Goal: Task Accomplishment & Management: Manage account settings

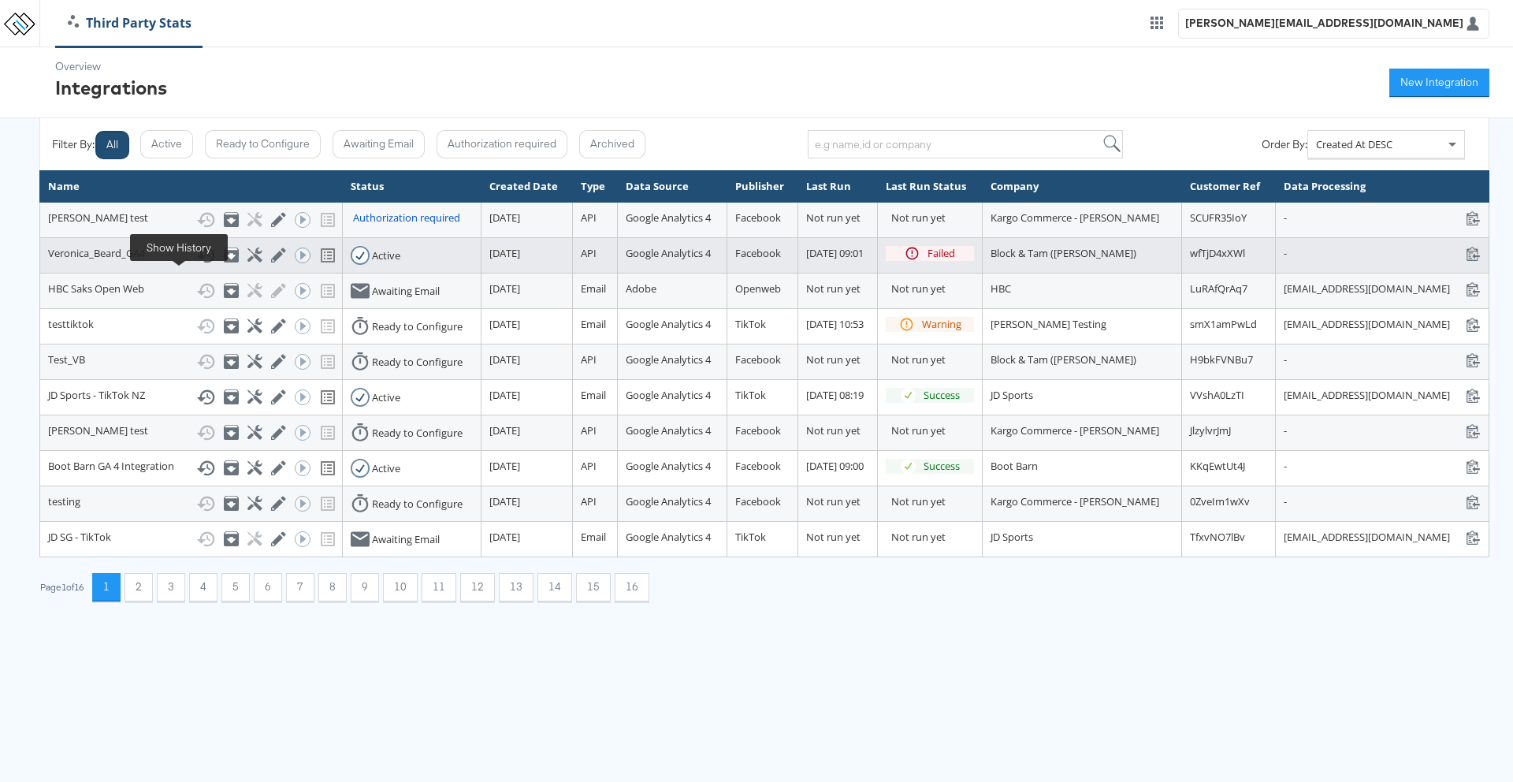
click at [196, 265] on icon at bounding box center [205, 255] width 19 height 19
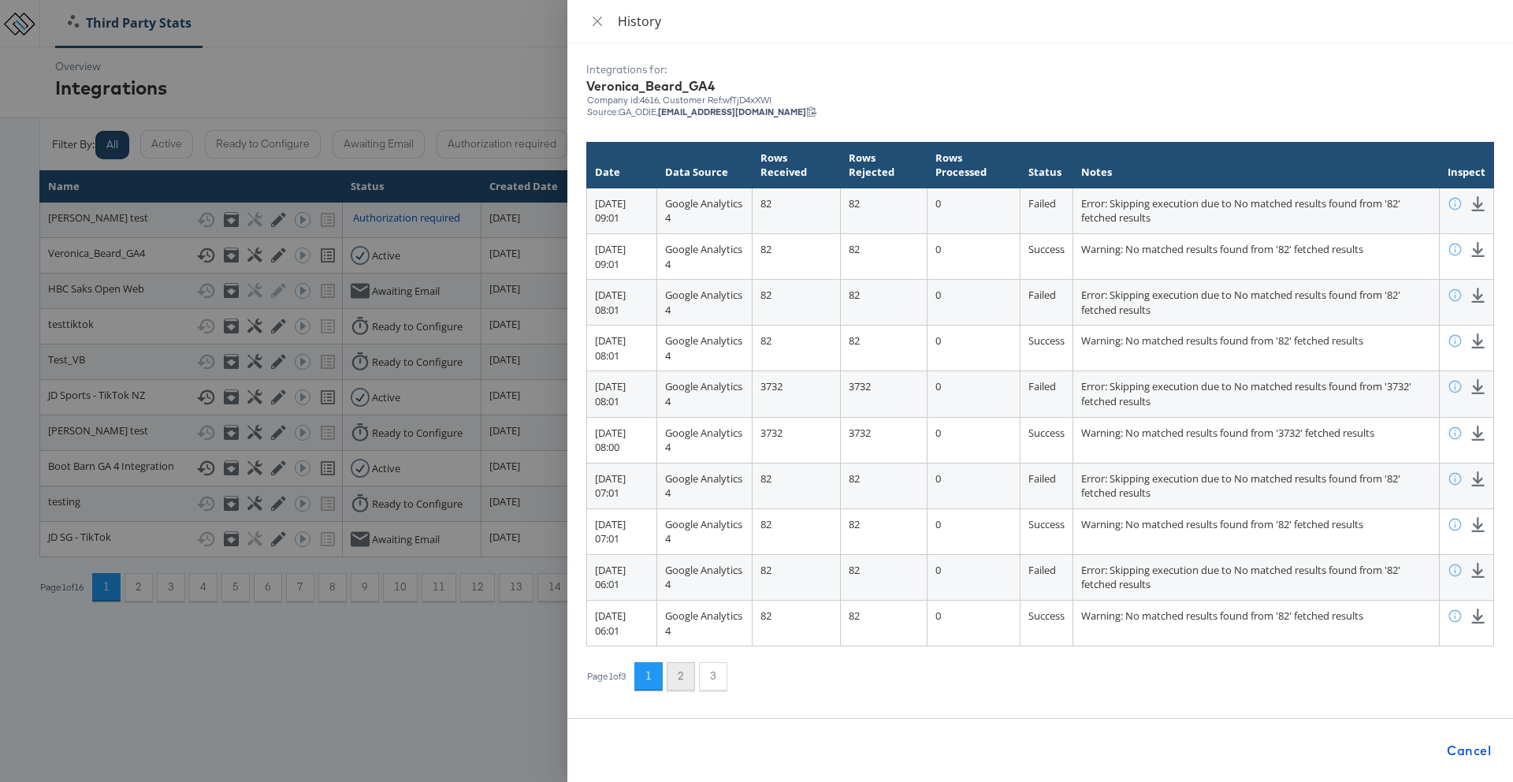
click at [675, 667] on button "2" at bounding box center [681, 676] width 28 height 28
click at [718, 677] on button "3" at bounding box center [713, 676] width 28 height 28
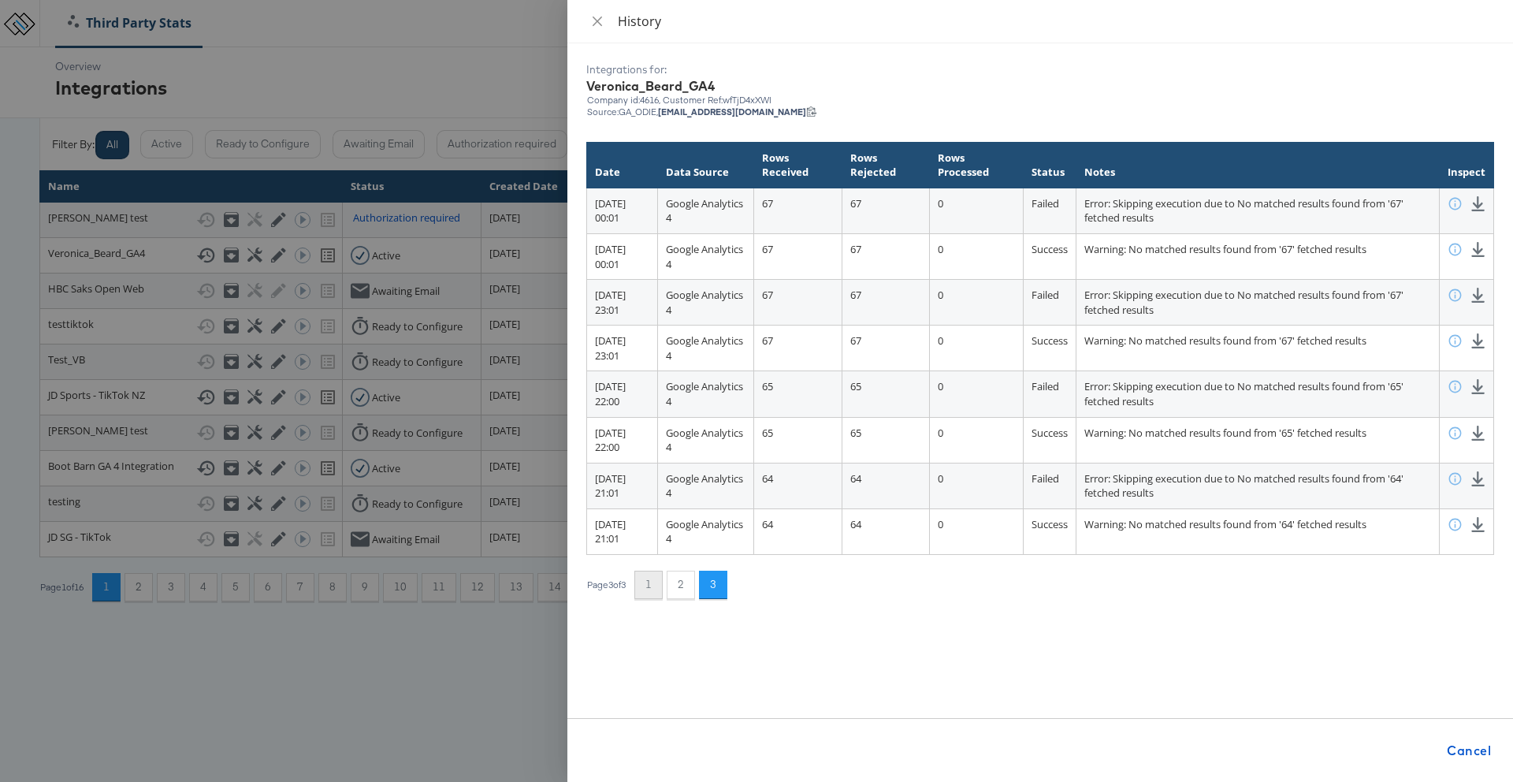
click at [663, 588] on button "1" at bounding box center [648, 585] width 28 height 28
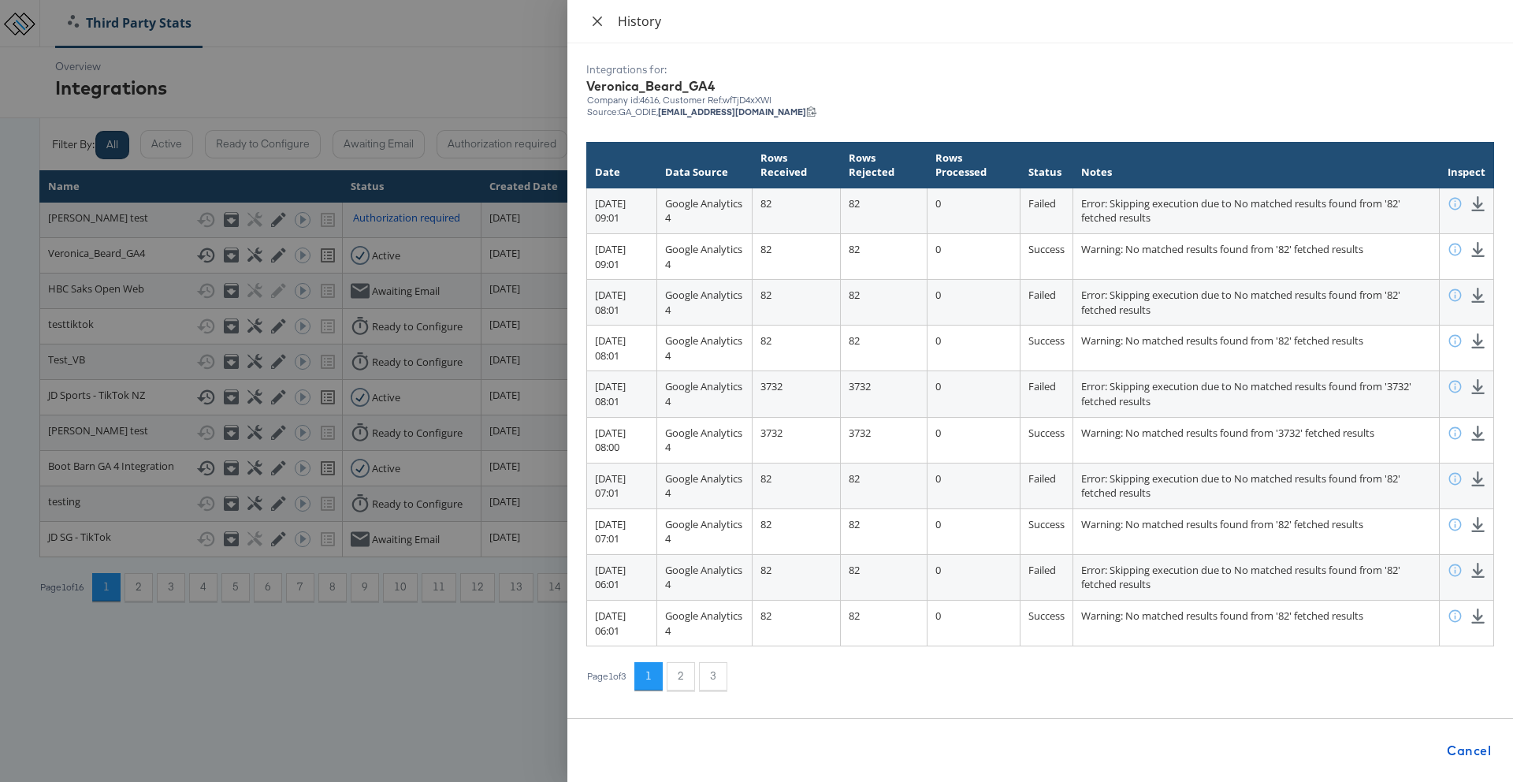
click at [600, 22] on icon "close" at bounding box center [597, 21] width 13 height 13
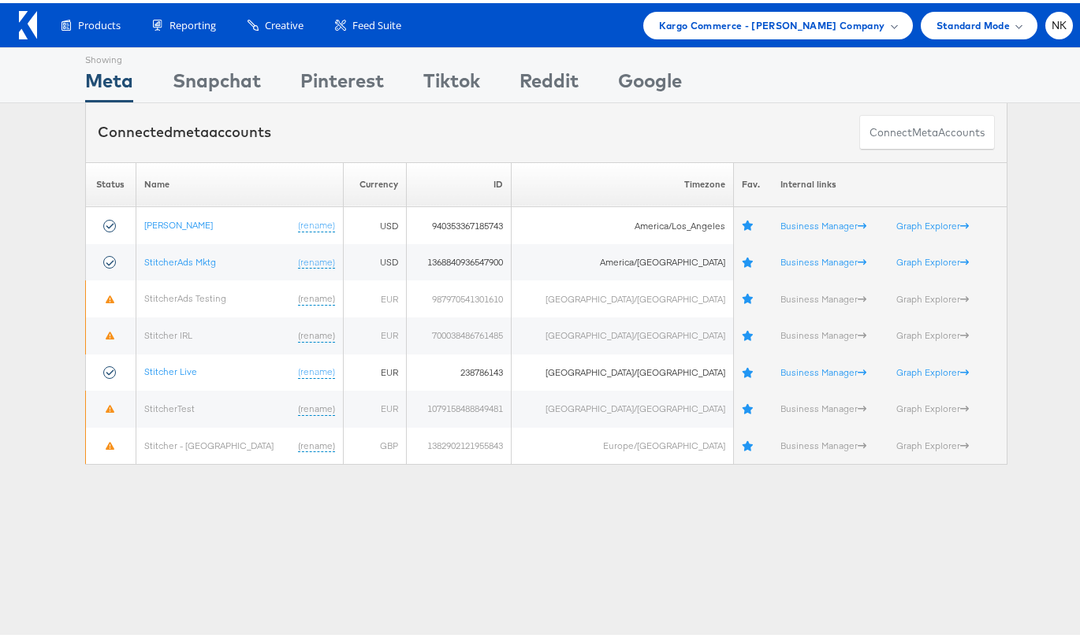
click at [627, 15] on div "Products Product Catalogs Enhance Your Product Catalog, Map Them to Publishers,…" at bounding box center [559, 23] width 1028 height 28
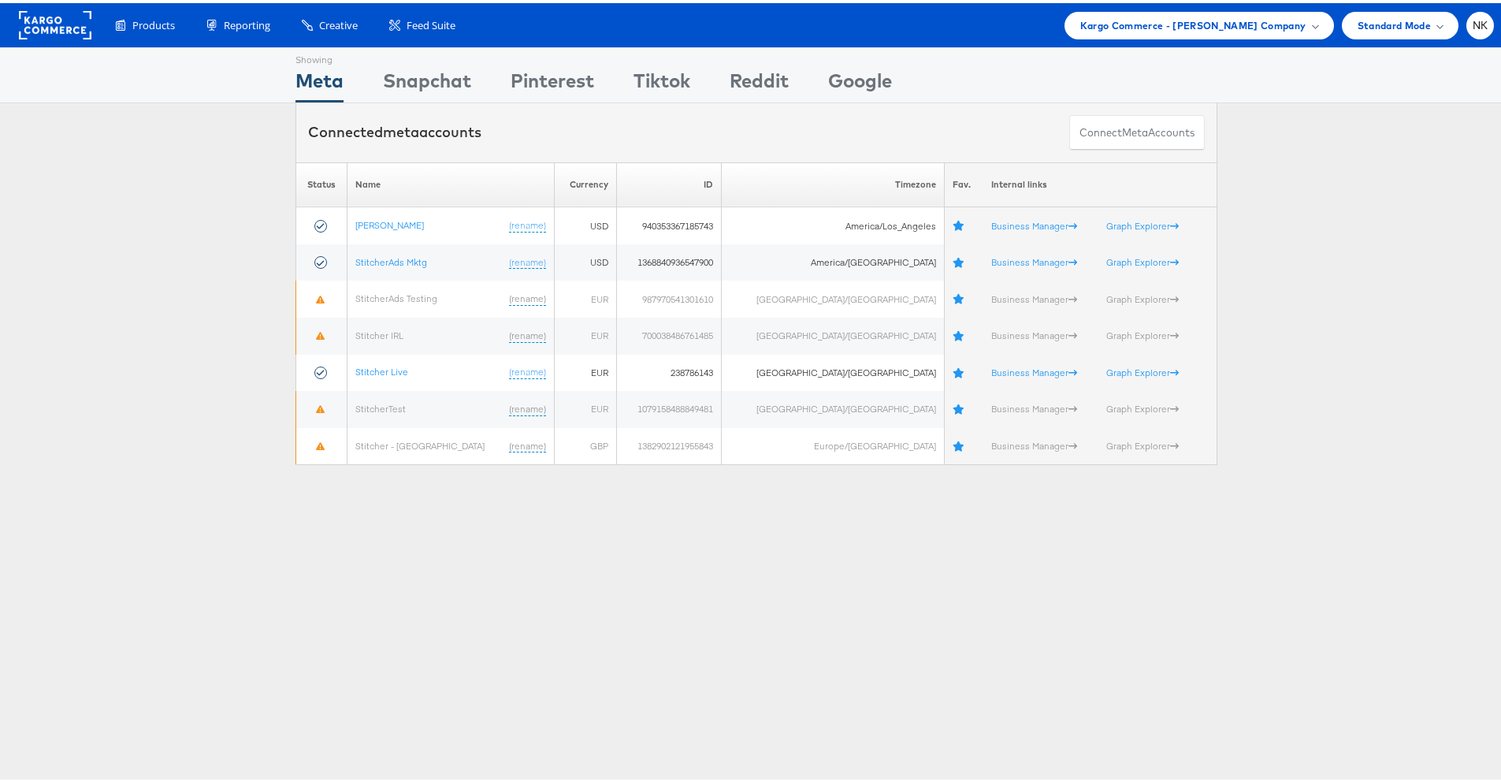
click at [1079, 130] on div "Connected meta accounts Connect meta Accounts" at bounding box center [756, 129] width 1513 height 59
click at [1079, 31] on div "Kargo Commerce - Namit Kumar Company" at bounding box center [1200, 23] width 270 height 28
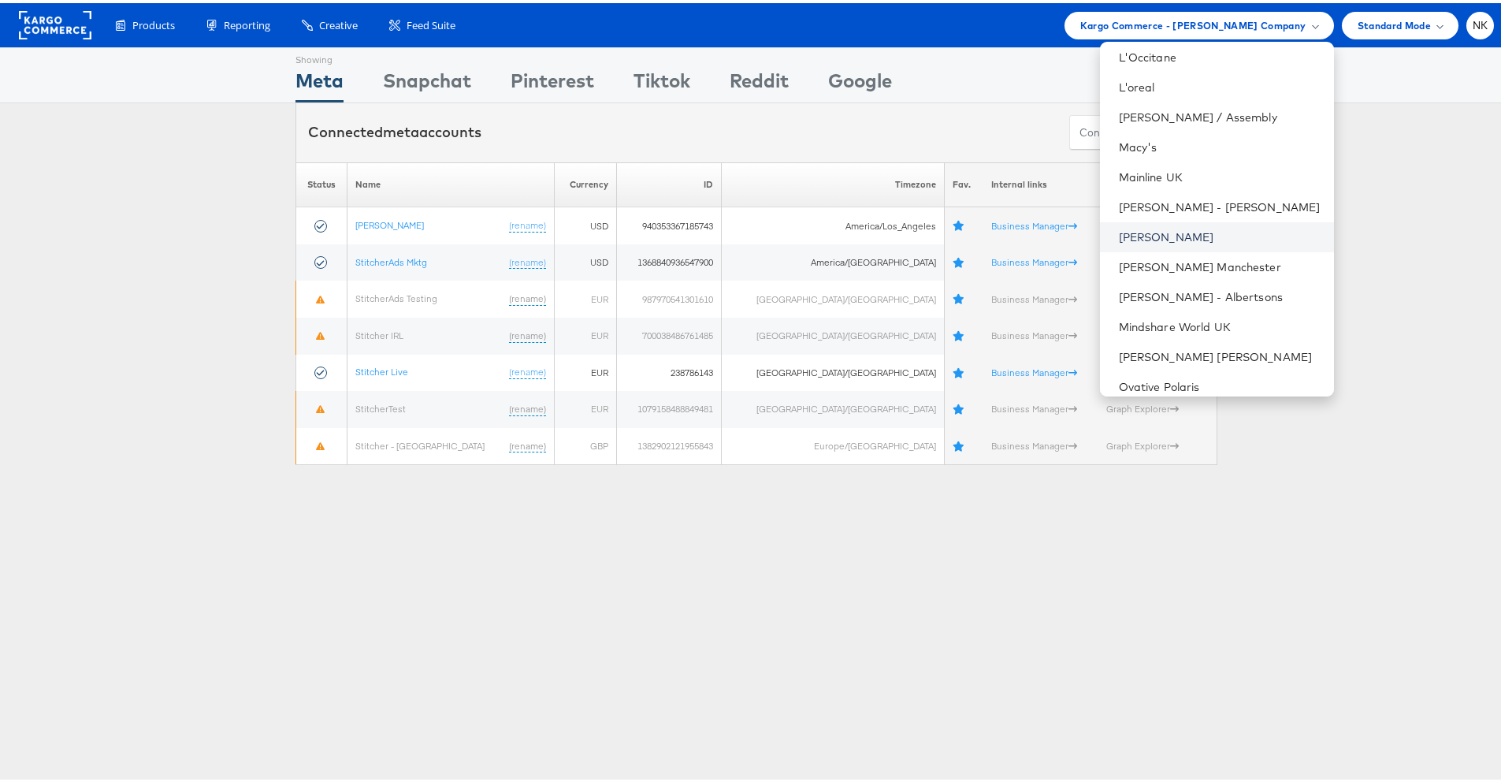
scroll to position [1133, 0]
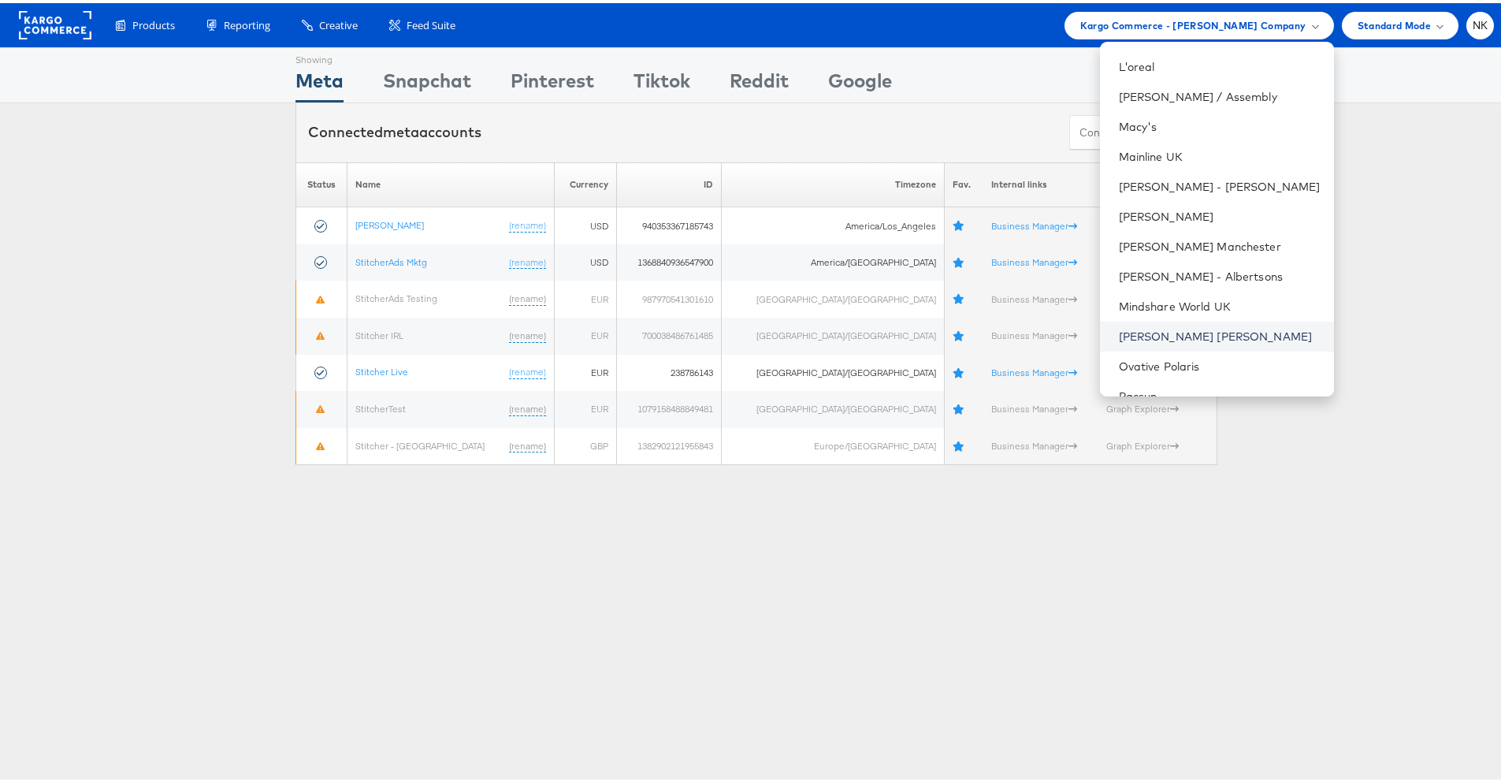
click at [1079, 332] on link "Neiman Marcus" at bounding box center [1220, 334] width 203 height 16
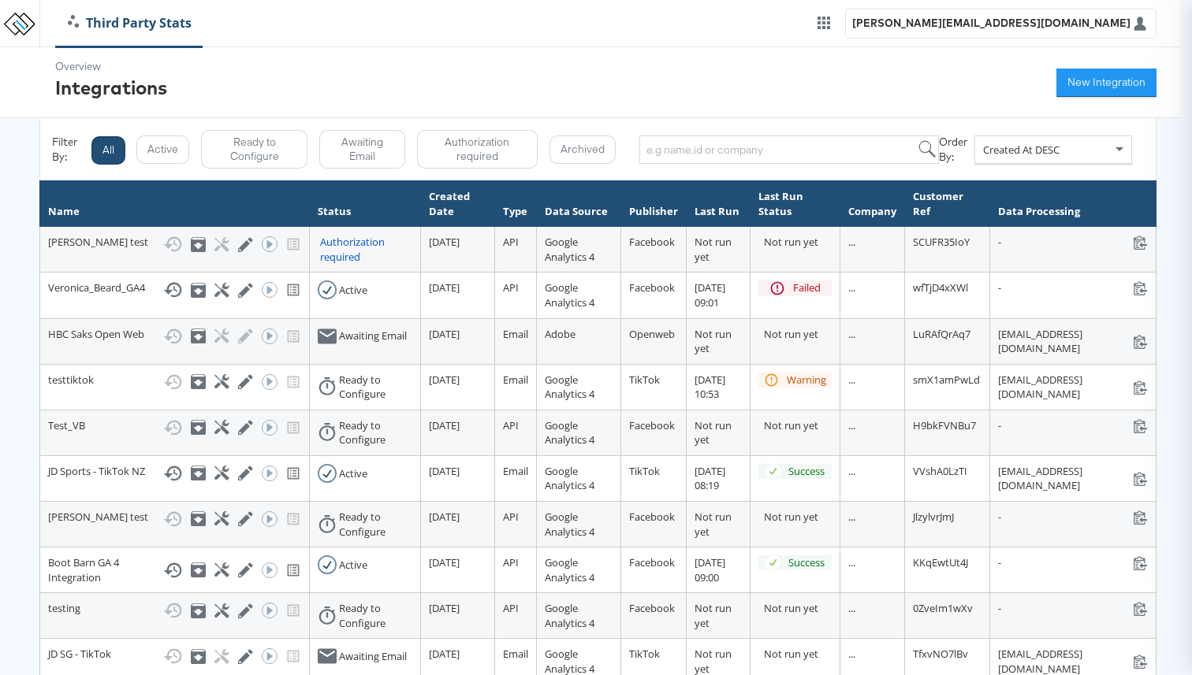
type input "Veronica Beard"
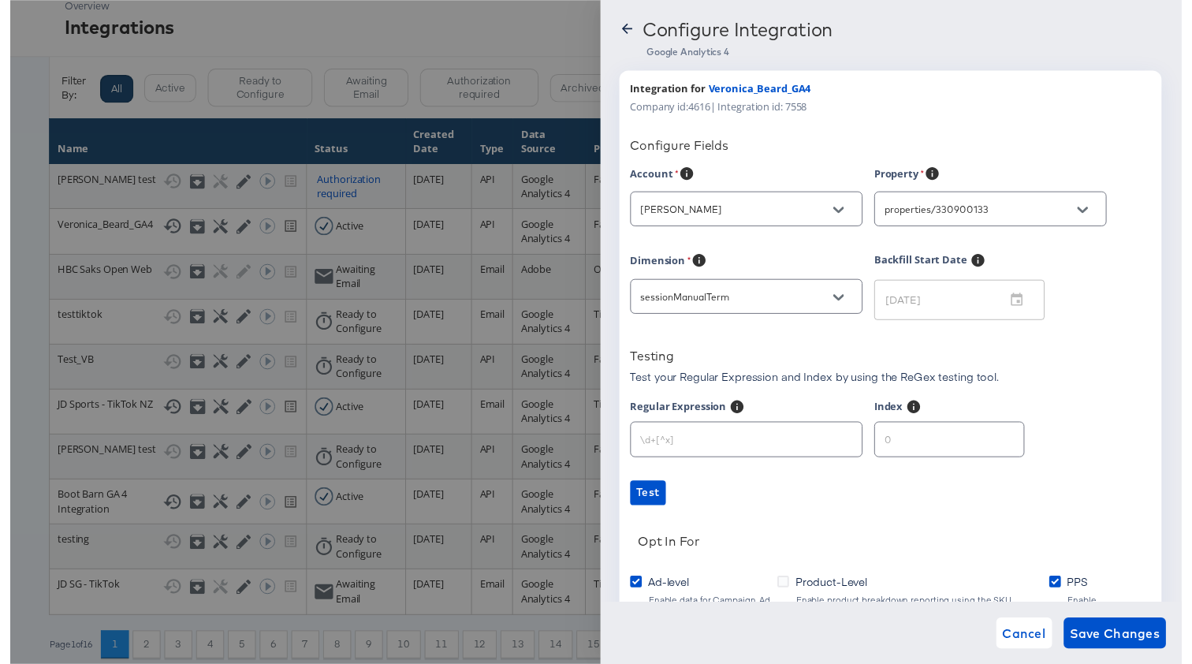
scroll to position [60, 0]
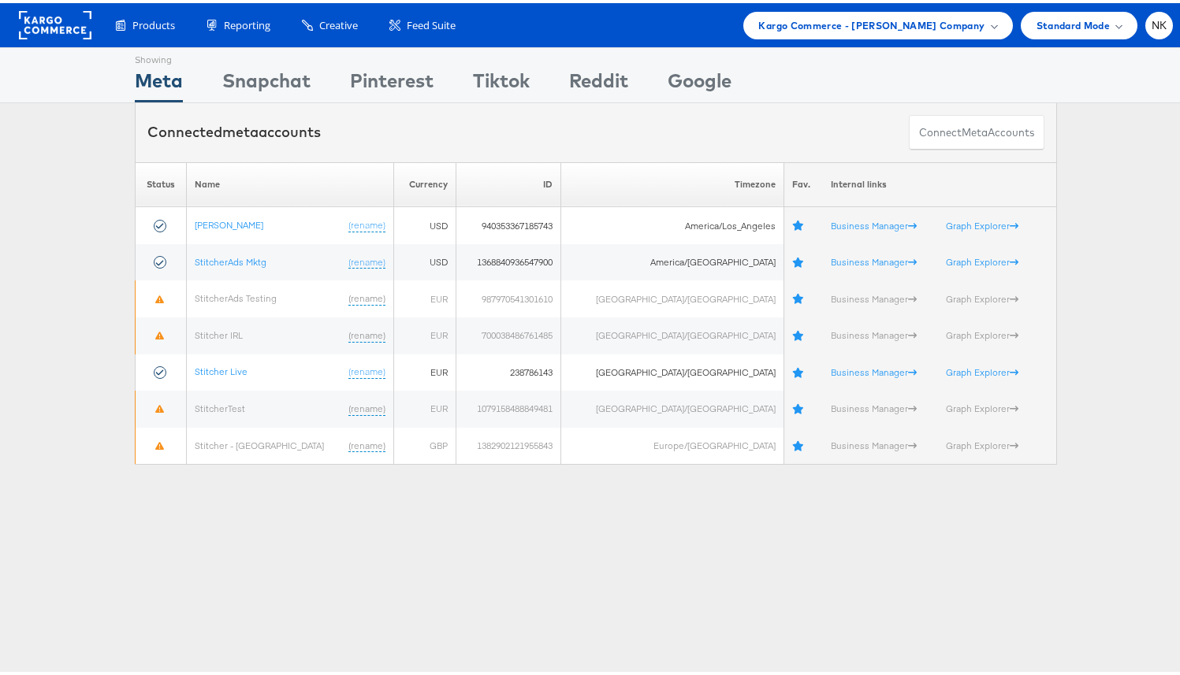
click at [526, 32] on div "Products Product Catalogs Enhance Your Product Catalog, Map Them to Publishers,…" at bounding box center [635, 23] width 1073 height 28
click at [881, 11] on div "Kargo Commerce - Namit Kumar Company" at bounding box center [878, 23] width 270 height 28
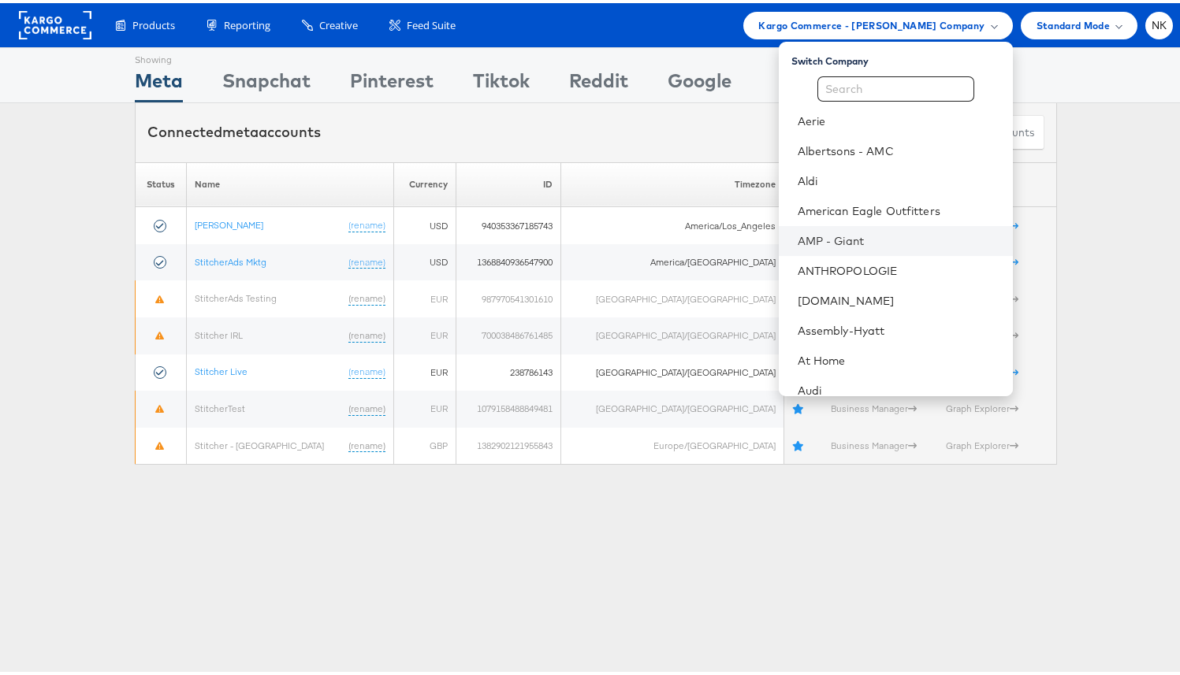
scroll to position [657, 0]
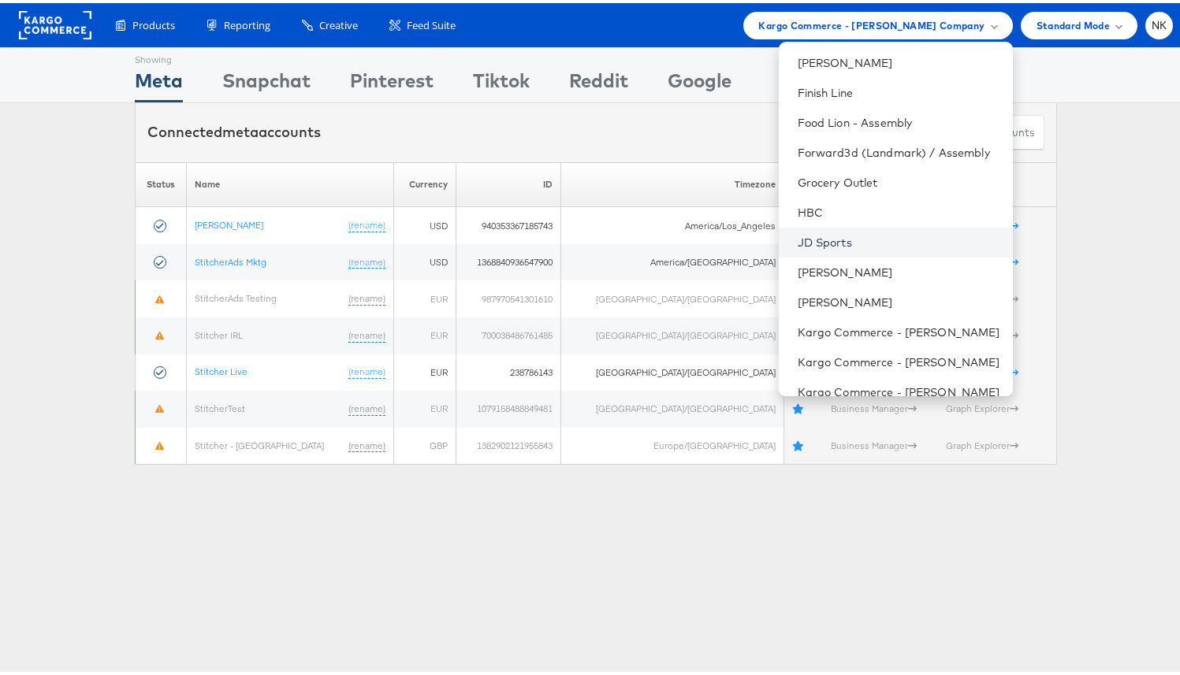
click at [849, 245] on link "JD Sports" at bounding box center [899, 240] width 203 height 16
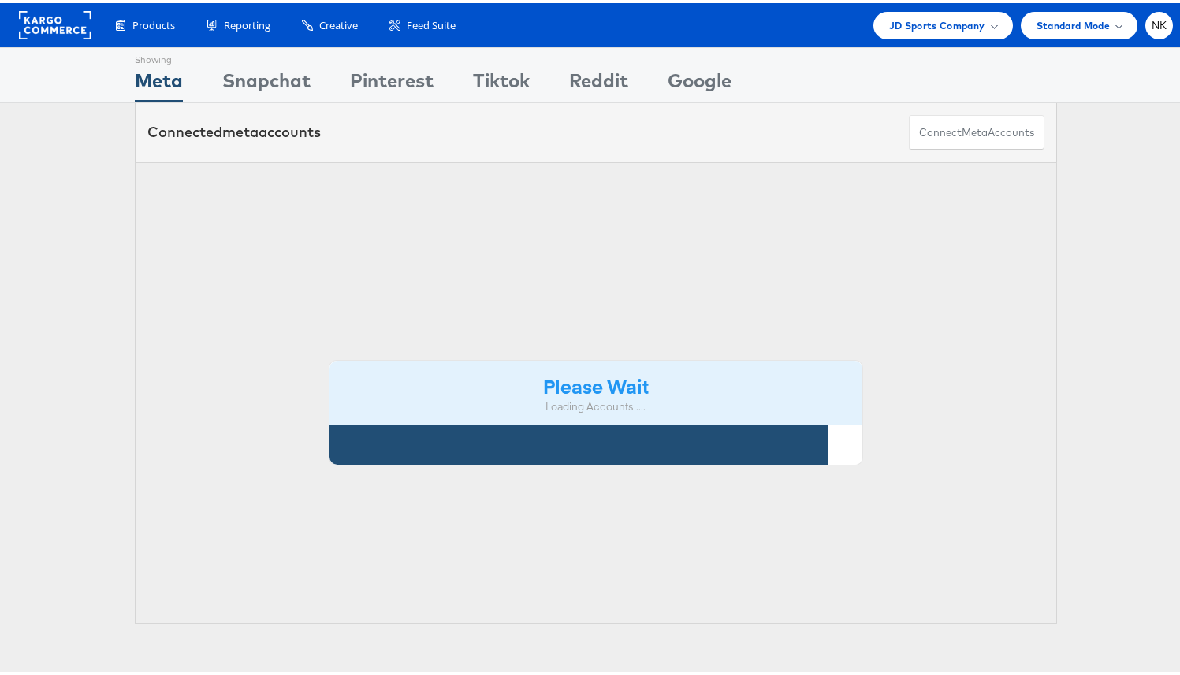
click at [102, 166] on div "Please Wait Loading Accounts .... Status Name Currency ID Timezone Fav. Interna…" at bounding box center [596, 390] width 1192 height 463
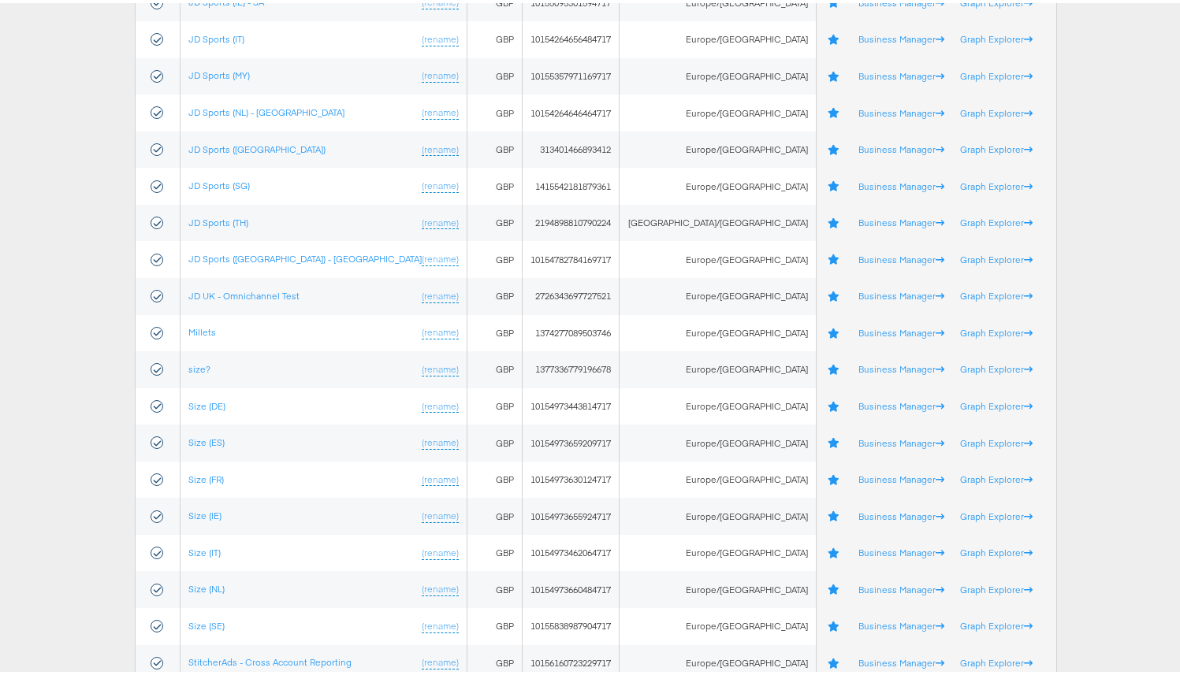
scroll to position [755, 0]
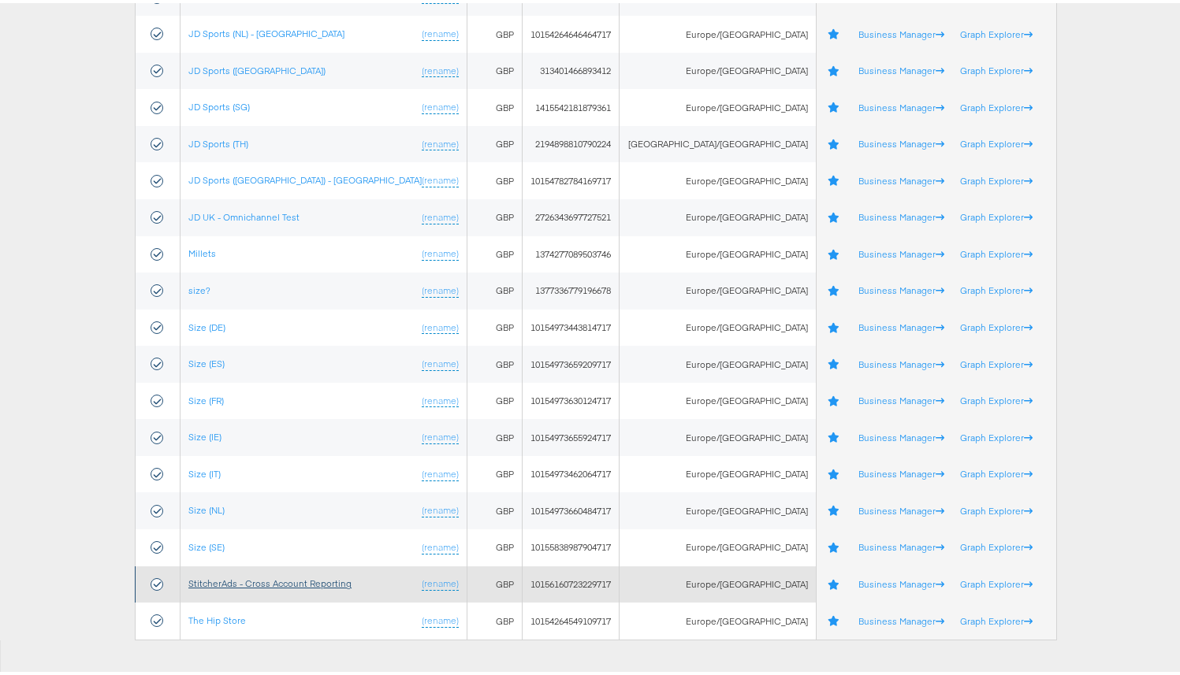
click at [284, 579] on link "StitcherAds - Cross Account Reporting" at bounding box center [269, 581] width 163 height 12
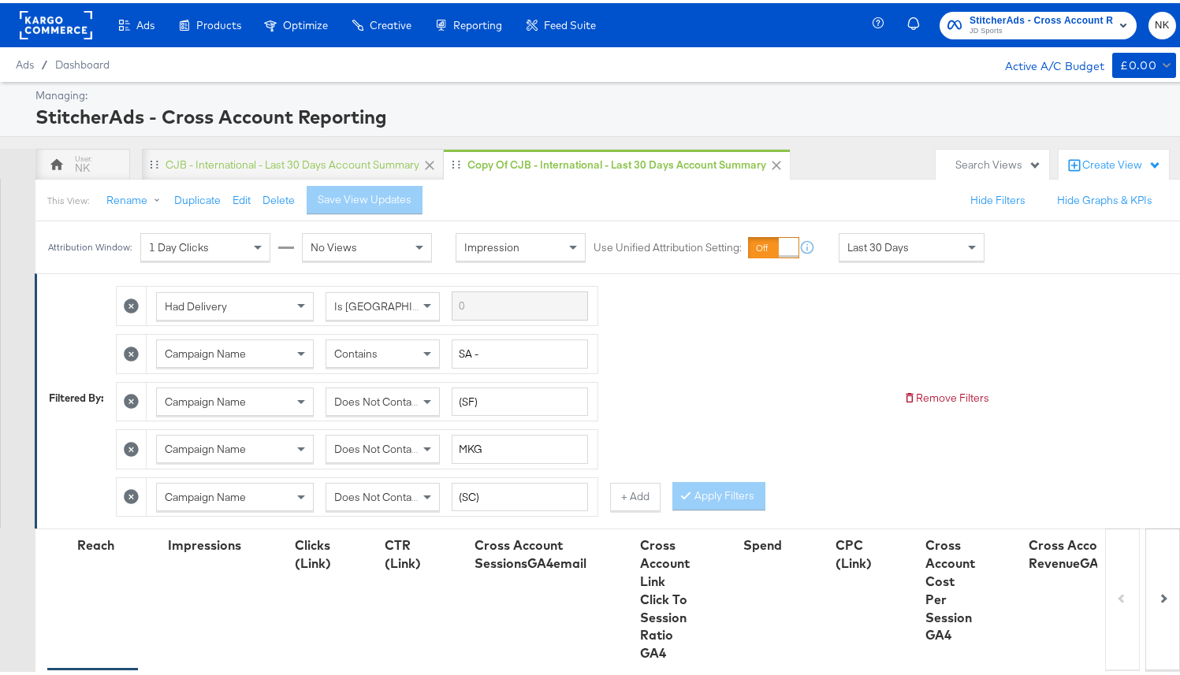
click at [874, 254] on div "Last 30 Days" at bounding box center [911, 244] width 144 height 27
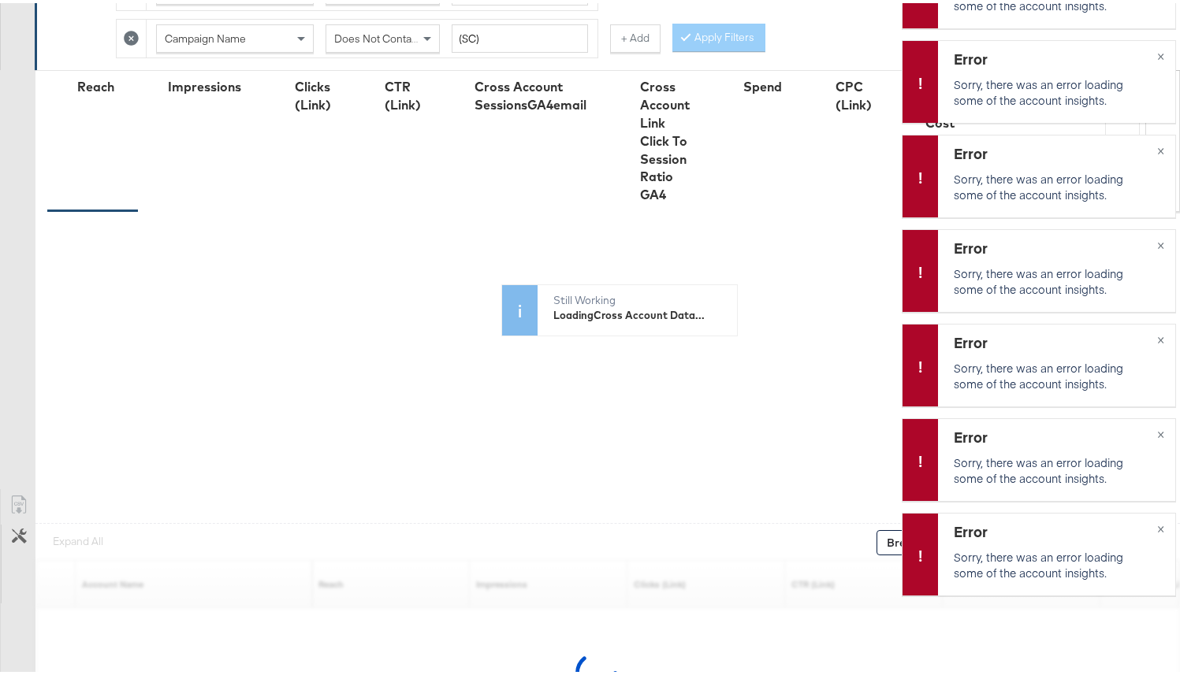
scroll to position [577, 0]
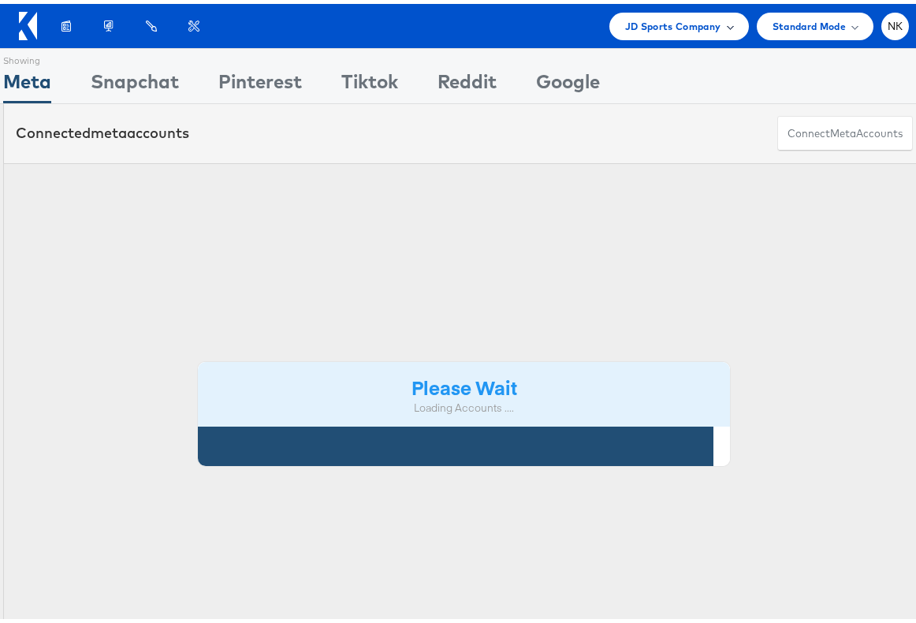
click at [682, 18] on span "JD Sports Company" at bounding box center [673, 22] width 96 height 17
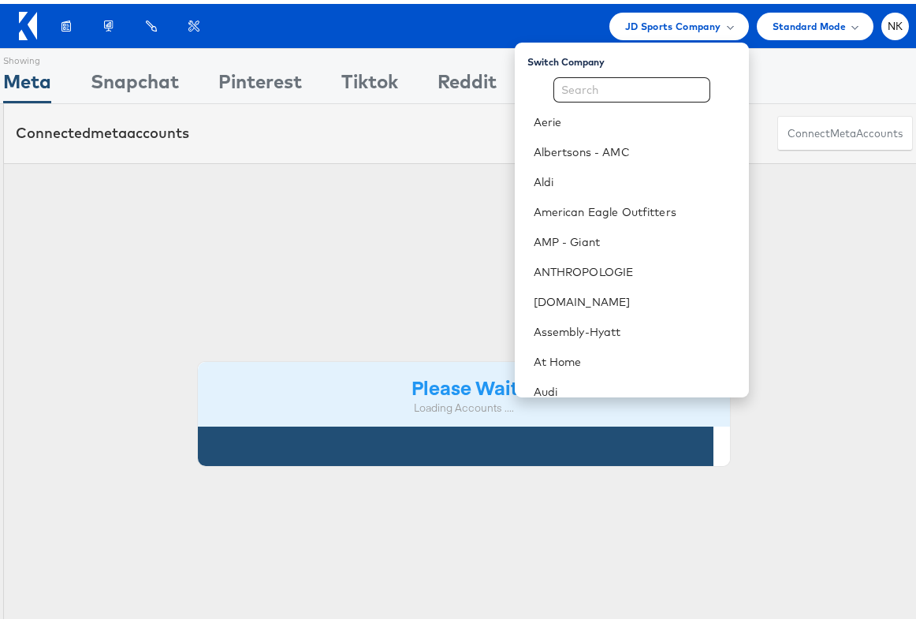
click at [453, 28] on div "Products Product Catalogs Enhance Your Product Catalog, Map Them to Publishers,…" at bounding box center [477, 23] width 864 height 28
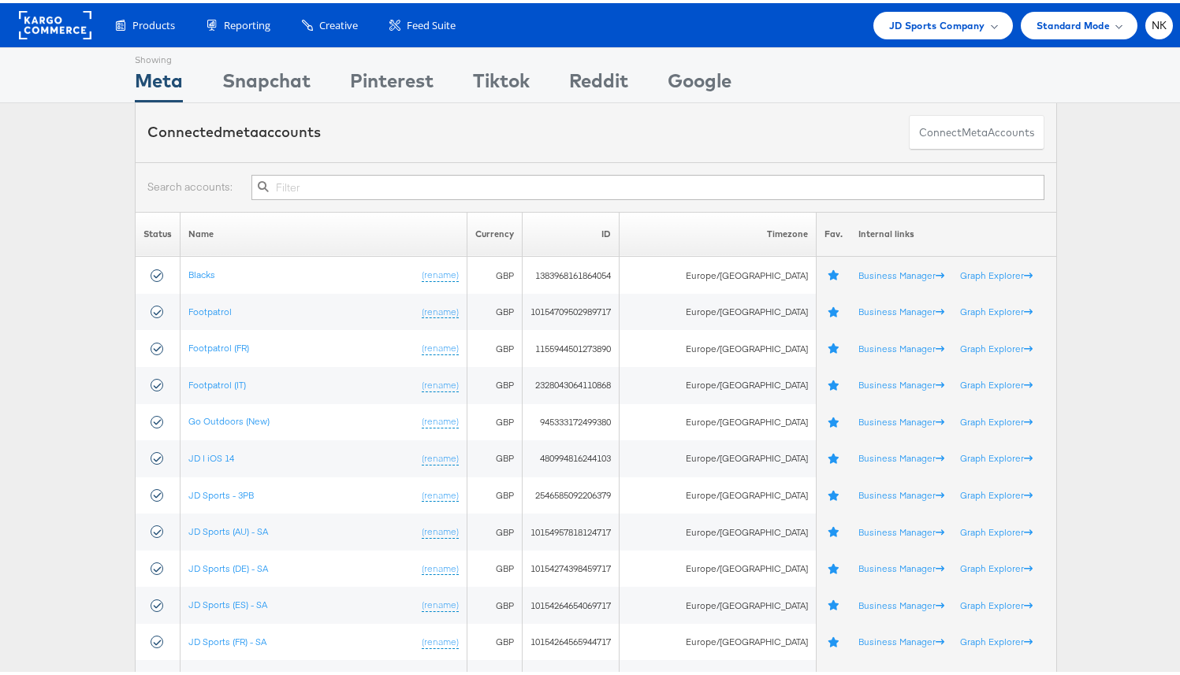
scroll to position [9, 0]
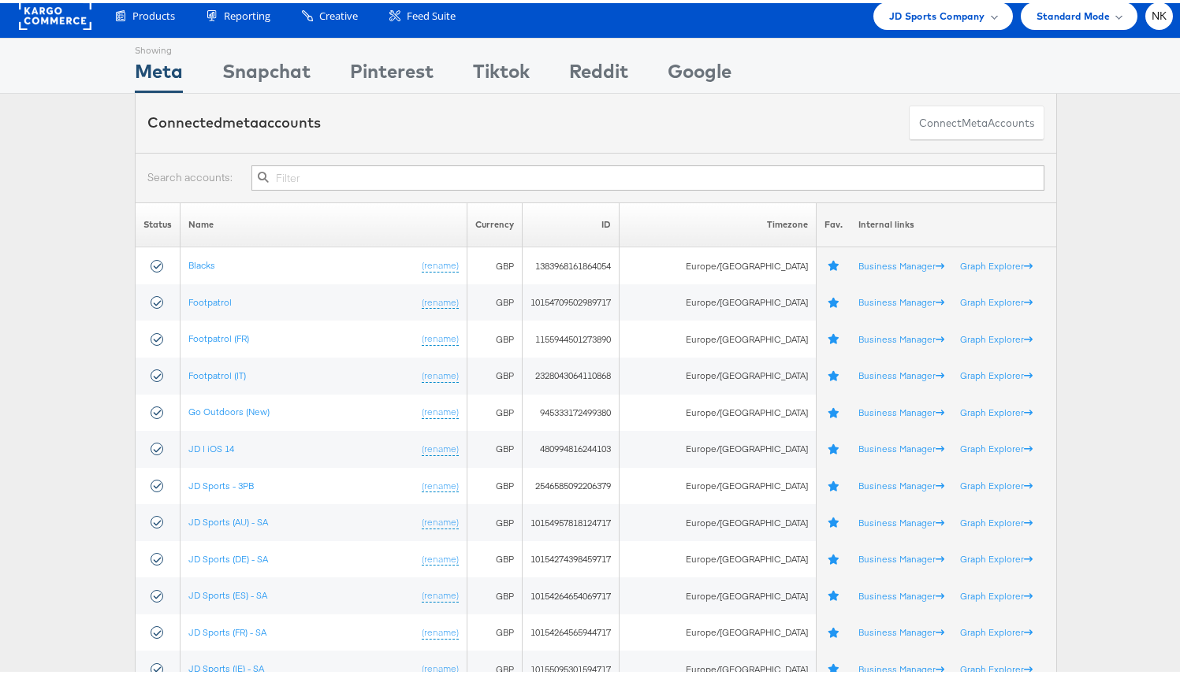
click at [71, 73] on div "Showing Meta Showing Snapchat Showing Pinterest Showing Tiktok Showing Reddit S…" at bounding box center [596, 63] width 1192 height 56
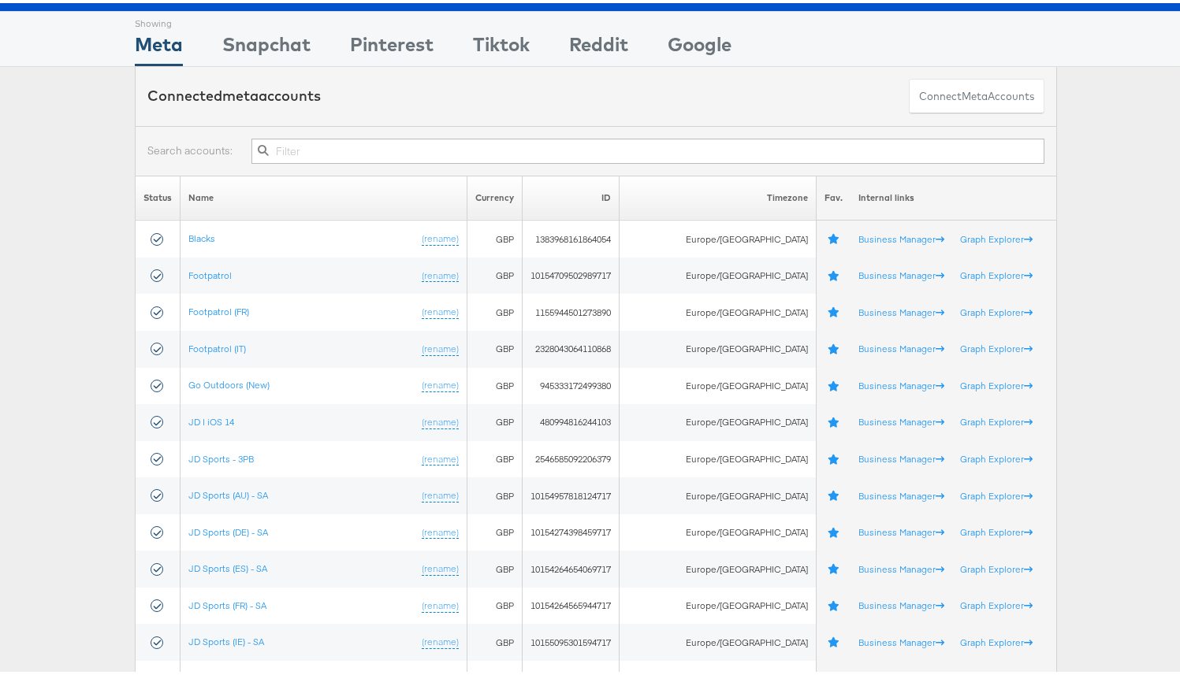
scroll to position [0, 0]
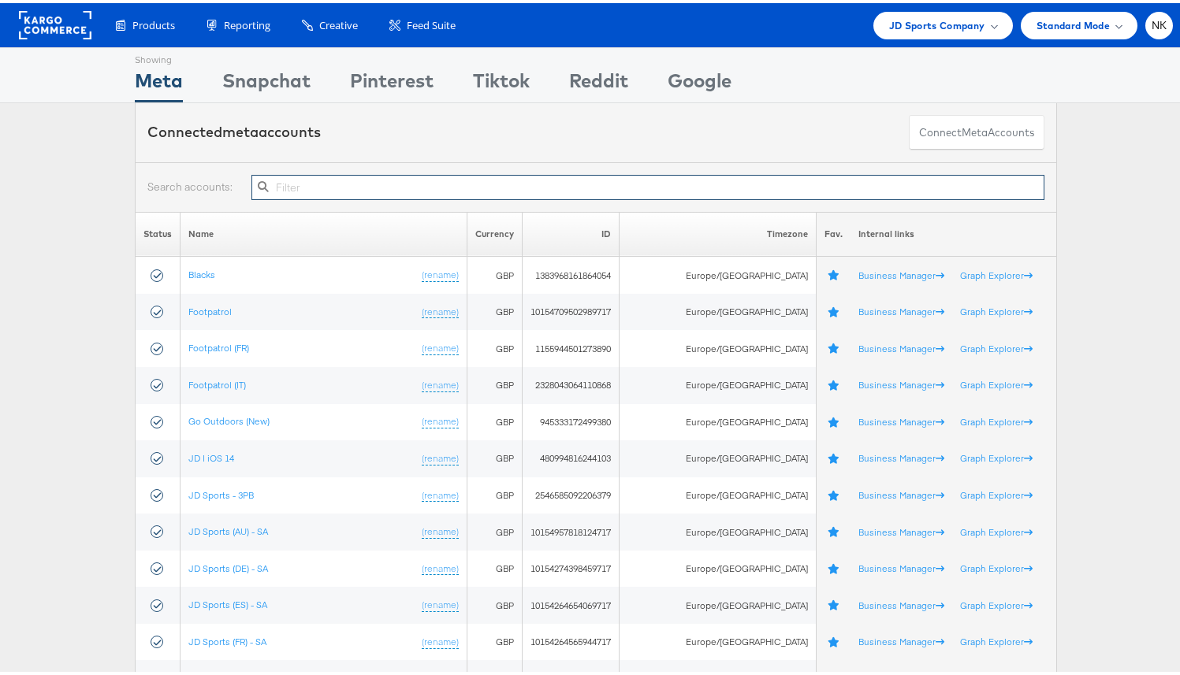
click at [286, 190] on input "text" at bounding box center [647, 184] width 793 height 25
paste input "10155095301594717"
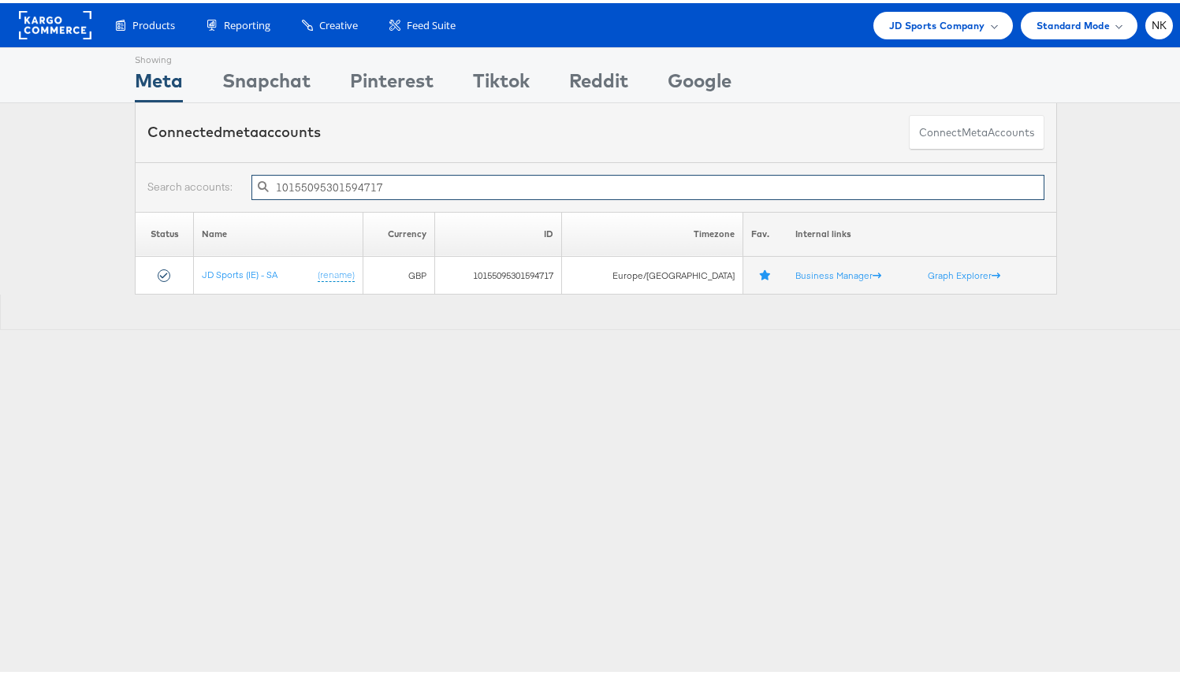
type input "10155095301594717"
click at [187, 409] on div "Showing Meta Showing Snapchat Showing Pinterest Showing Tiktok Showing Reddit S…" at bounding box center [596, 438] width 1192 height 788
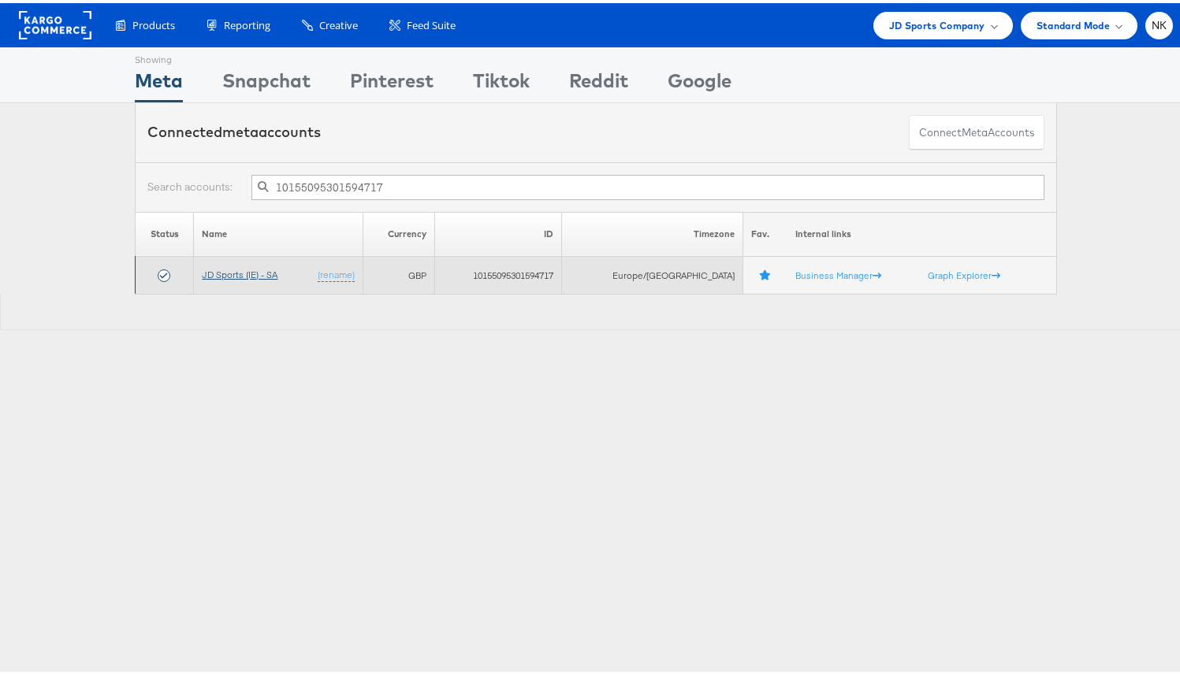
click at [225, 272] on link "JD Sports (IE) - SA" at bounding box center [240, 272] width 76 height 12
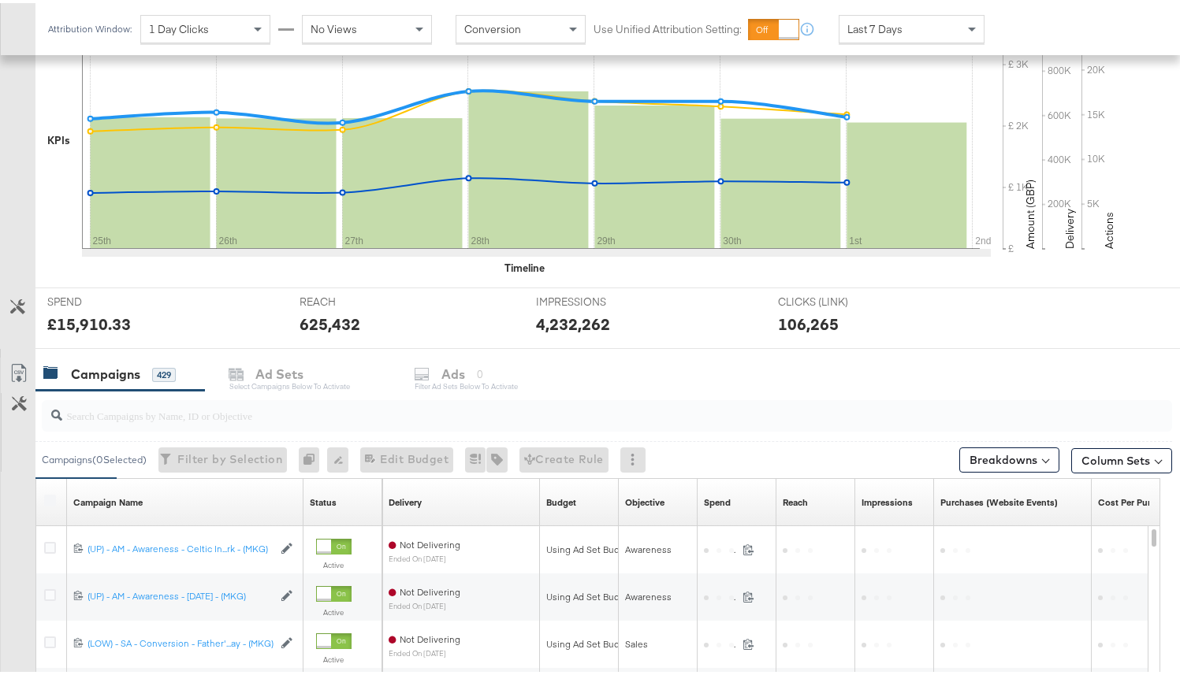
scroll to position [385, 0]
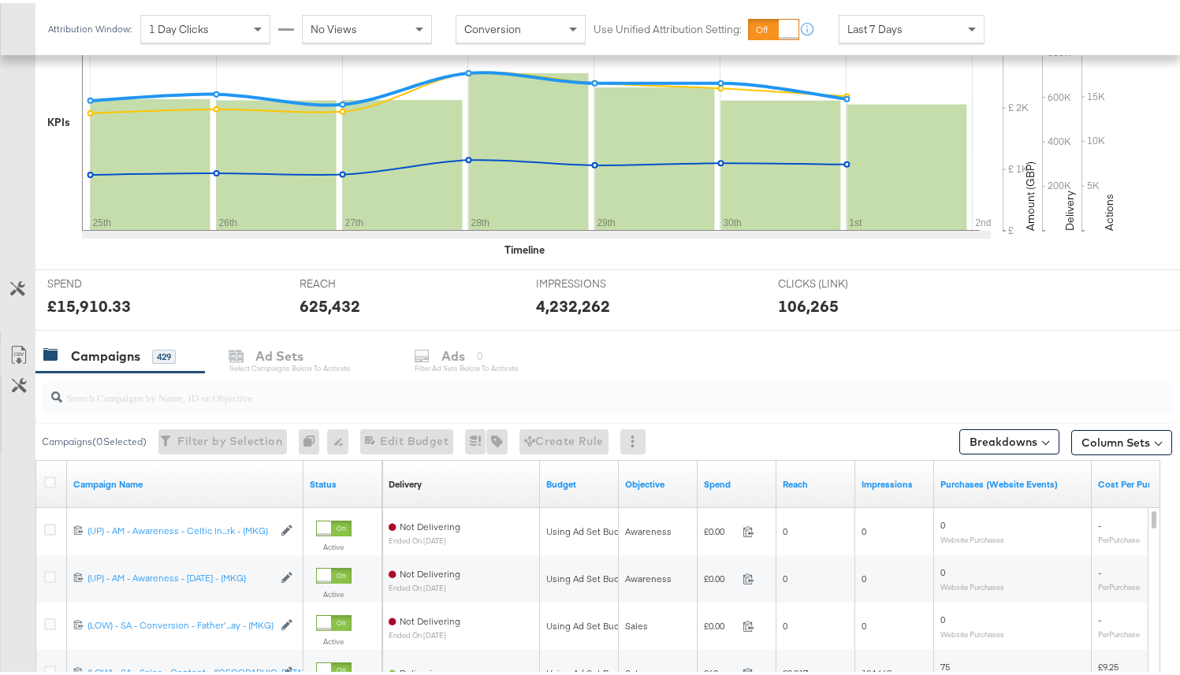
click at [117, 407] on div at bounding box center [607, 395] width 1130 height 32
paste input "20231978850360507"
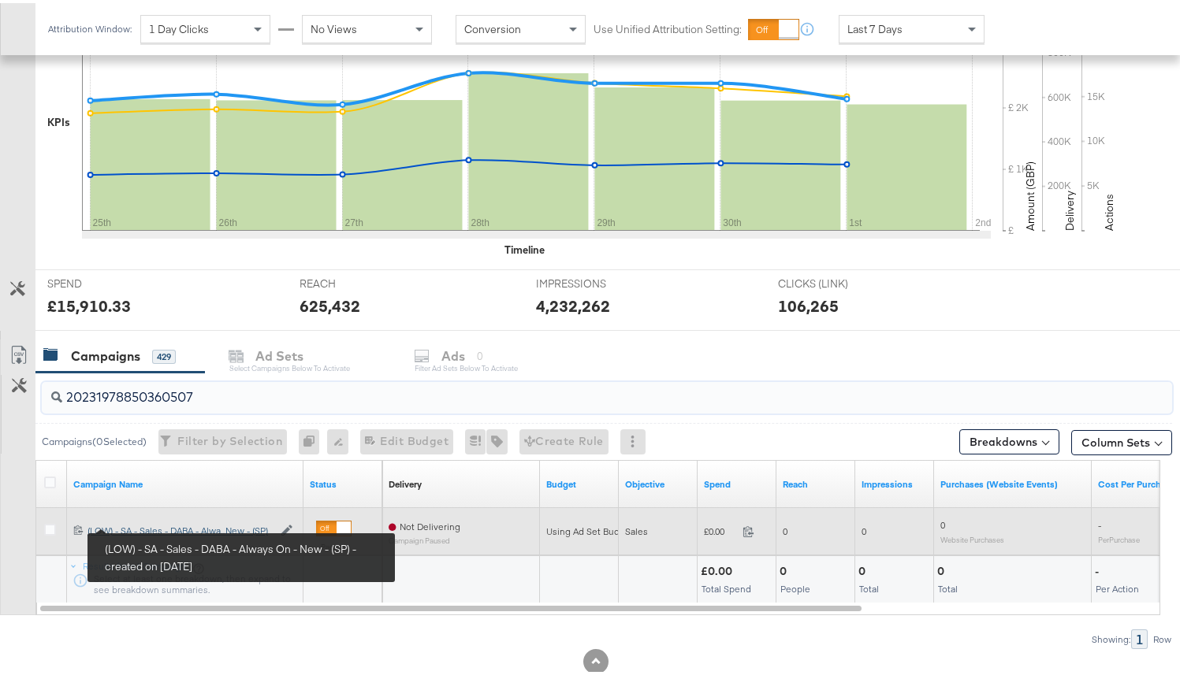
type input "20231978850360507"
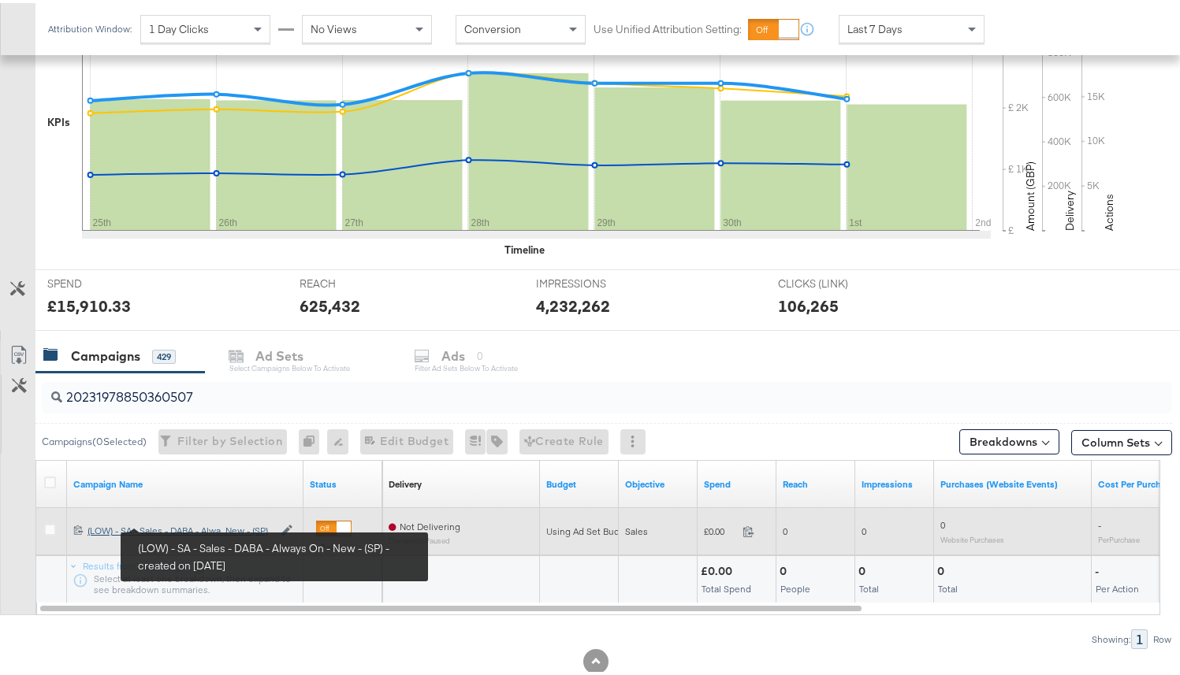
click at [147, 523] on div "(LOW) - SA - Sales - DABA - Always On - New - (SP) (LOW) - SA - Sales - DABA - …" at bounding box center [179, 528] width 185 height 13
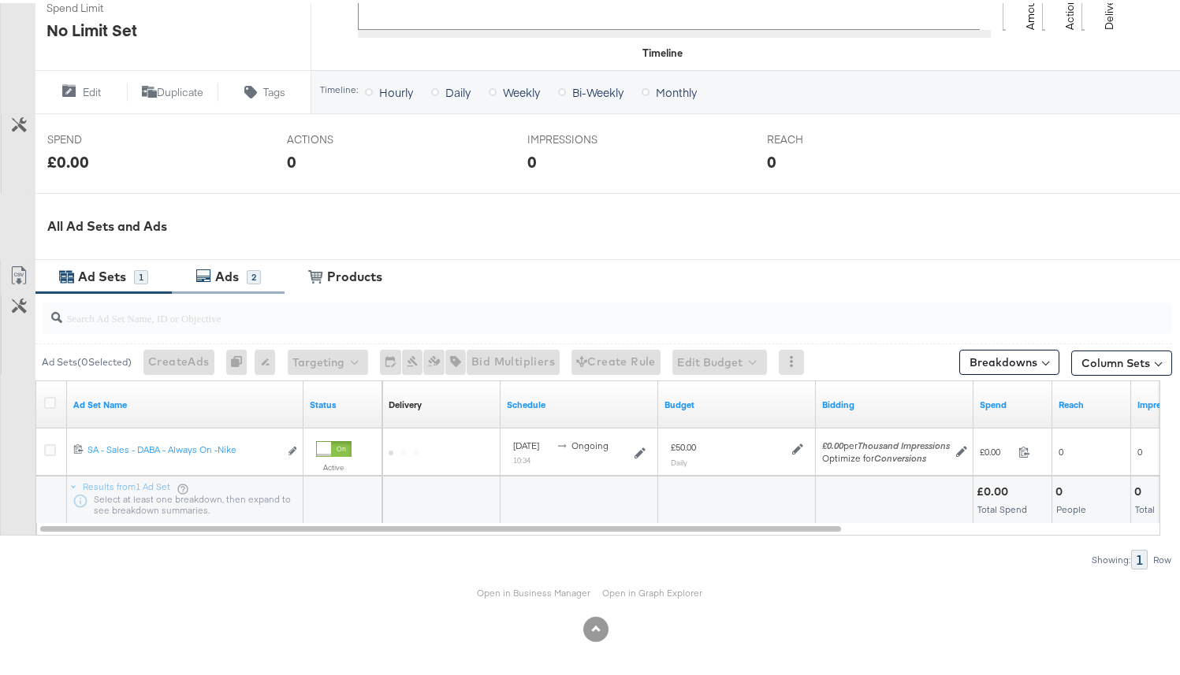
click at [253, 282] on div "Ads 2" at bounding box center [236, 274] width 50 height 18
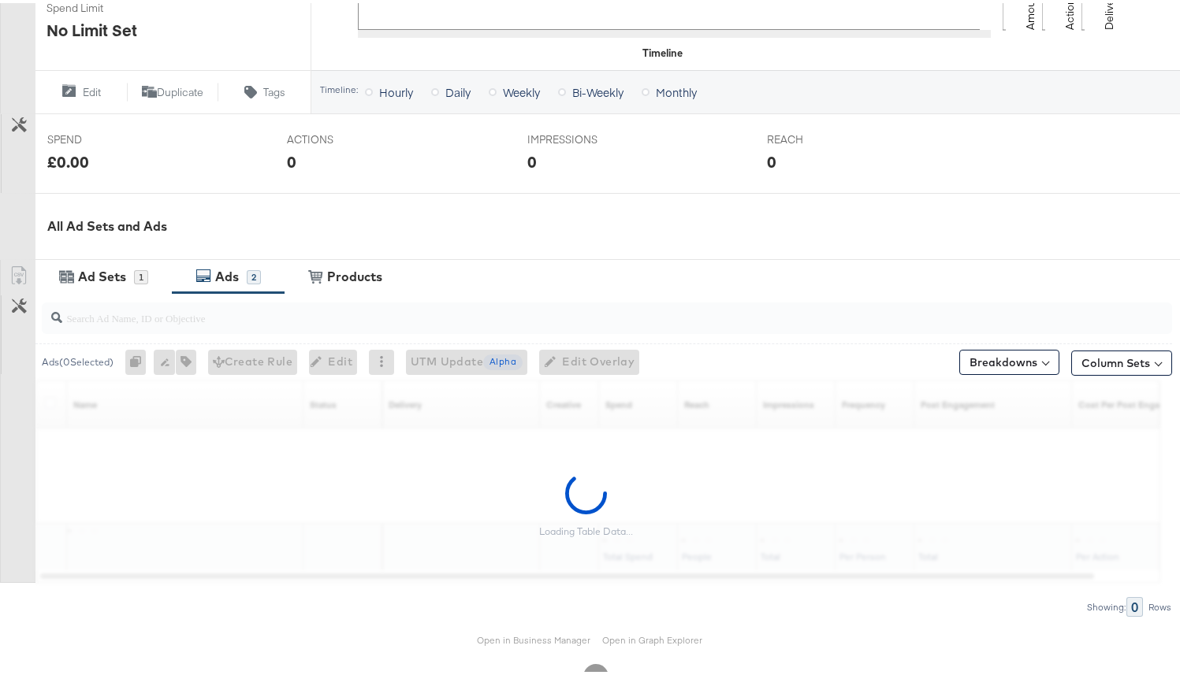
scroll to position [575, 0]
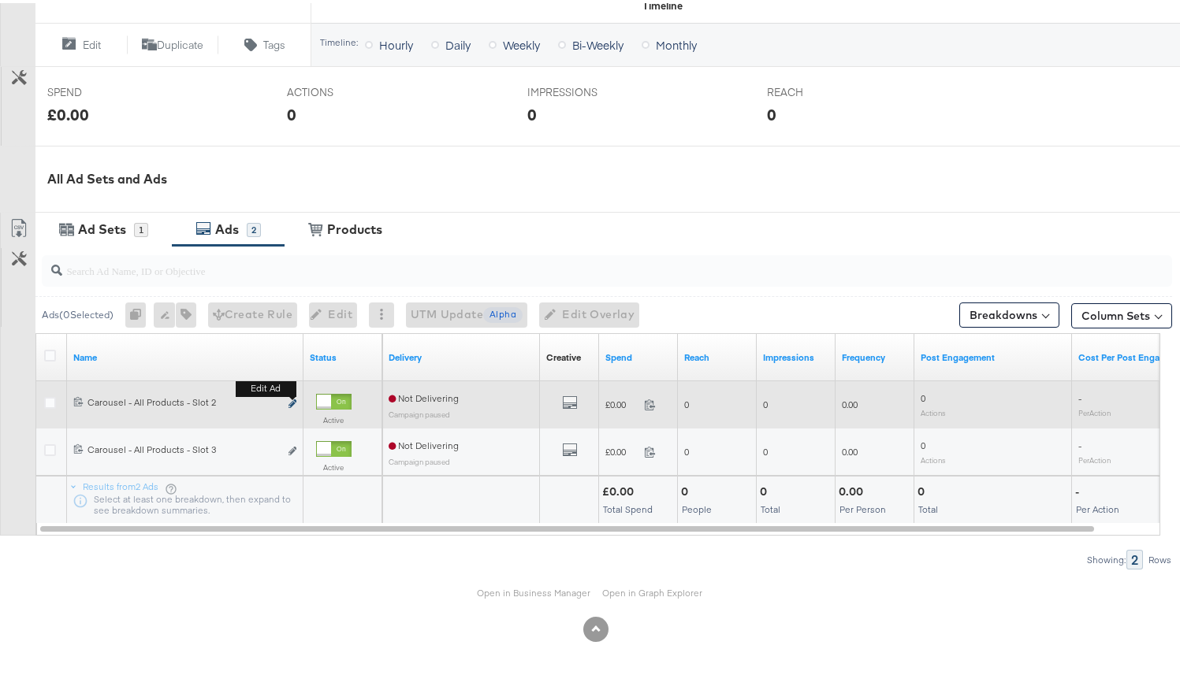
click at [292, 405] on icon "link" at bounding box center [292, 400] width 8 height 9
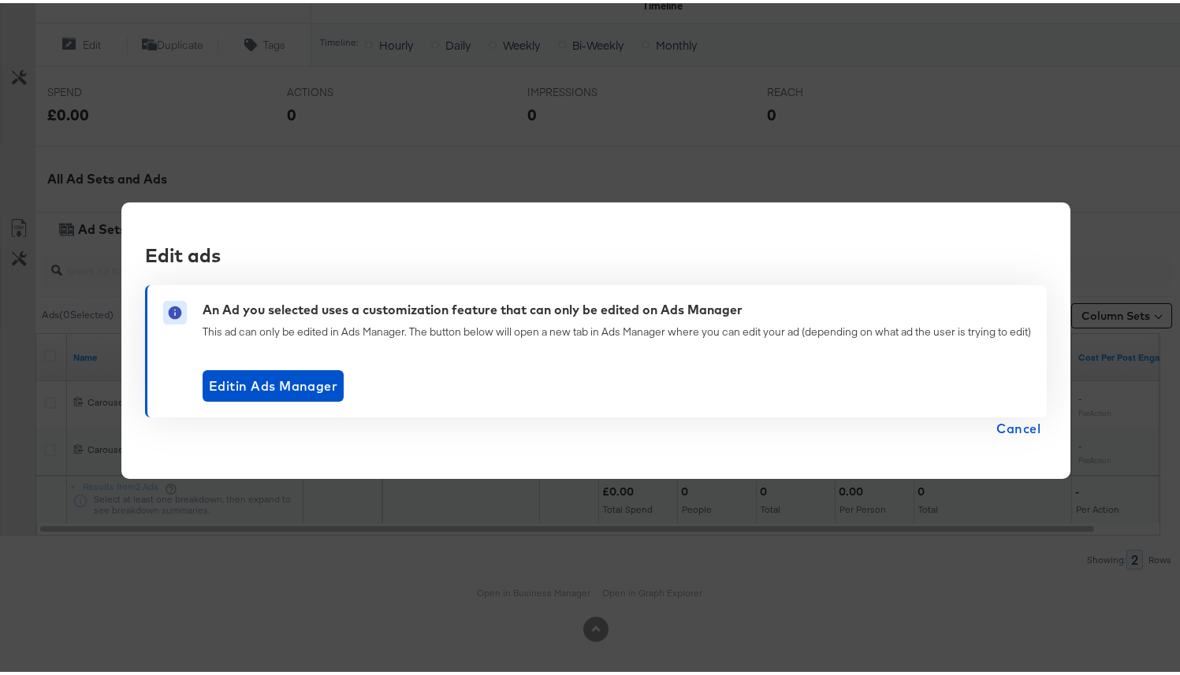
click at [1020, 426] on span "Cancel" at bounding box center [1018, 426] width 44 height 22
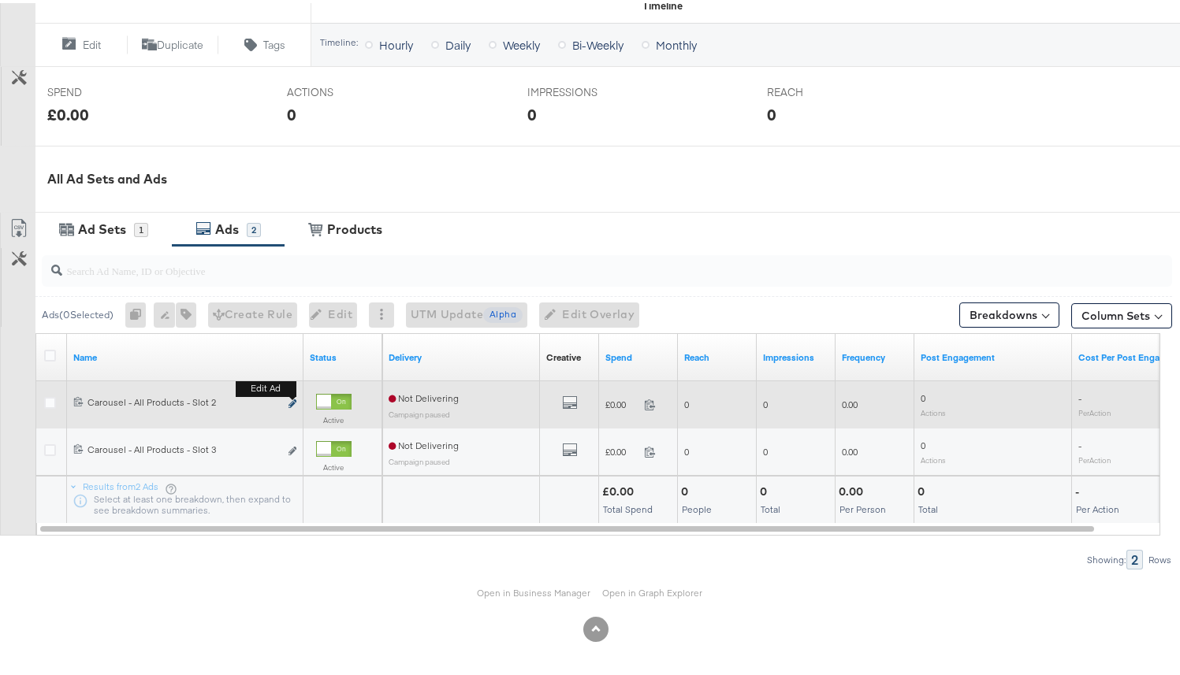
click at [290, 401] on icon "link" at bounding box center [292, 400] width 8 height 9
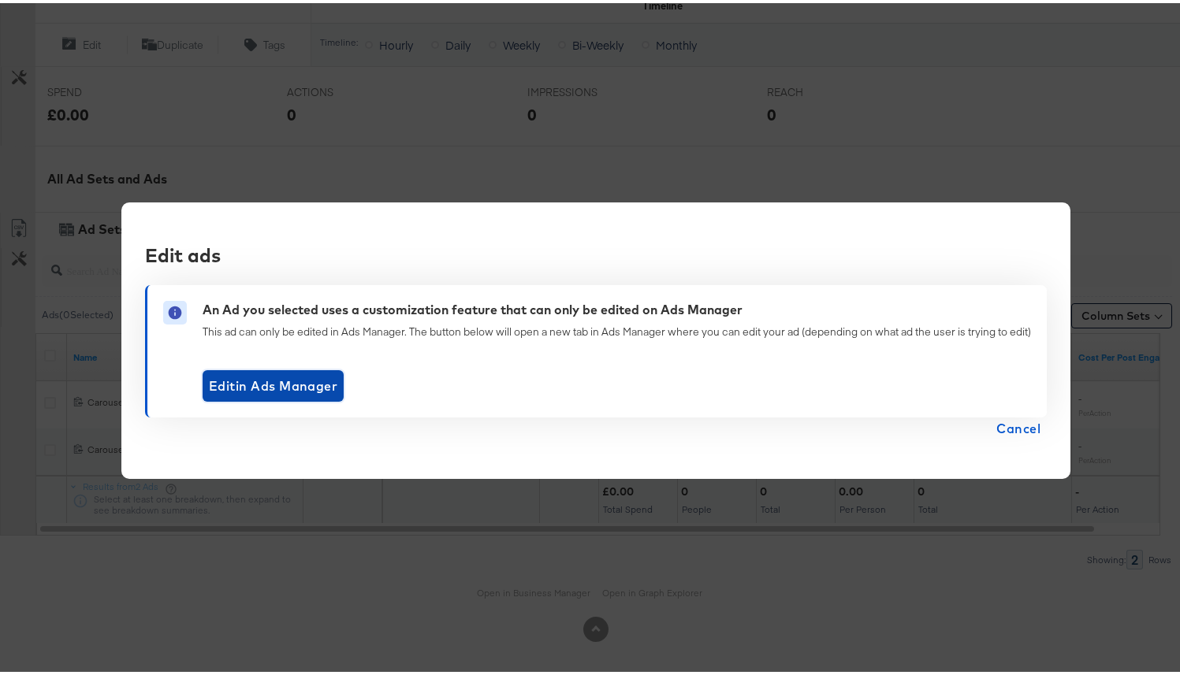
click at [259, 388] on span "Edit in Ads Manager" at bounding box center [273, 383] width 128 height 22
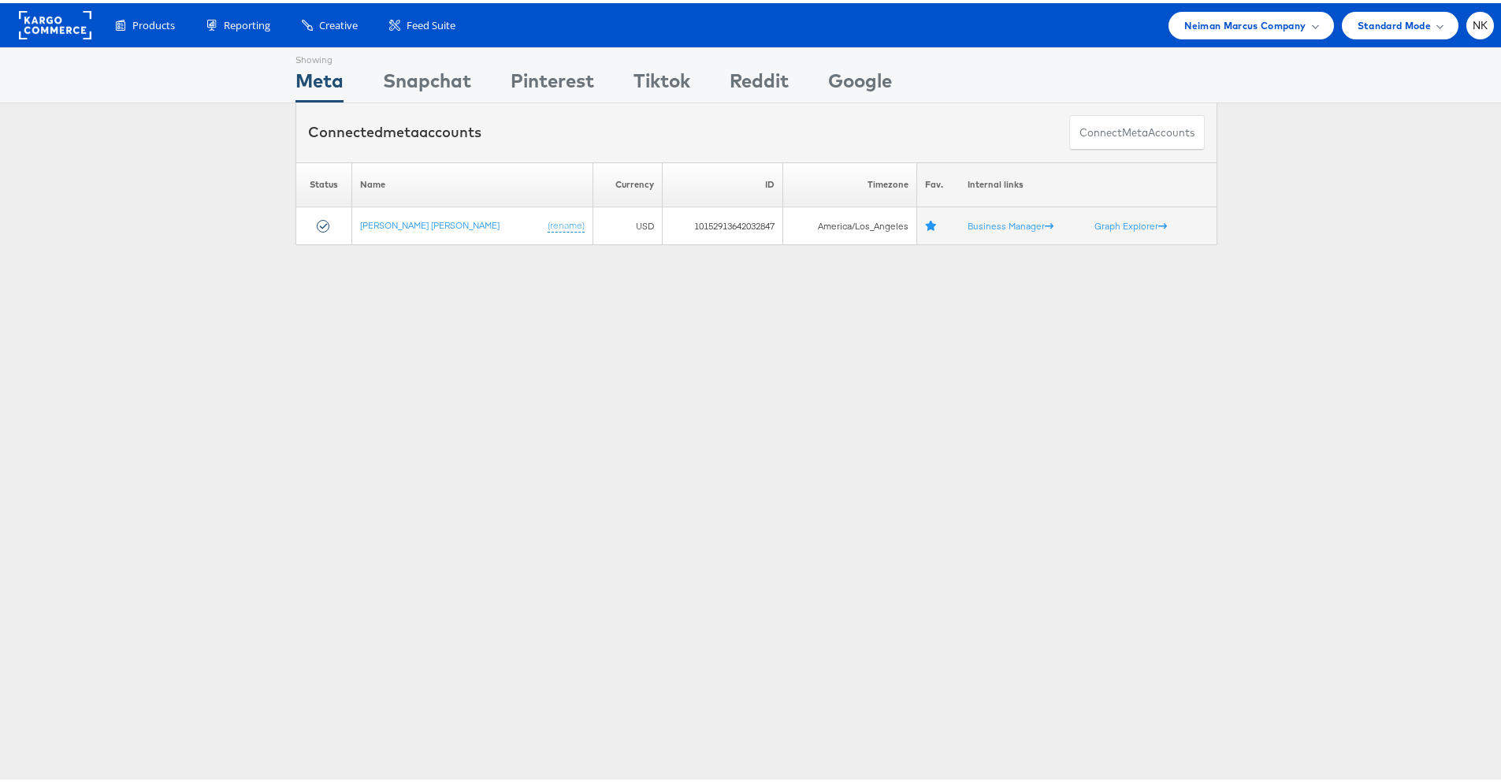
click at [151, 270] on div "Showing Meta Showing Snapchat Showing Pinterest Showing Tiktok Showing Reddit S…" at bounding box center [756, 438] width 1513 height 788
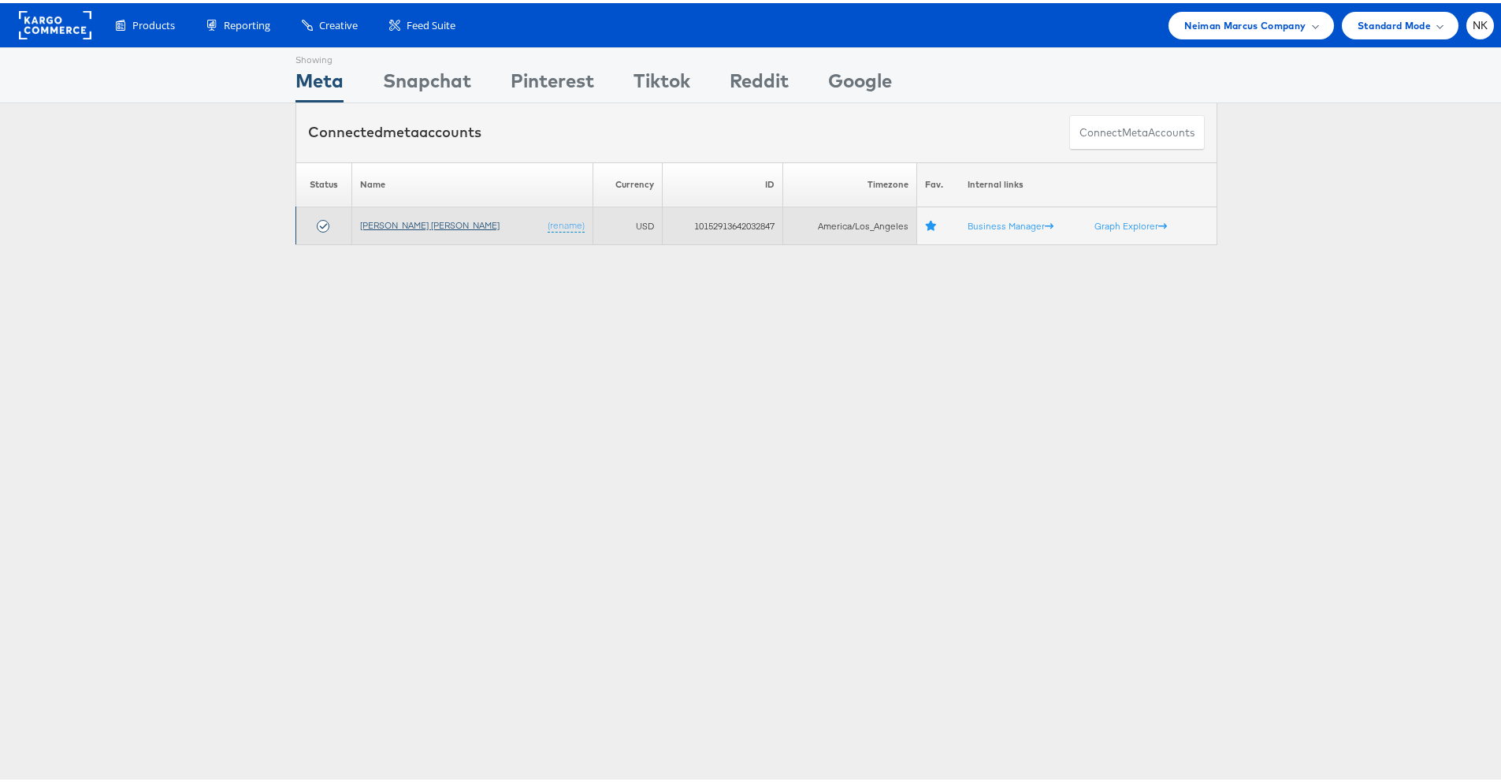
click at [366, 218] on link "Neiman Marcus" at bounding box center [430, 222] width 140 height 12
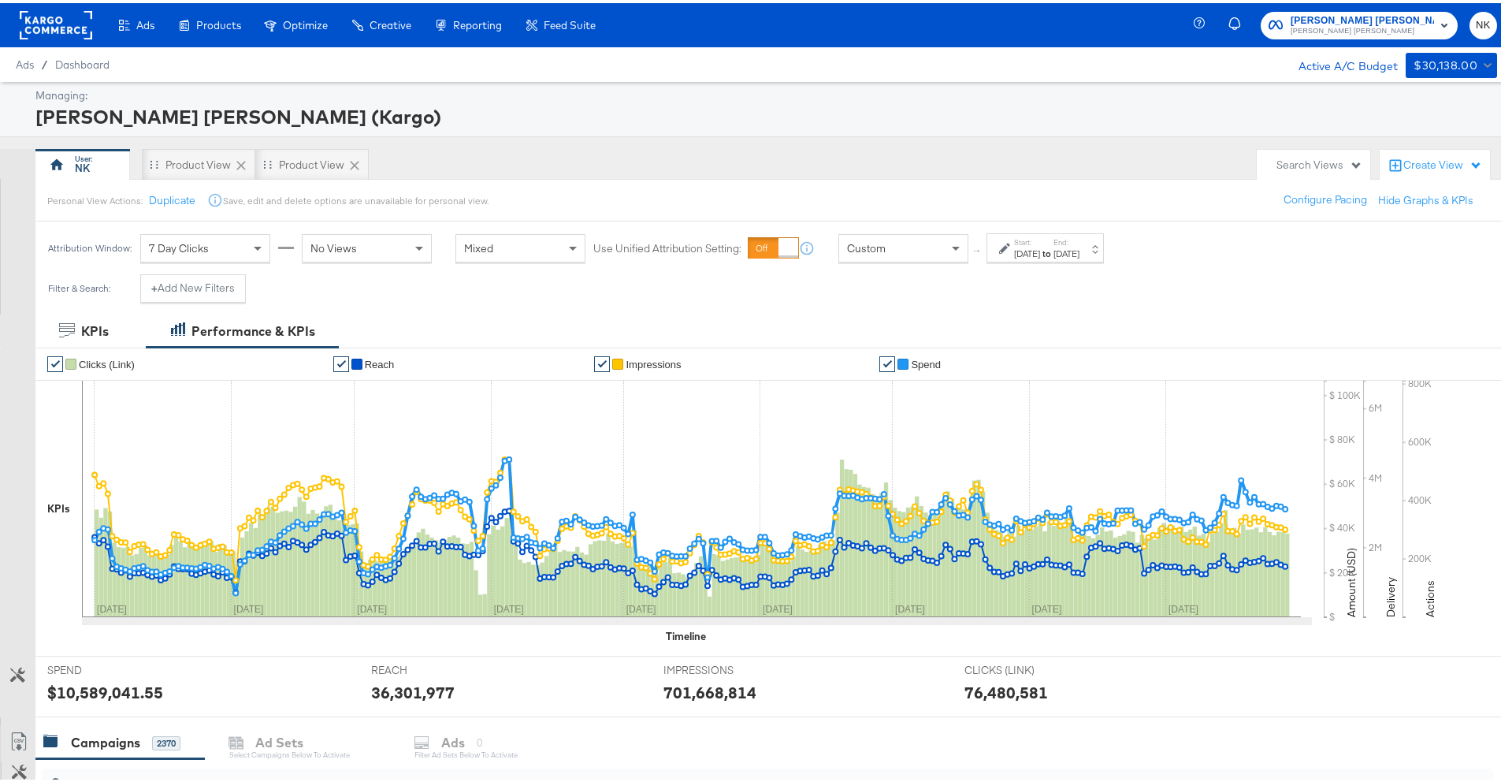
click at [154, 84] on div "Managing: [PERSON_NAME] [PERSON_NAME] (Kargo)" at bounding box center [756, 106] width 1513 height 55
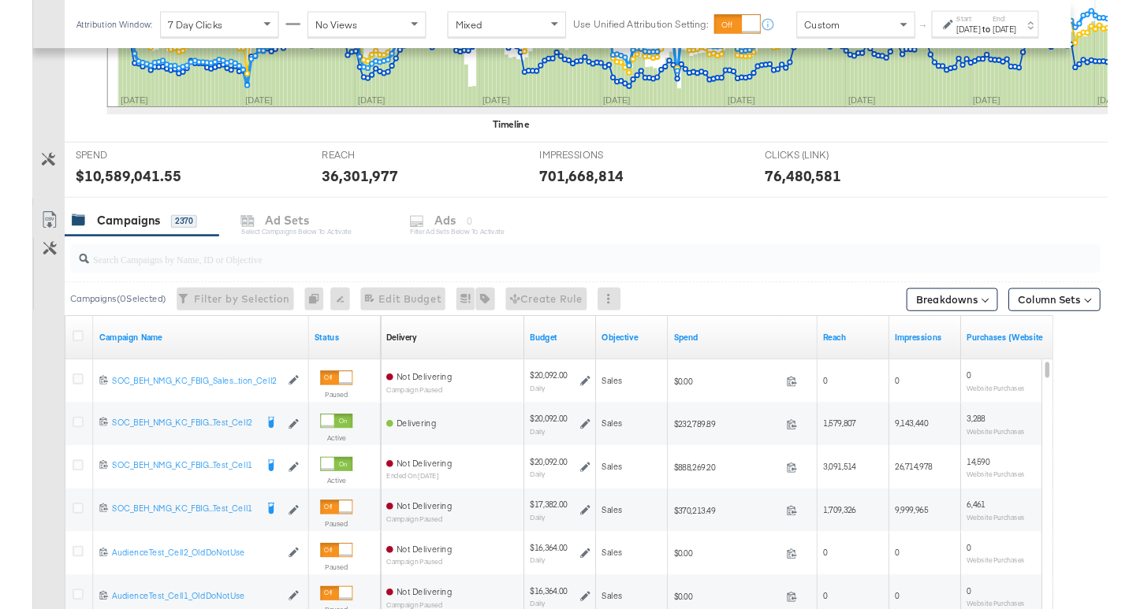
scroll to position [512, 0]
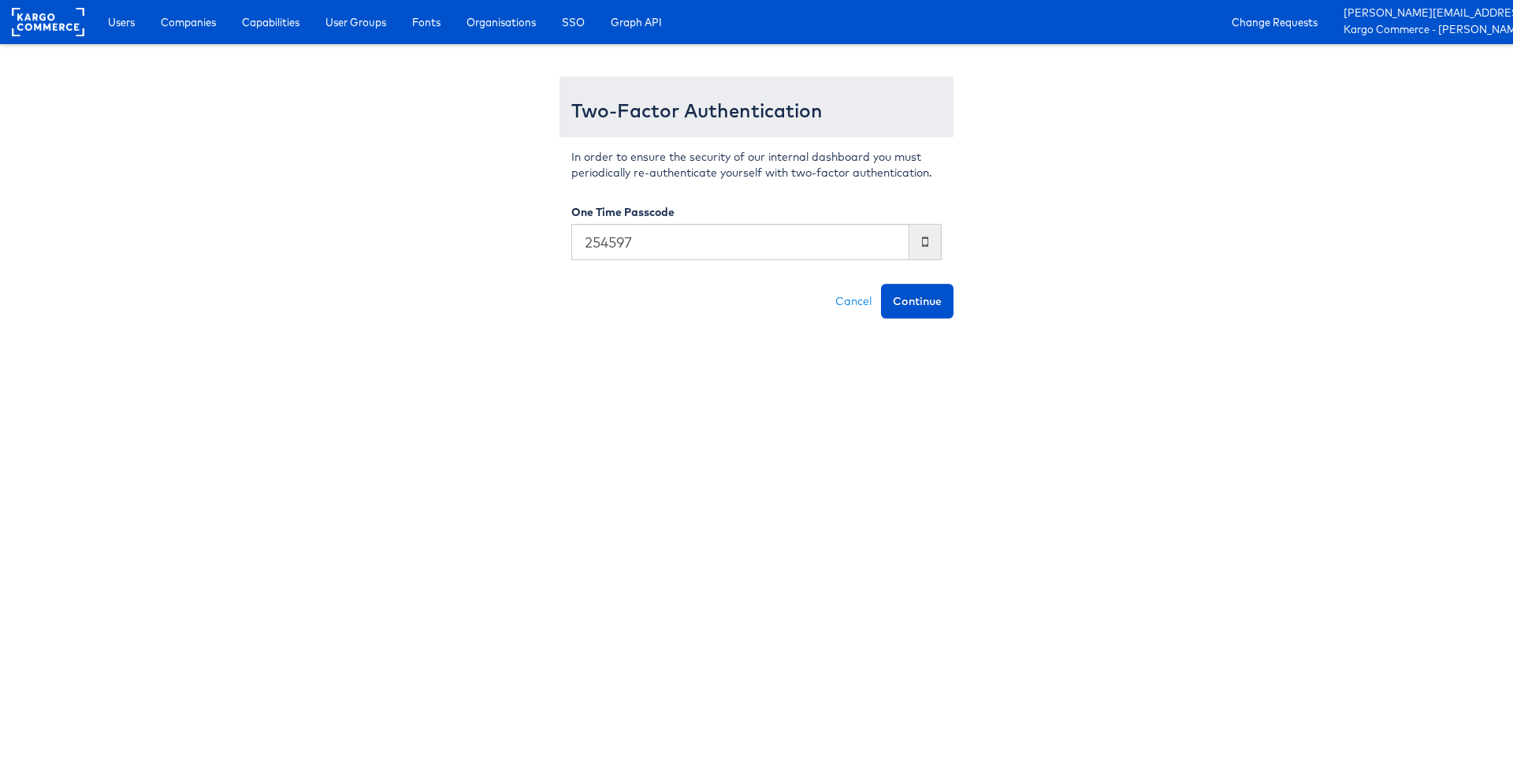
type input "254597"
click at [881, 284] on button "Continue" at bounding box center [917, 301] width 73 height 35
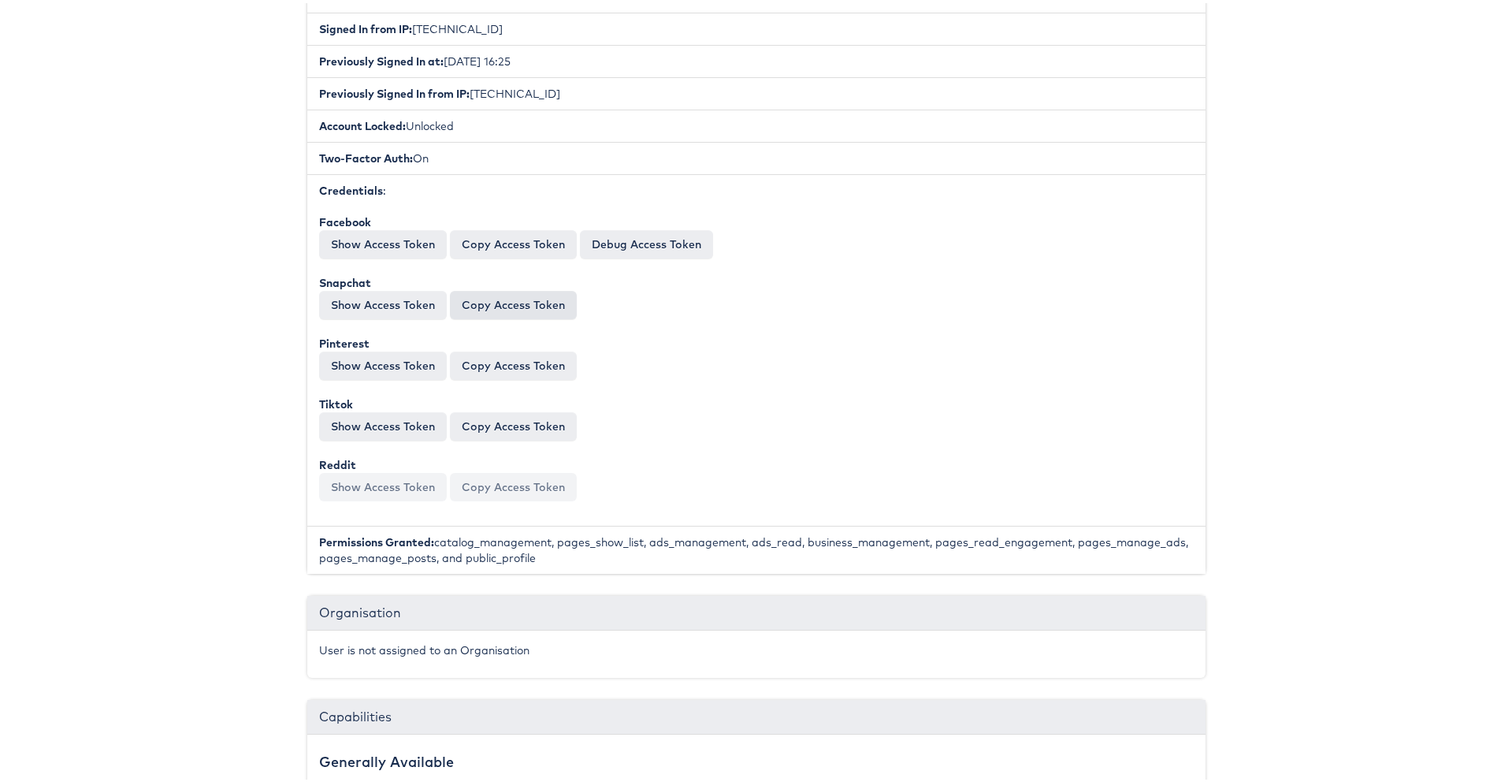
scroll to position [505, 0]
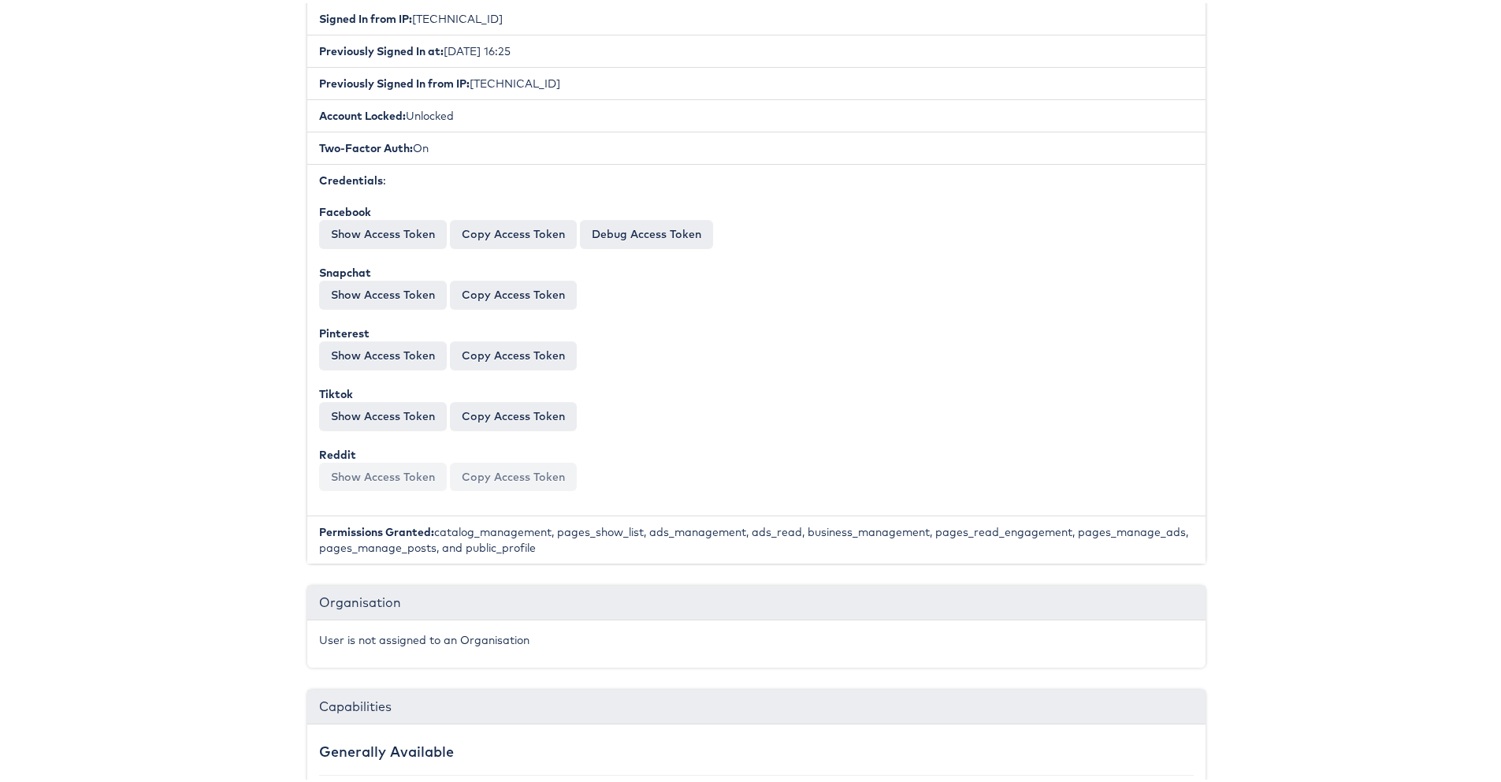
click at [414, 195] on li "Credentials : Facebook Token: EAAH4LxToDUcBPOFxK2ETCFs8kHhczk87aAnDl5ioWAPY6s4Z…" at bounding box center [756, 337] width 898 height 352
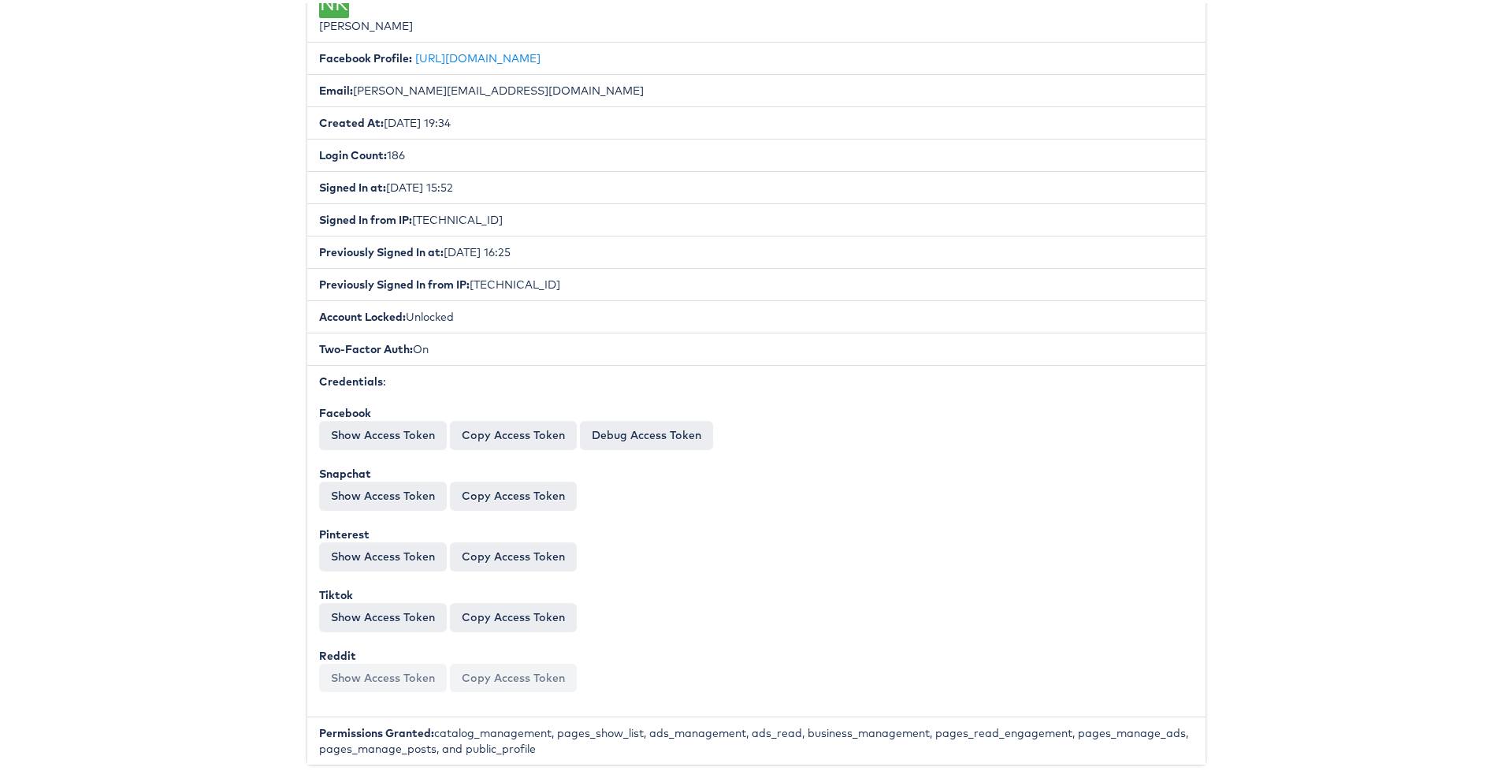
scroll to position [385, 0]
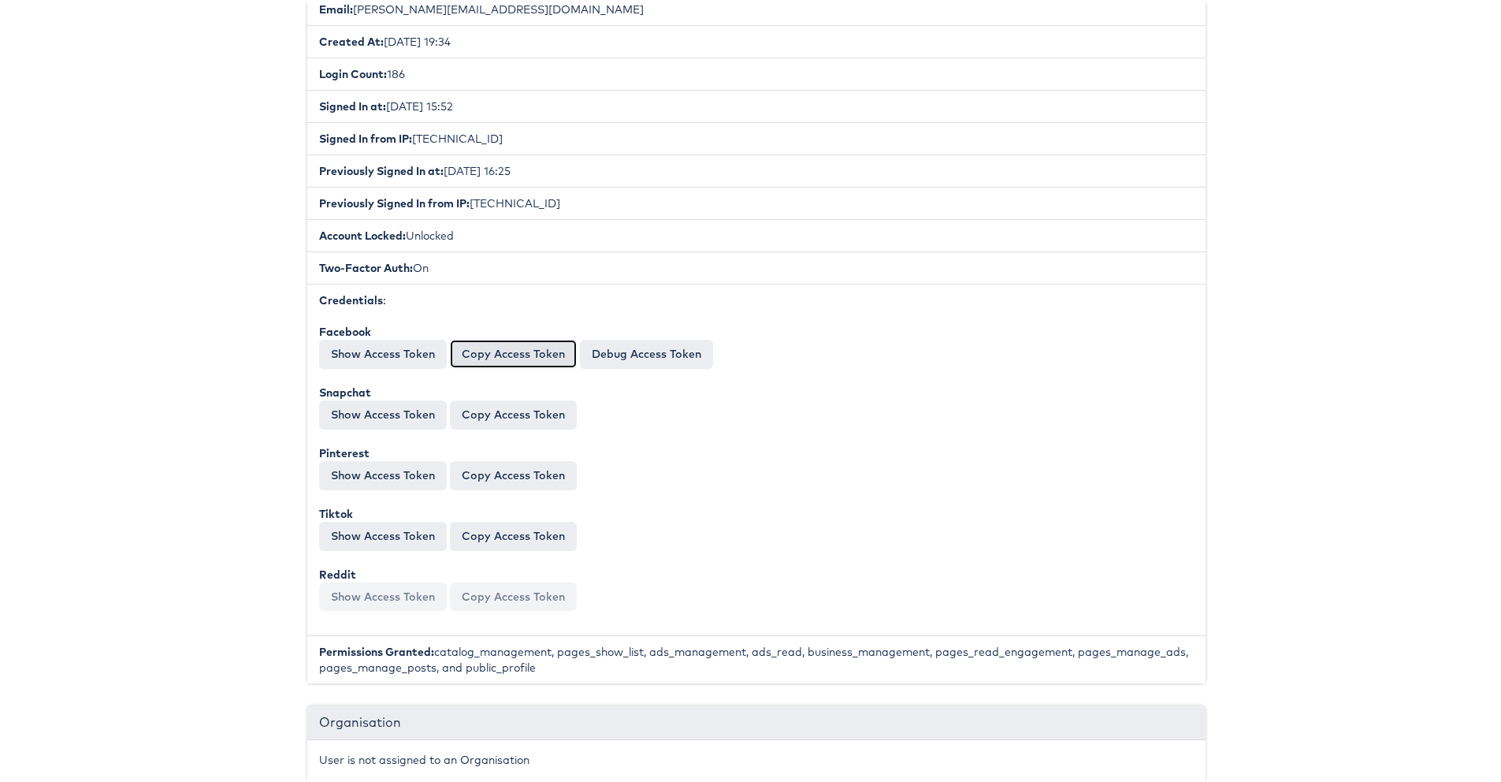
click at [480, 343] on button "Copy Access Token" at bounding box center [513, 351] width 127 height 28
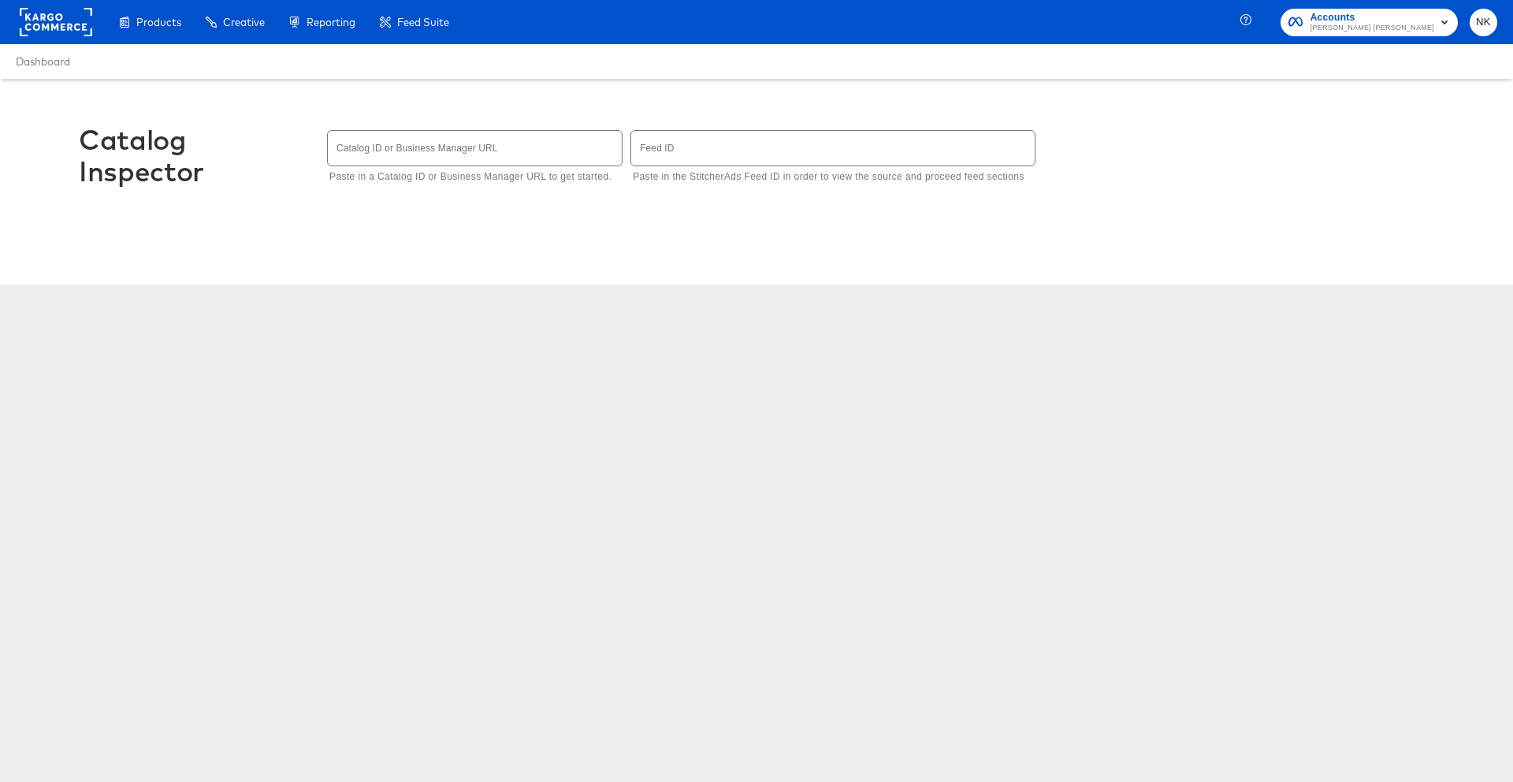
click at [377, 147] on input "text" at bounding box center [475, 148] width 294 height 34
click at [541, 152] on input "text" at bounding box center [475, 148] width 294 height 34
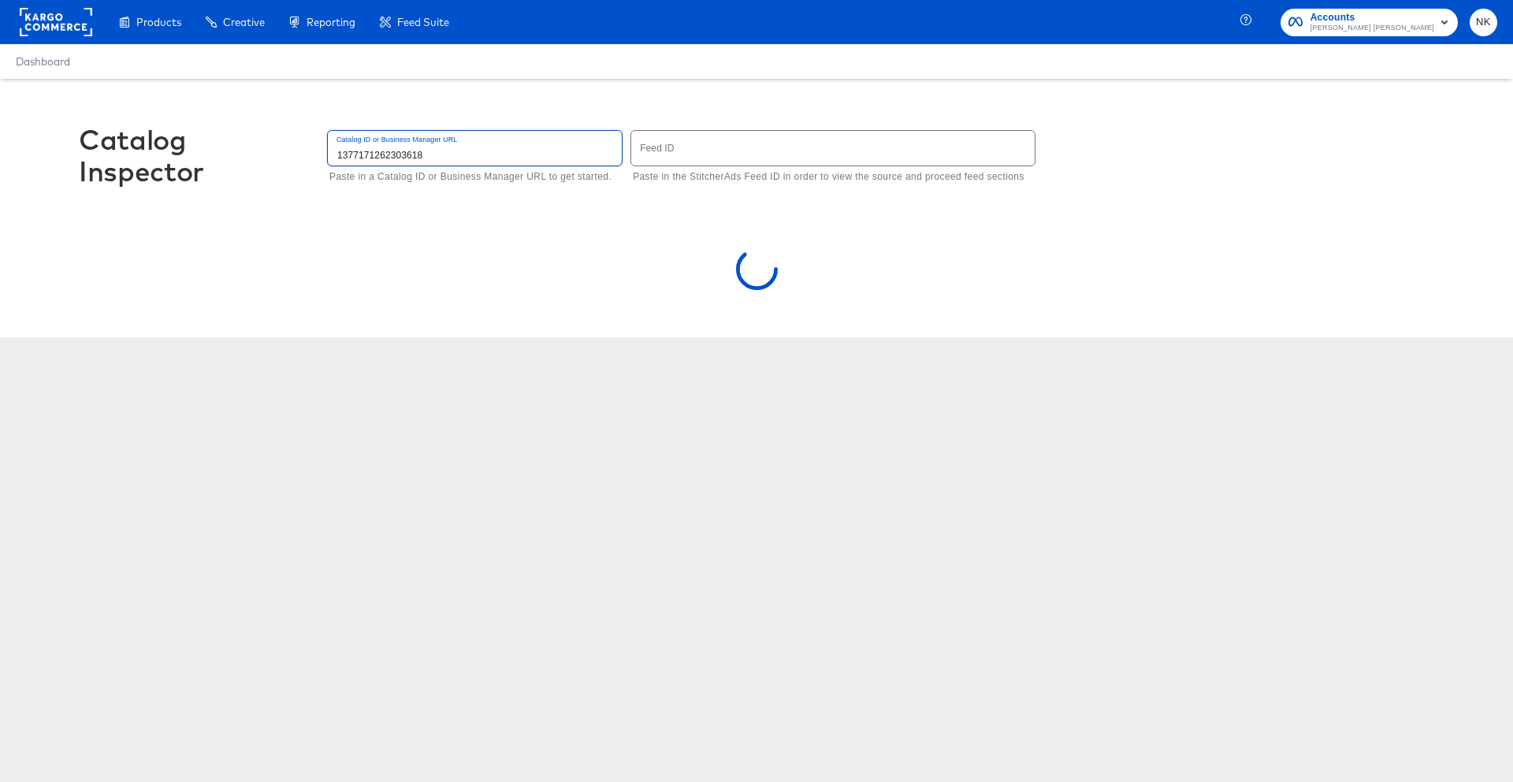
type input "1377171262303618"
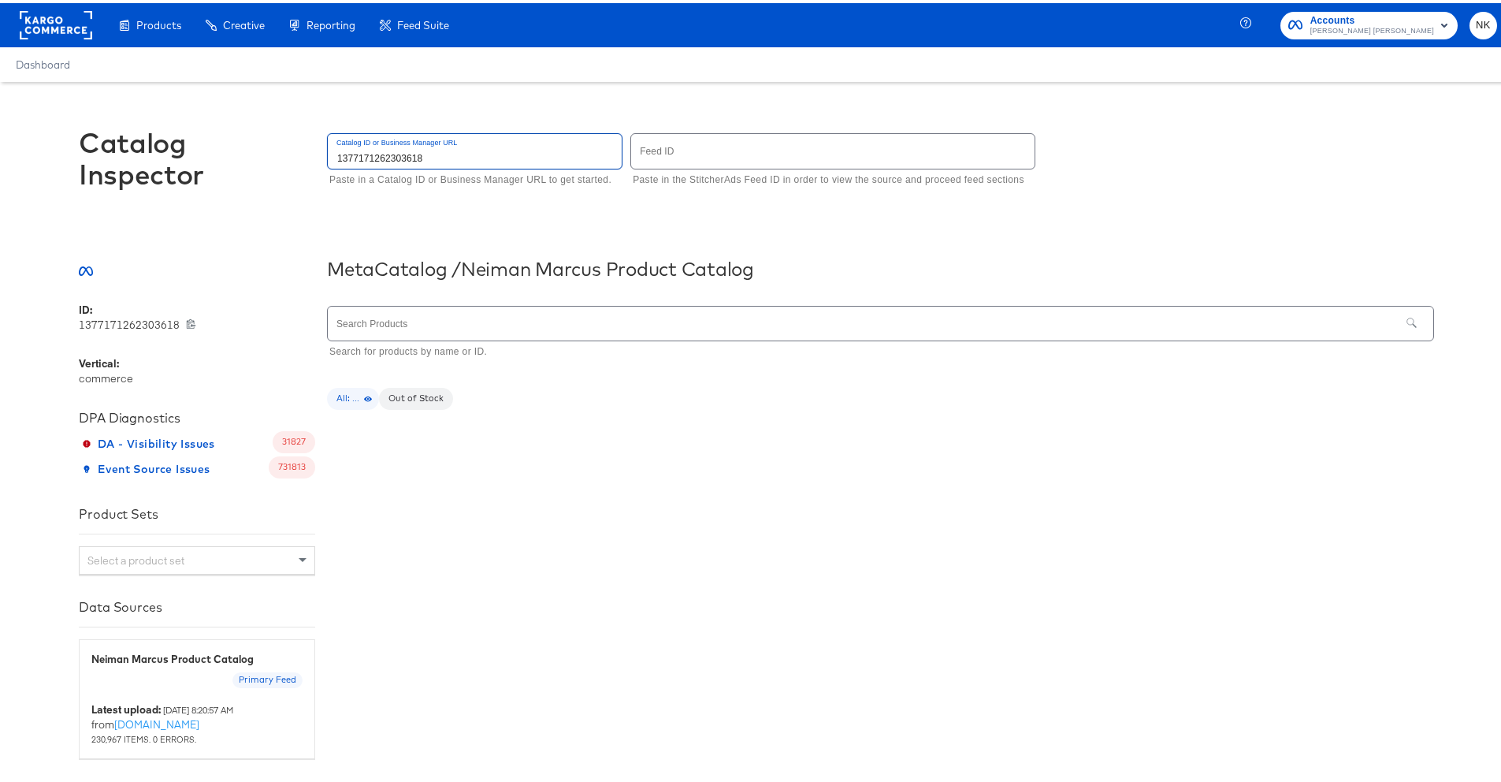
scroll to position [9, 0]
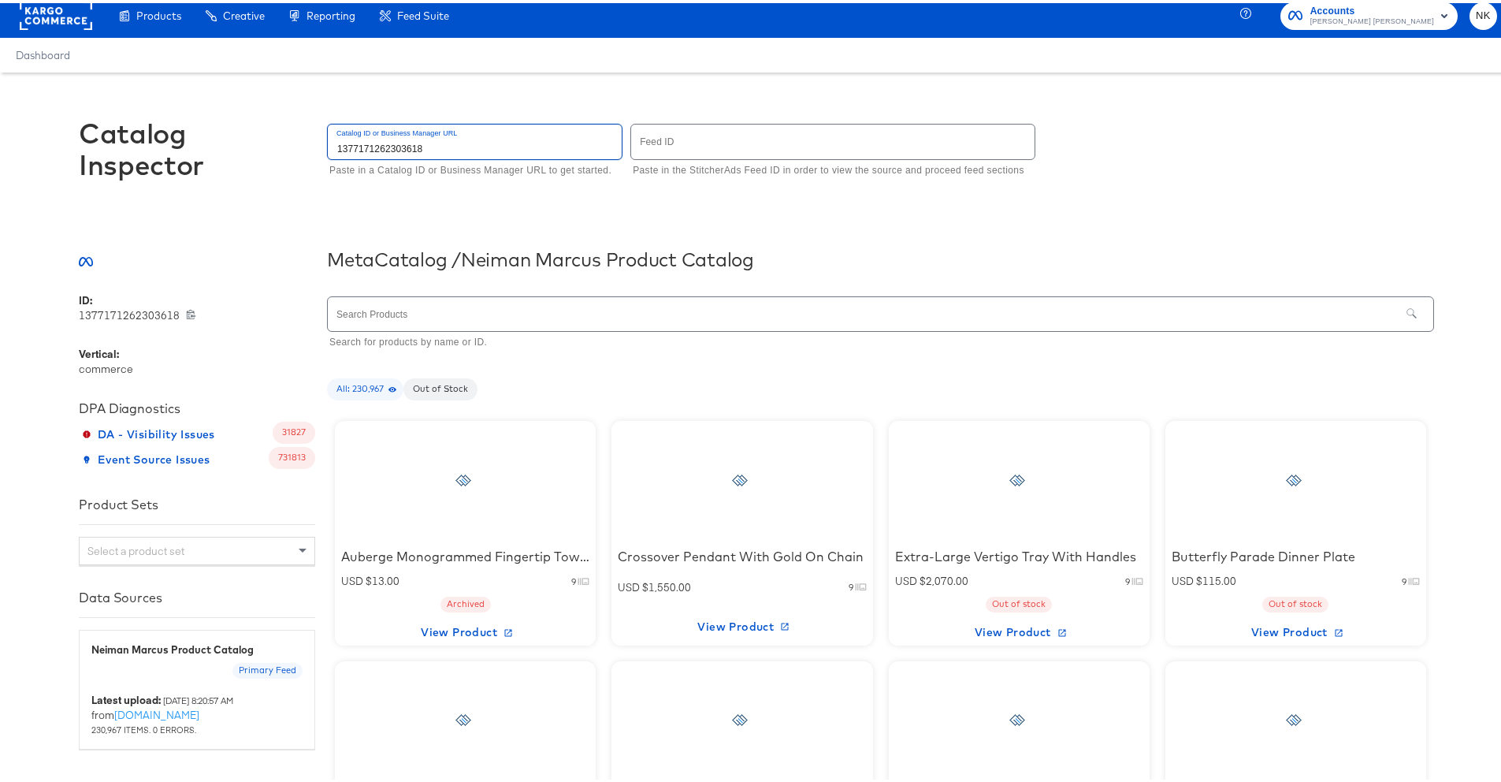
click at [344, 270] on div "Meta Catalog / Neiman Marcus Product Catalog" at bounding box center [757, 264] width 1356 height 51
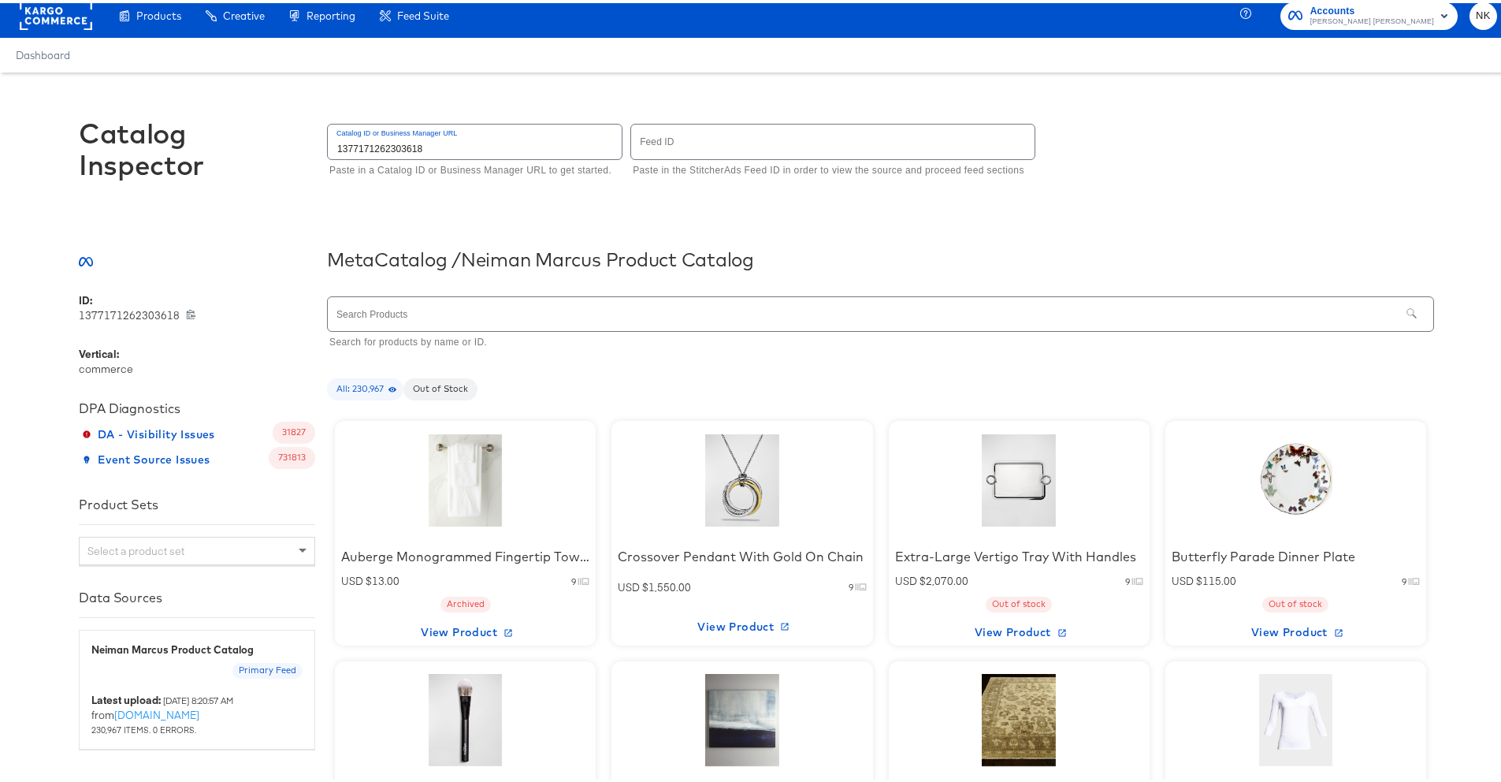
click at [463, 313] on input "text" at bounding box center [864, 311] width 1073 height 34
type input "serapian"
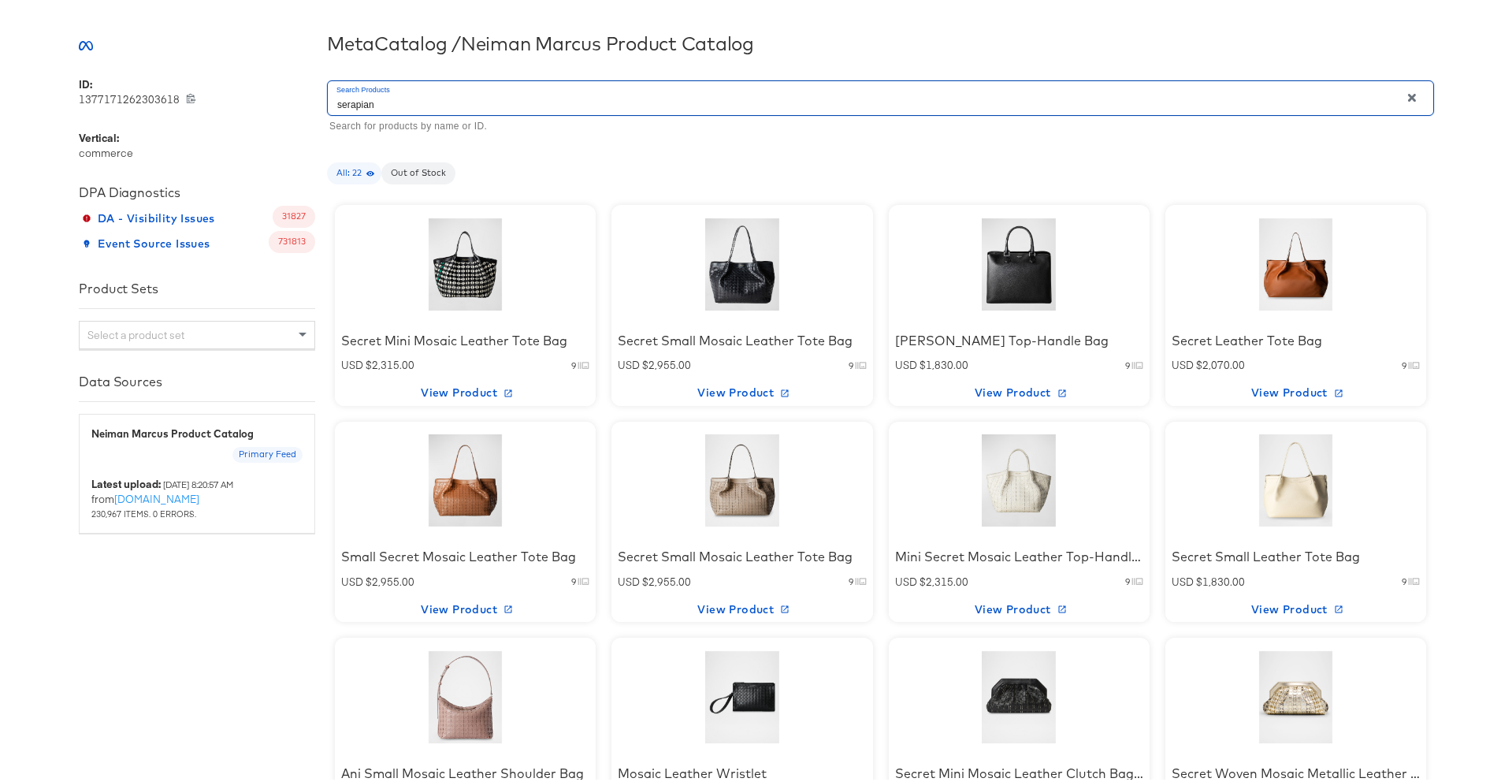
scroll to position [206, 0]
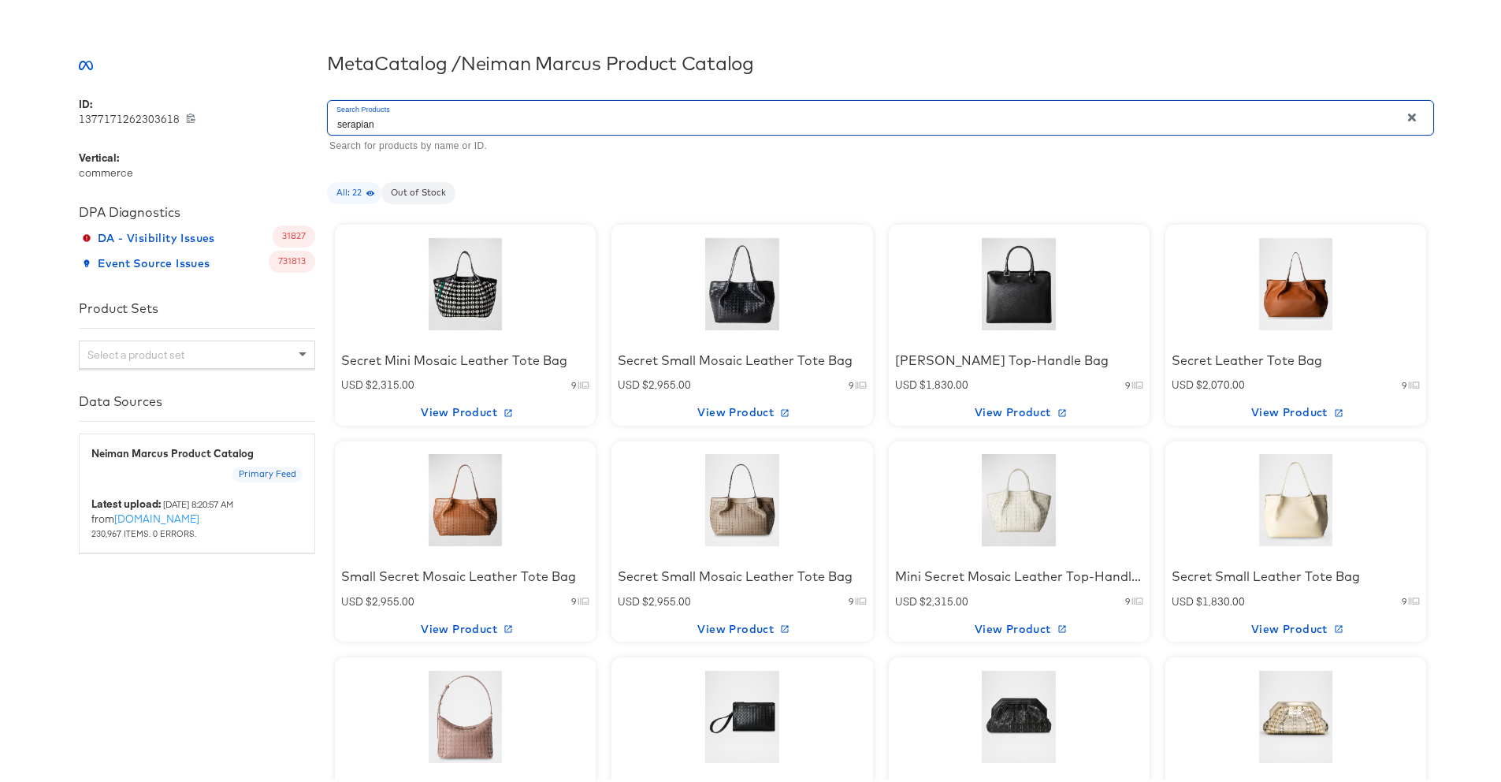
click at [450, 329] on div at bounding box center [466, 281] width 134 height 99
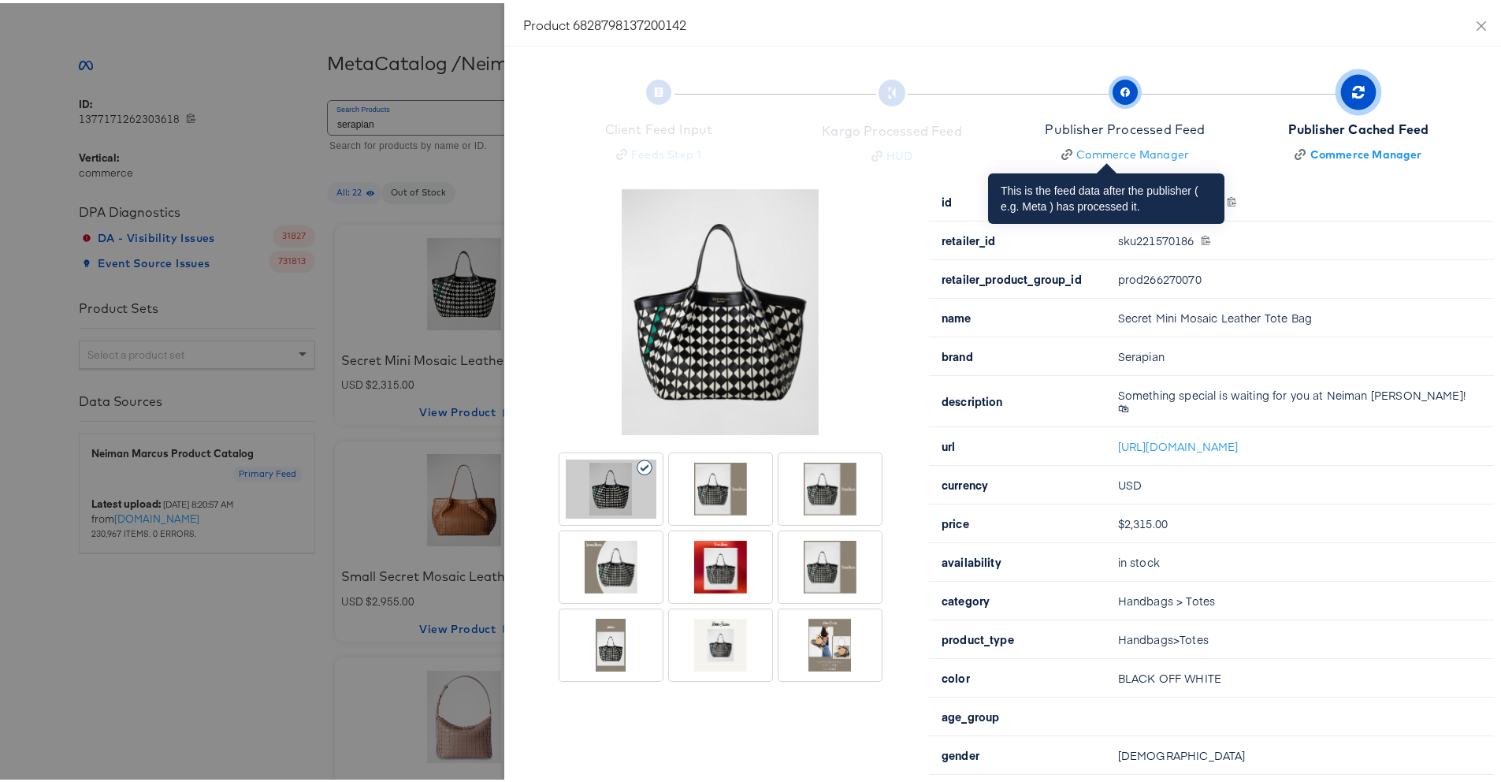
click at [1133, 124] on div "Publisher Processed Feed" at bounding box center [1125, 126] width 160 height 18
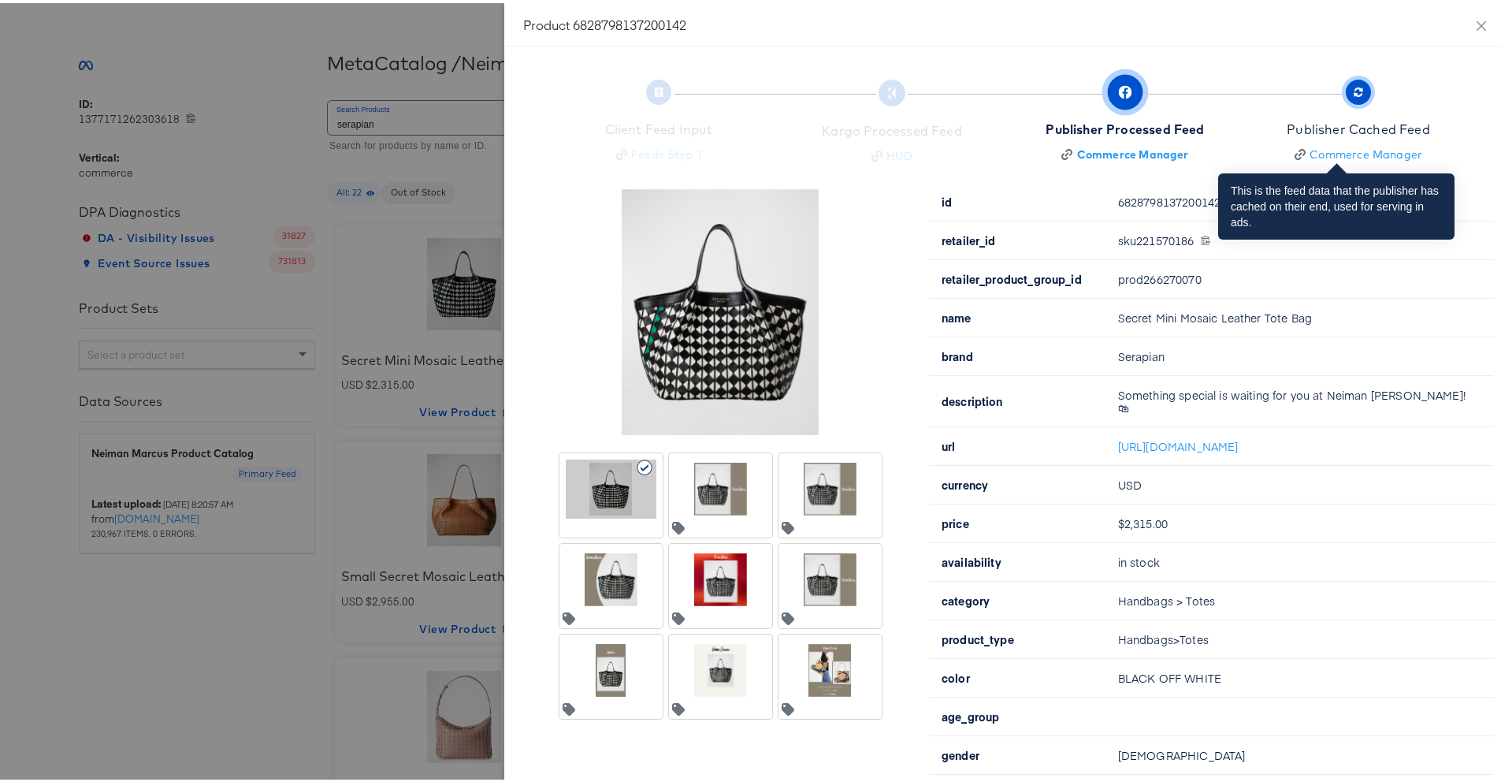
click at [1290, 121] on div "Publisher Cached Feed" at bounding box center [1358, 126] width 143 height 18
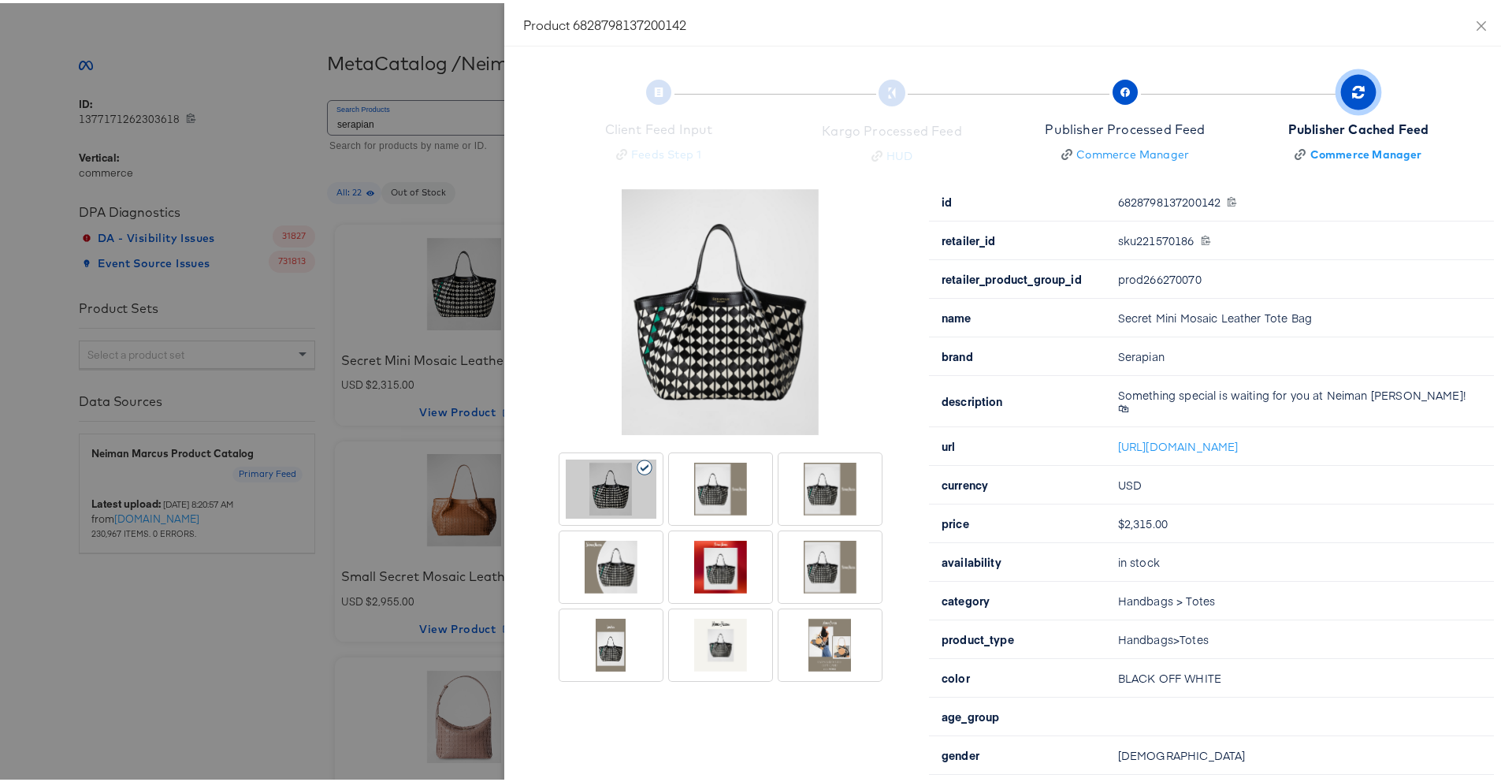
click at [857, 467] on icon at bounding box center [864, 464] width 17 height 16
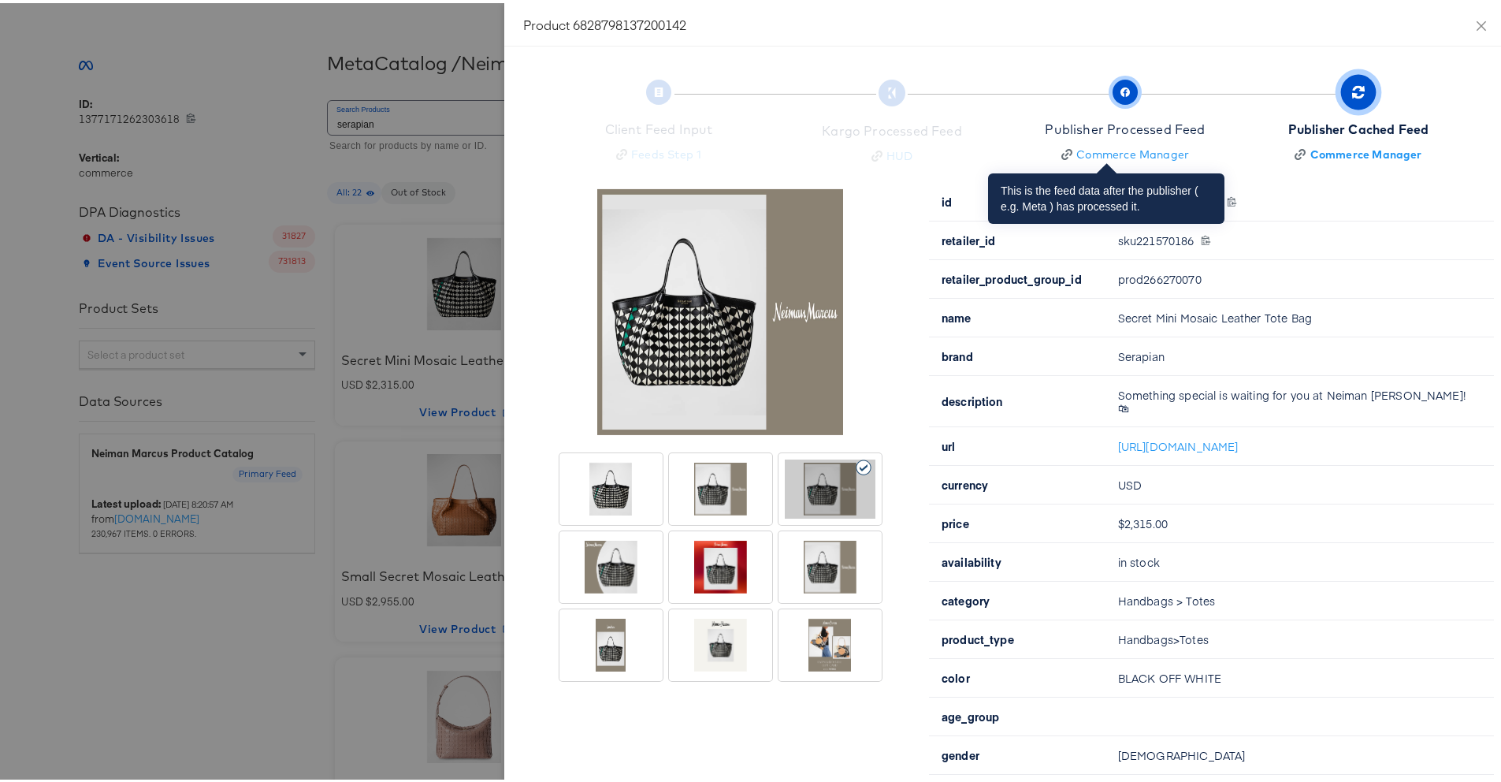
click at [1077, 117] on div "Publisher Processed Feed" at bounding box center [1125, 126] width 160 height 18
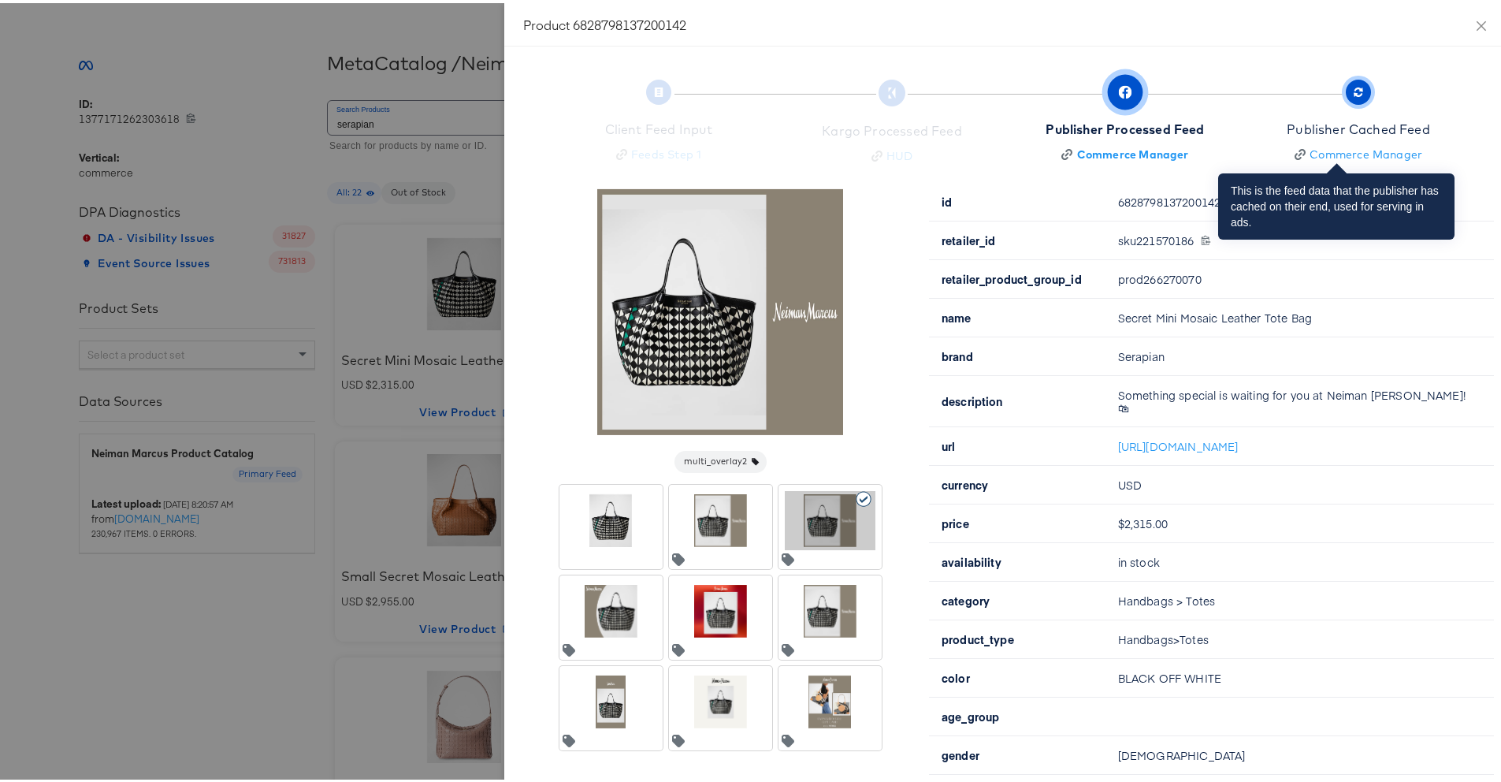
click at [1386, 125] on div "Publisher Cached Feed" at bounding box center [1358, 126] width 143 height 18
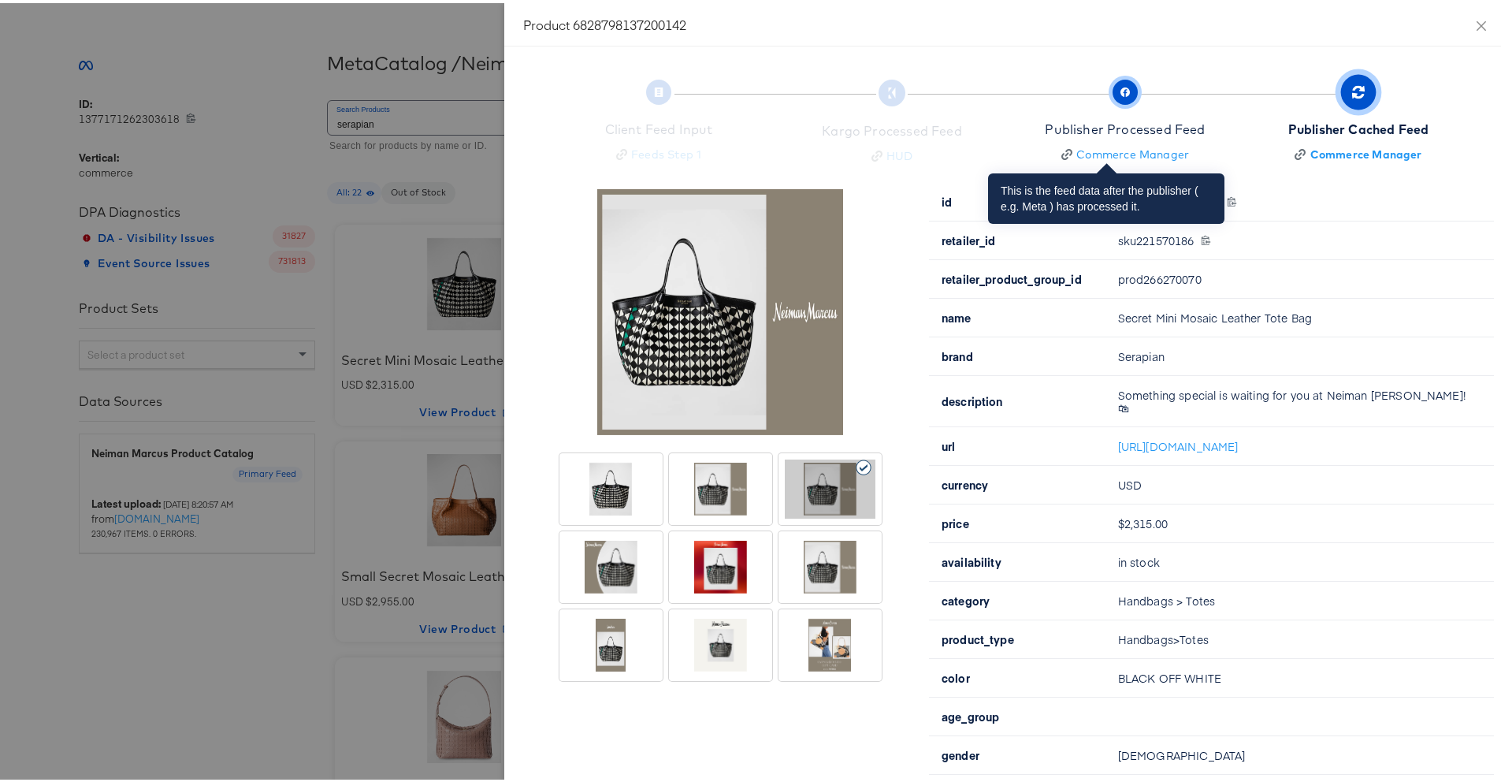
click at [1141, 109] on span "Publisher Processed Feed Commerce Manager" at bounding box center [1125, 120] width 160 height 78
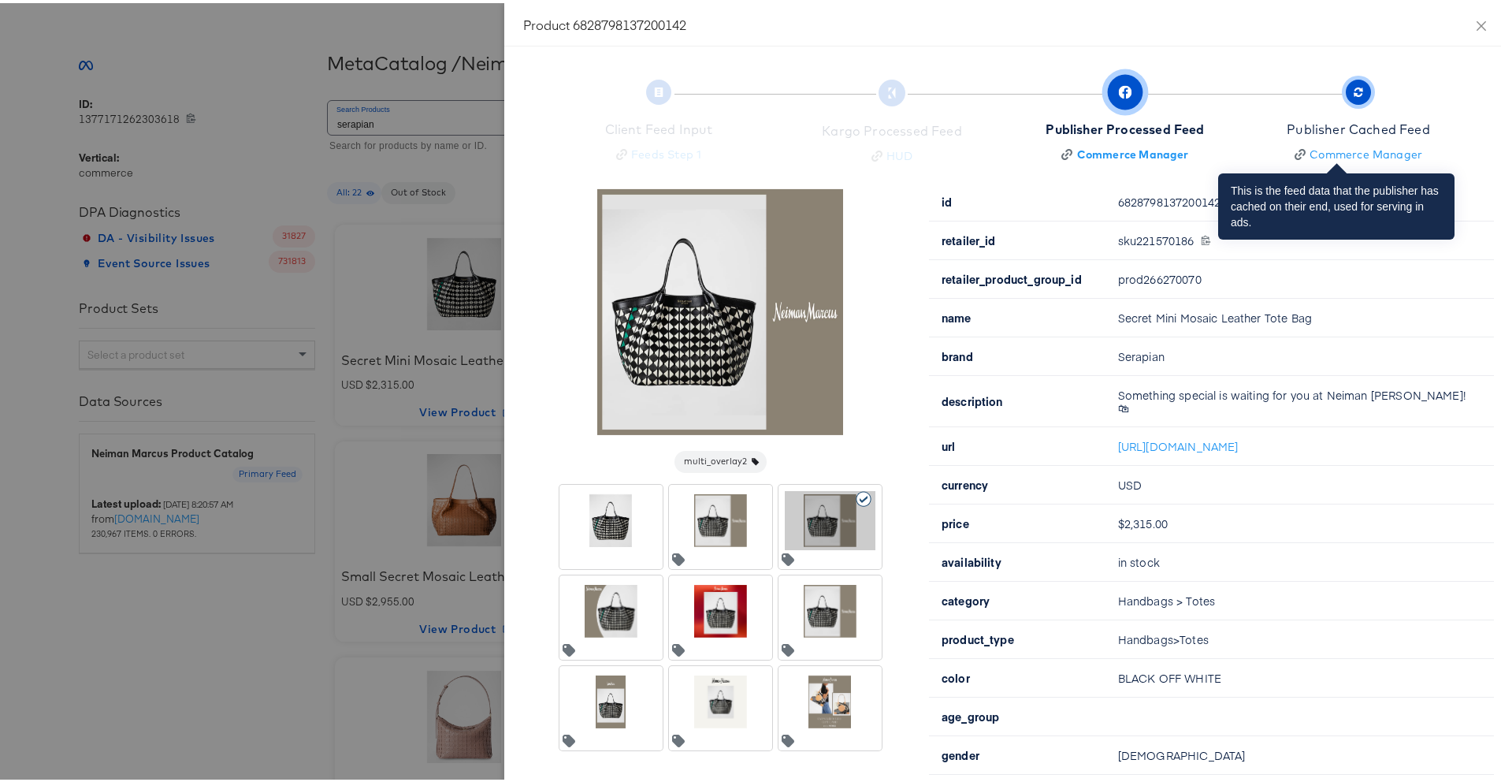
click at [1346, 83] on span "button" at bounding box center [1358, 88] width 25 height 25
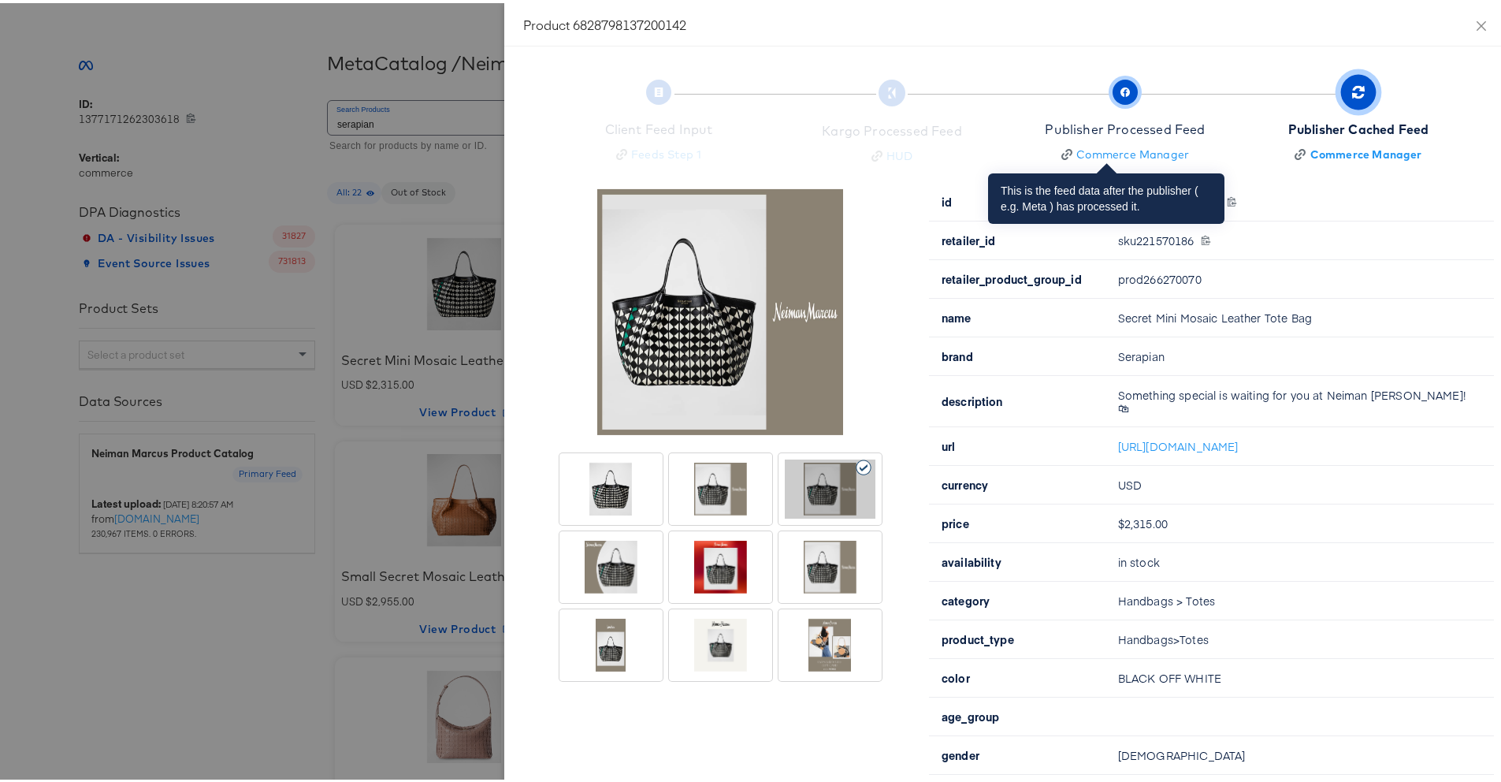
click at [1132, 102] on span "Publisher Processed Feed Commerce Manager" at bounding box center [1125, 120] width 160 height 78
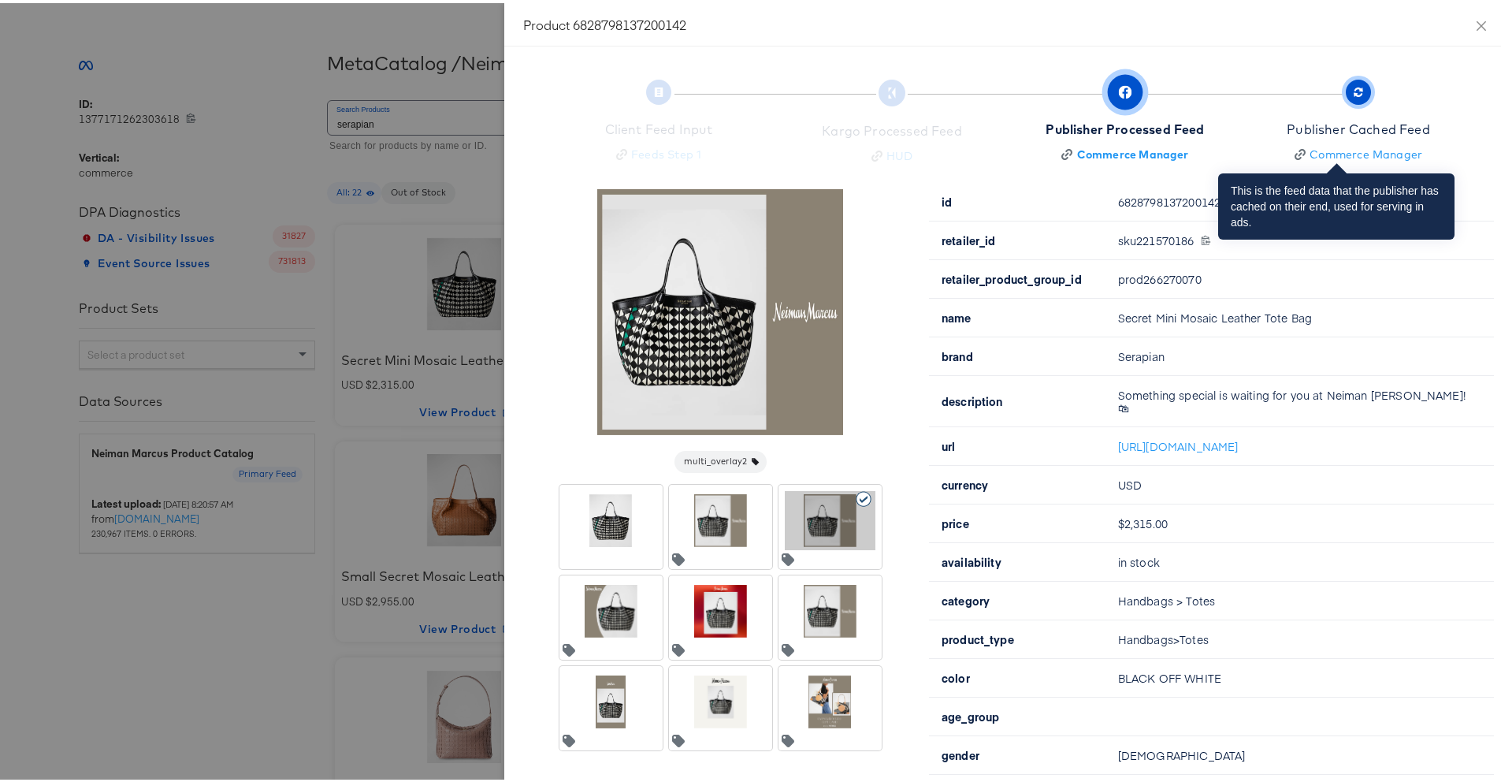
click at [1347, 91] on span "button" at bounding box center [1358, 88] width 25 height 25
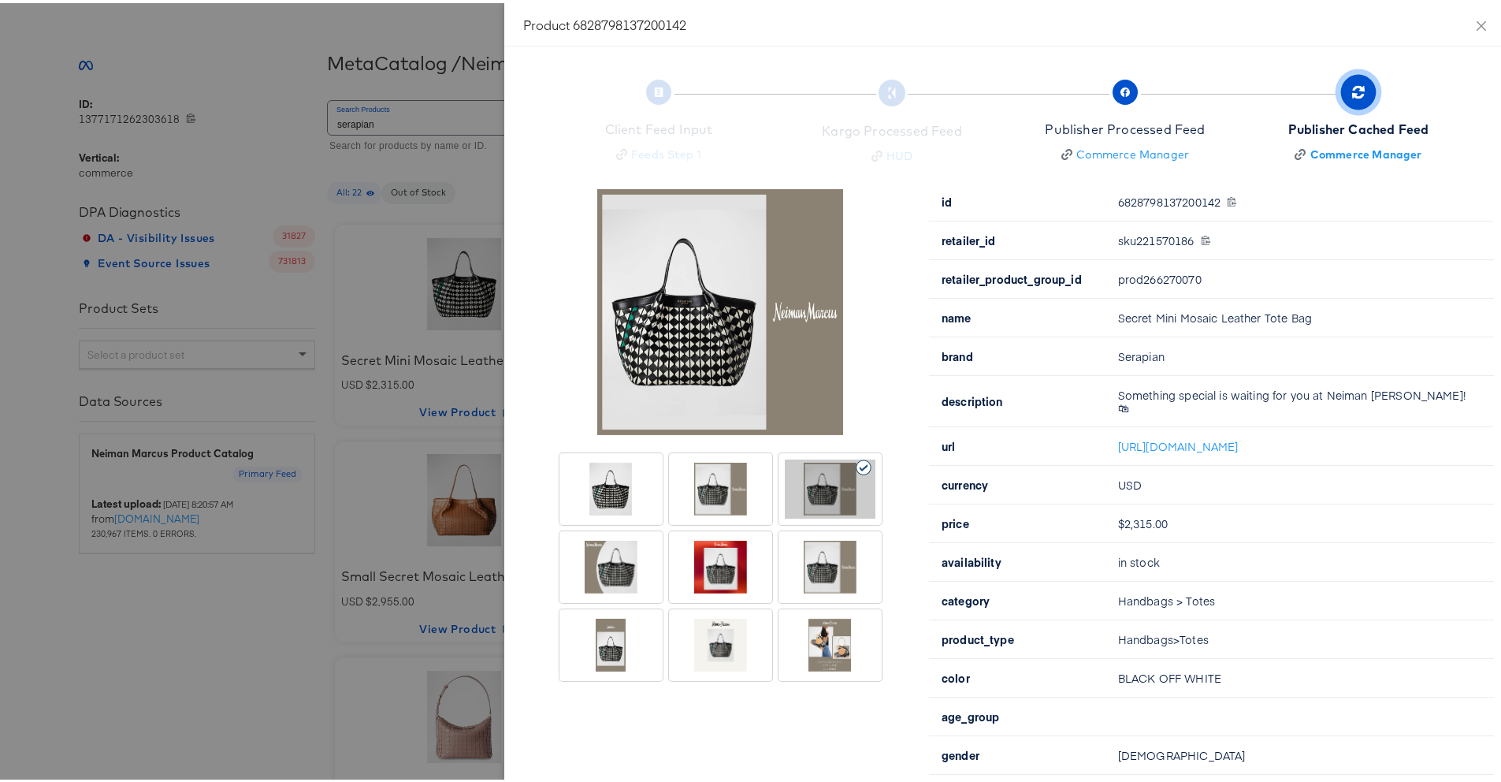
click at [794, 495] on div at bounding box center [830, 485] width 91 height 59
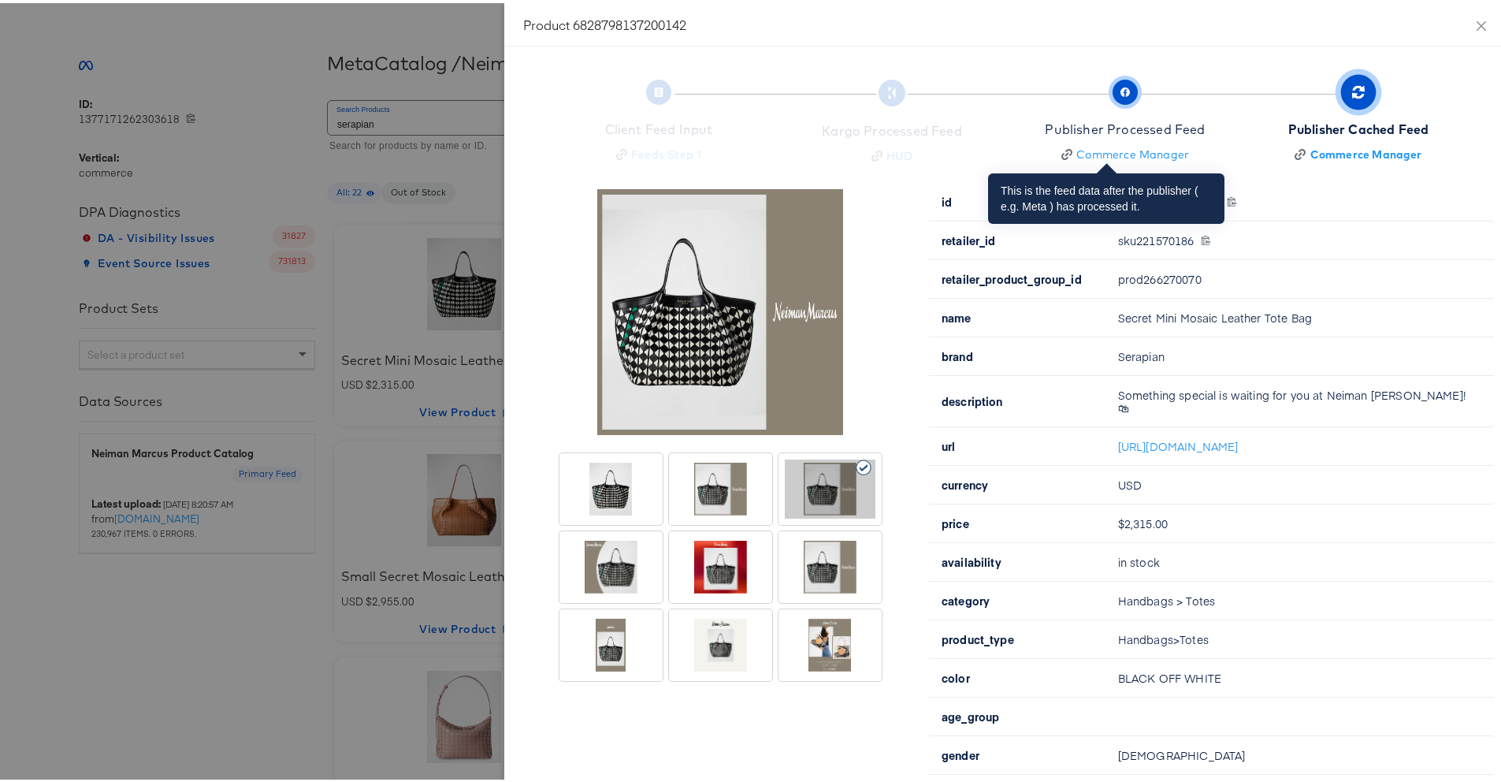
click at [1121, 88] on icon "button" at bounding box center [1125, 88] width 9 height 9
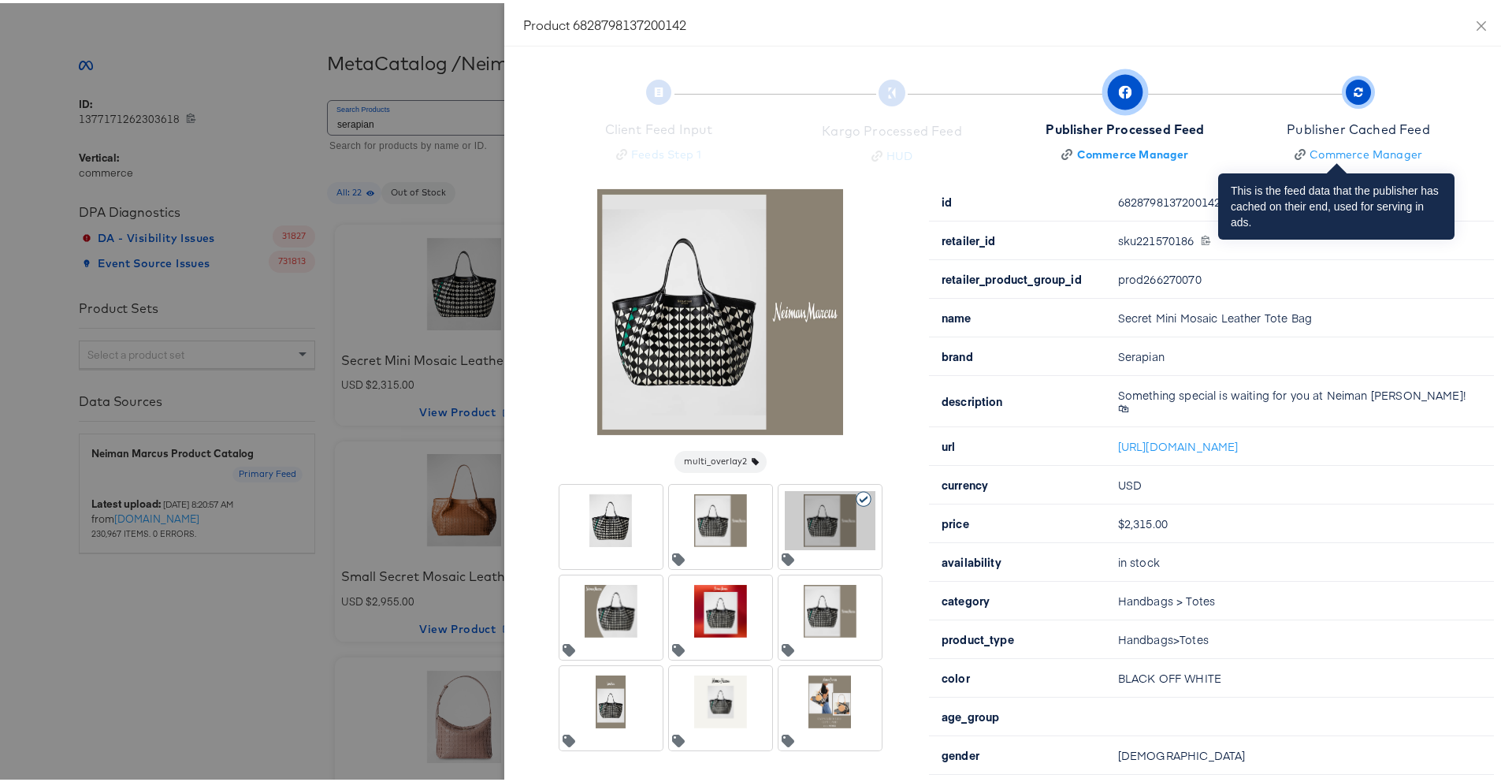
click at [1324, 113] on span "Publisher Cached Feed Commerce Manager" at bounding box center [1358, 120] width 143 height 78
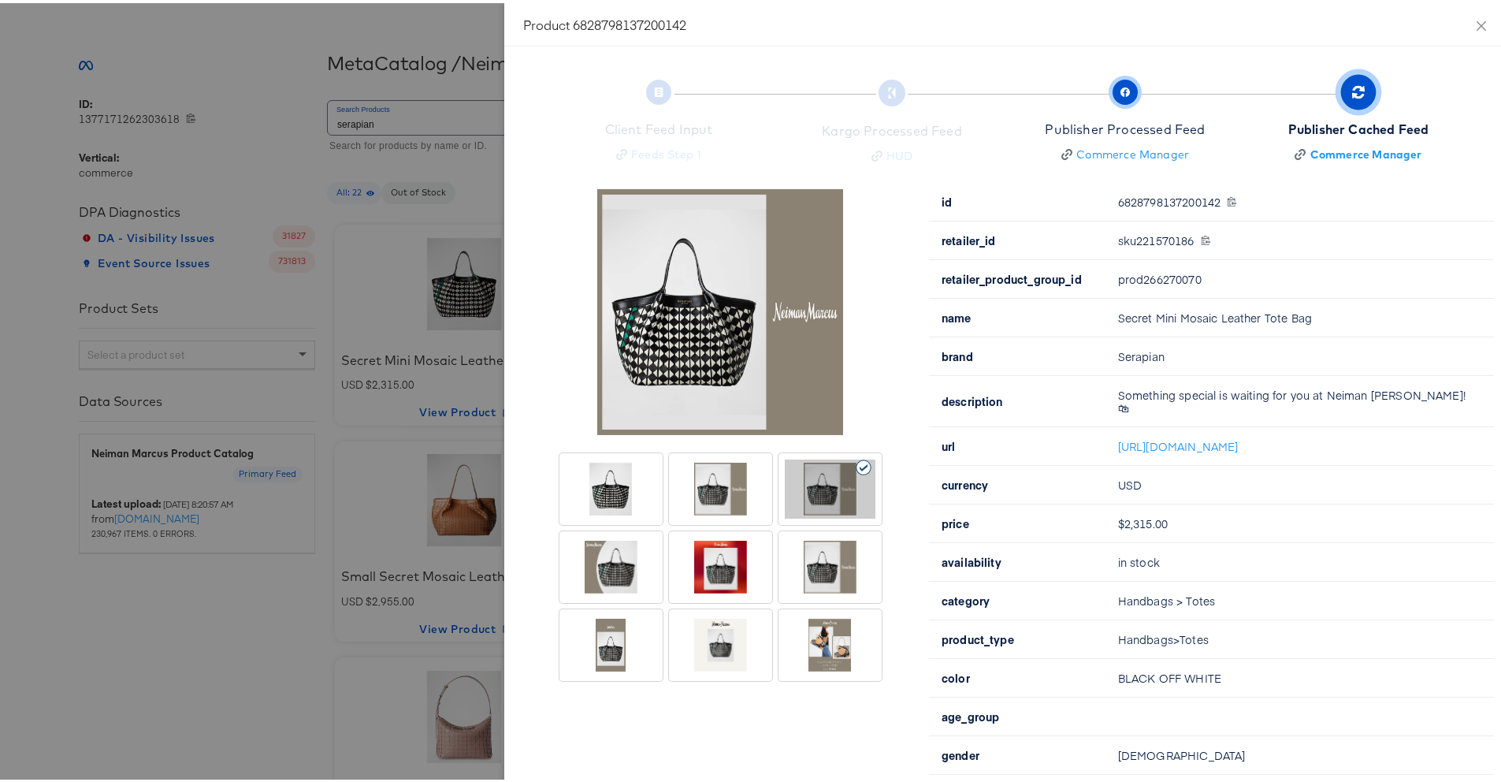
click at [820, 482] on div at bounding box center [830, 485] width 91 height 59
click at [785, 504] on div at bounding box center [830, 485] width 91 height 59
click at [804, 471] on div at bounding box center [830, 485] width 91 height 59
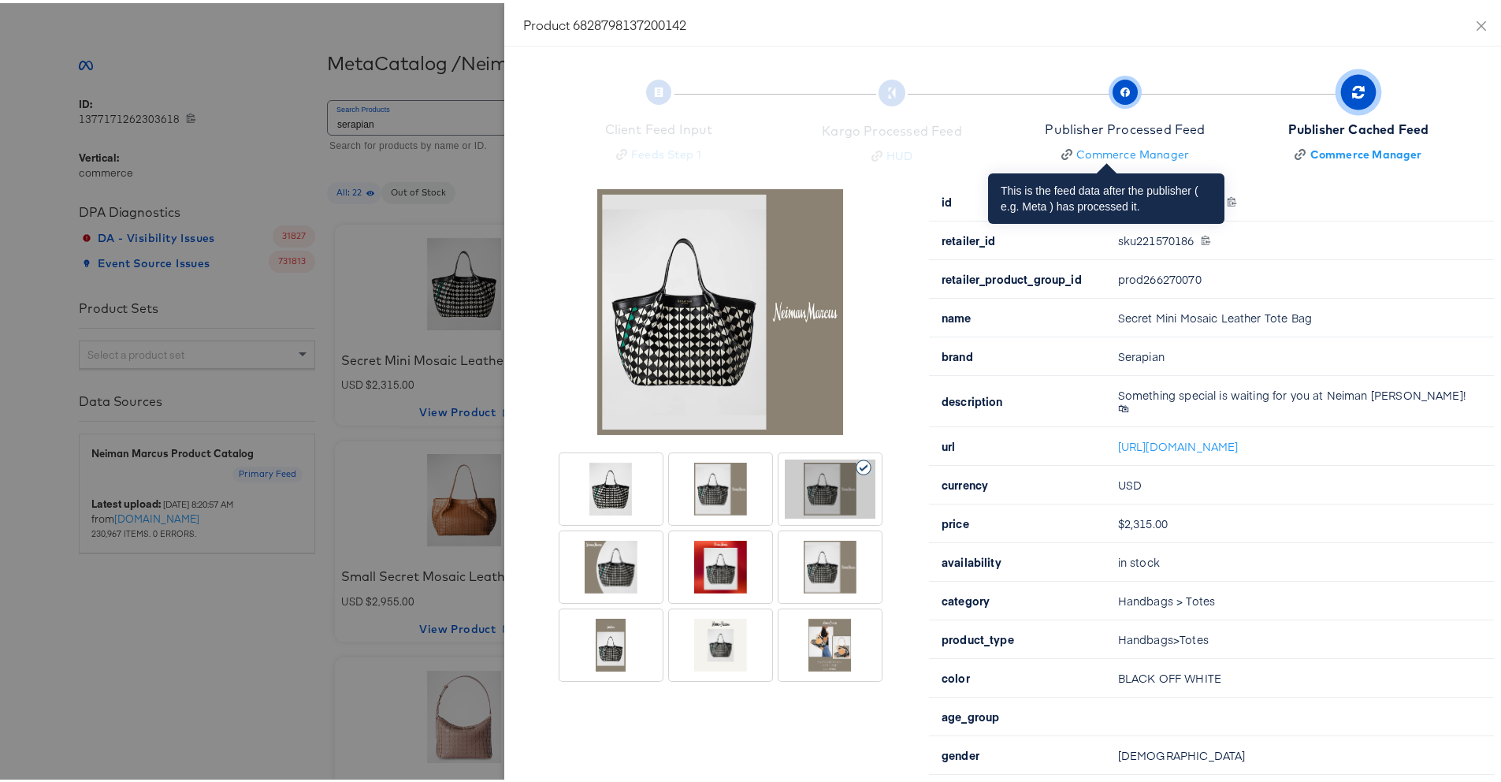
click at [1096, 140] on div "Publisher Processed Feed Commerce Manager" at bounding box center [1125, 138] width 160 height 42
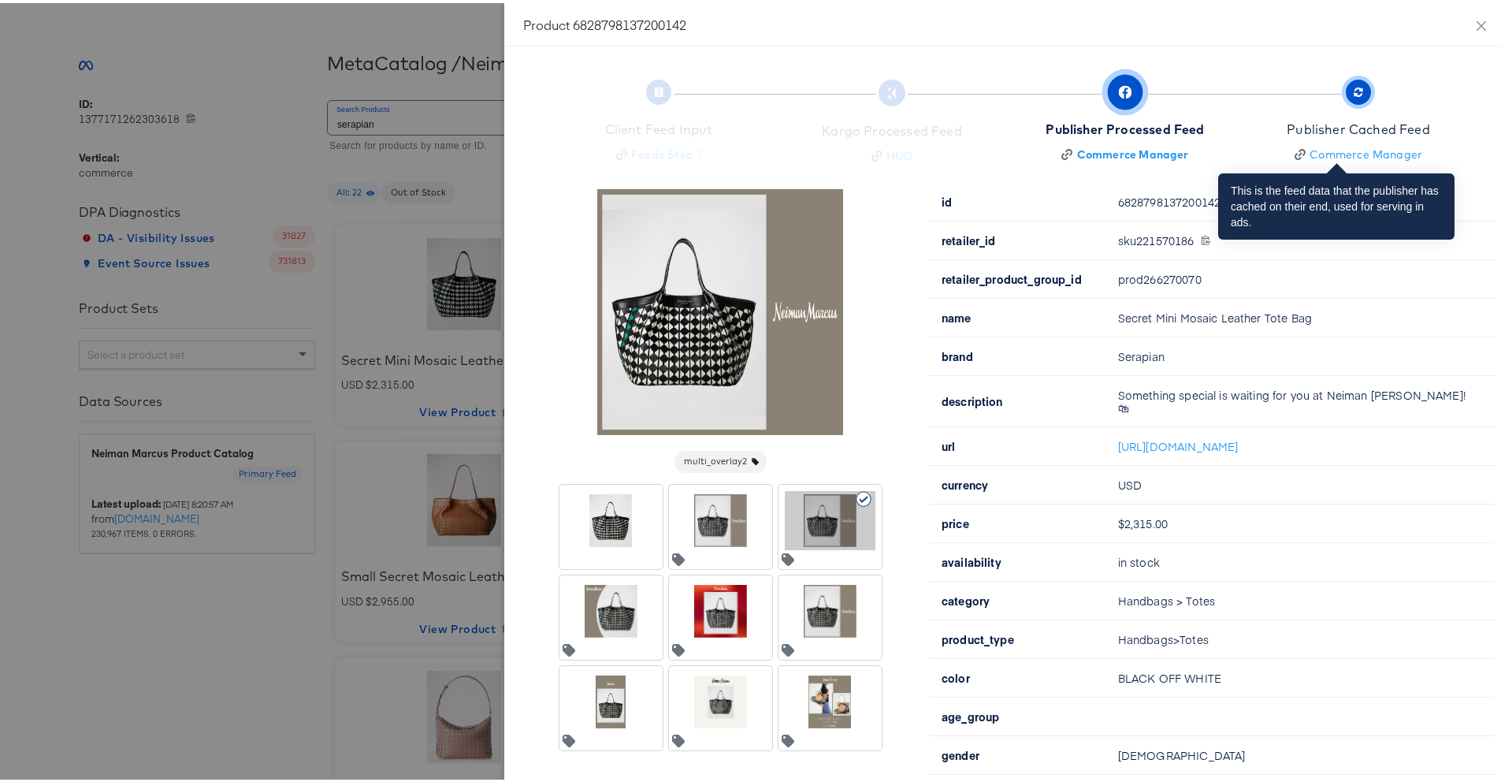
click at [1345, 128] on div "Publisher Cached Feed" at bounding box center [1358, 126] width 143 height 18
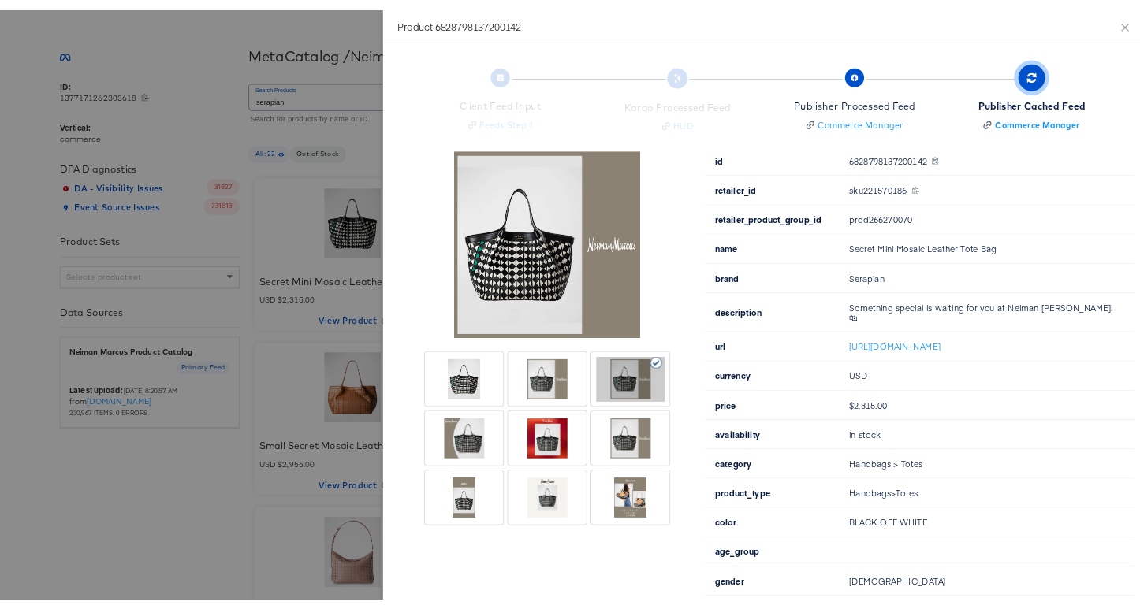
scroll to position [196, 0]
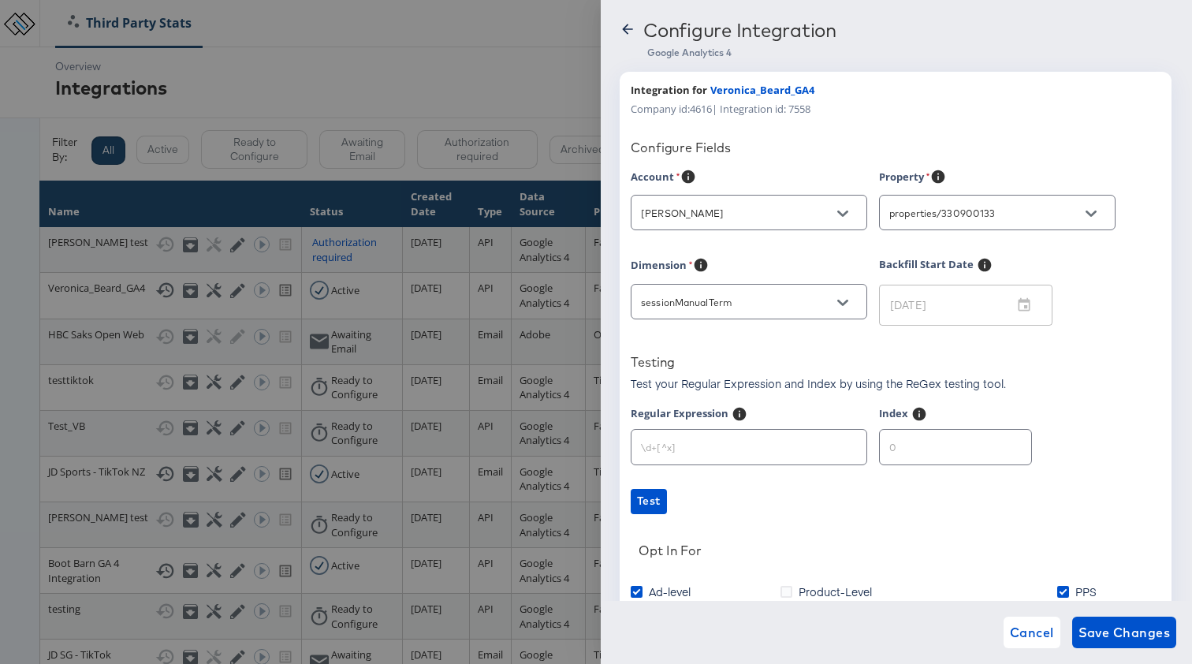
scroll to position [60, 0]
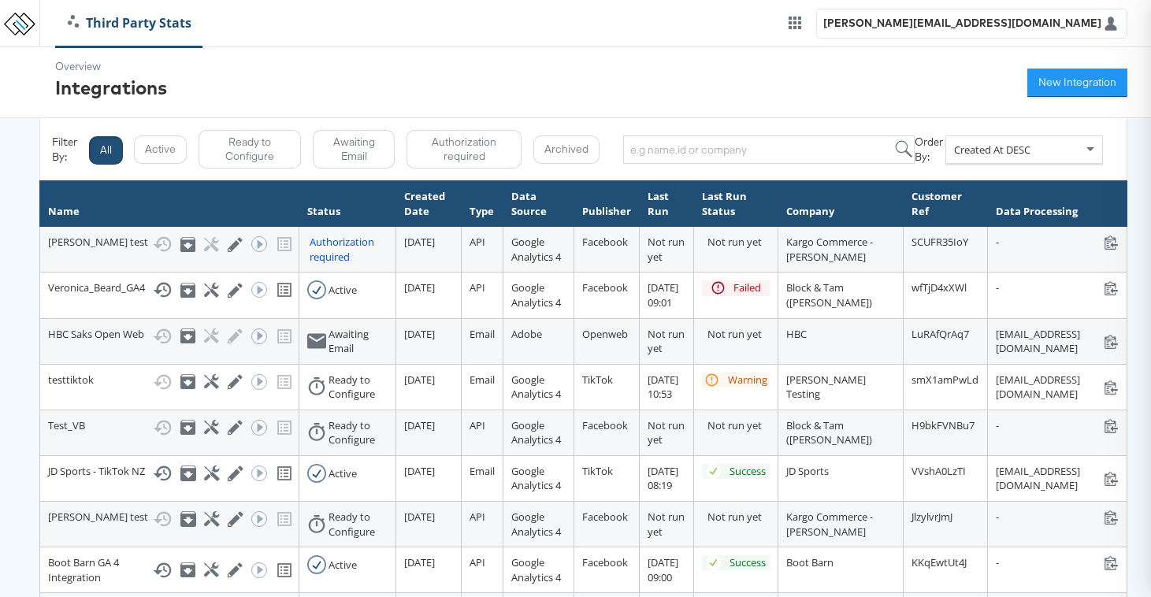
scroll to position [120, 0]
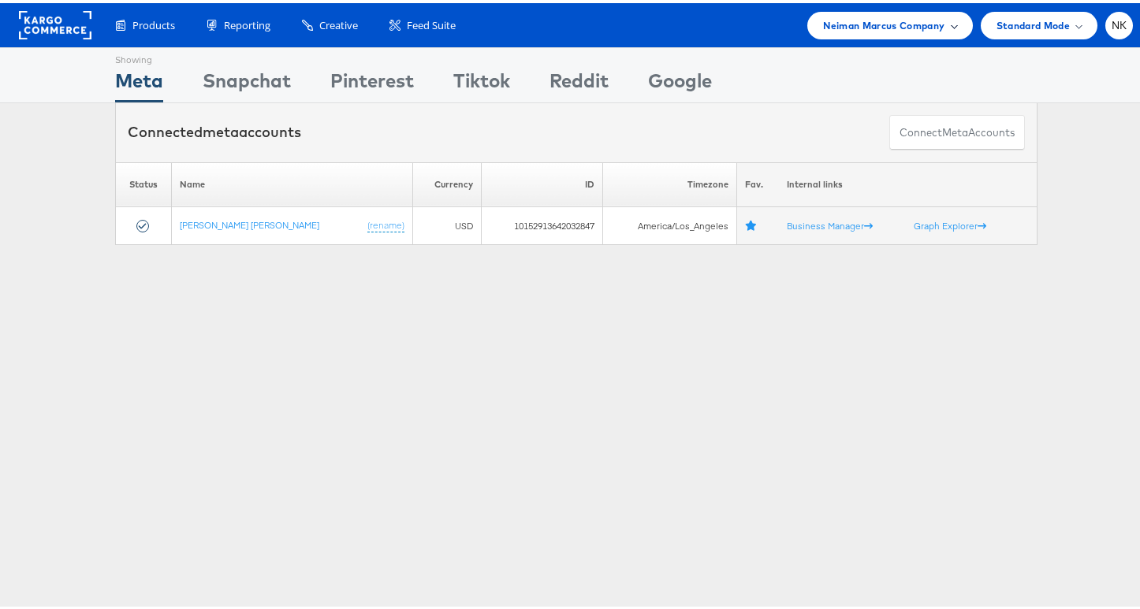
click at [884, 25] on span "Neiman Marcus Company" at bounding box center [883, 22] width 121 height 17
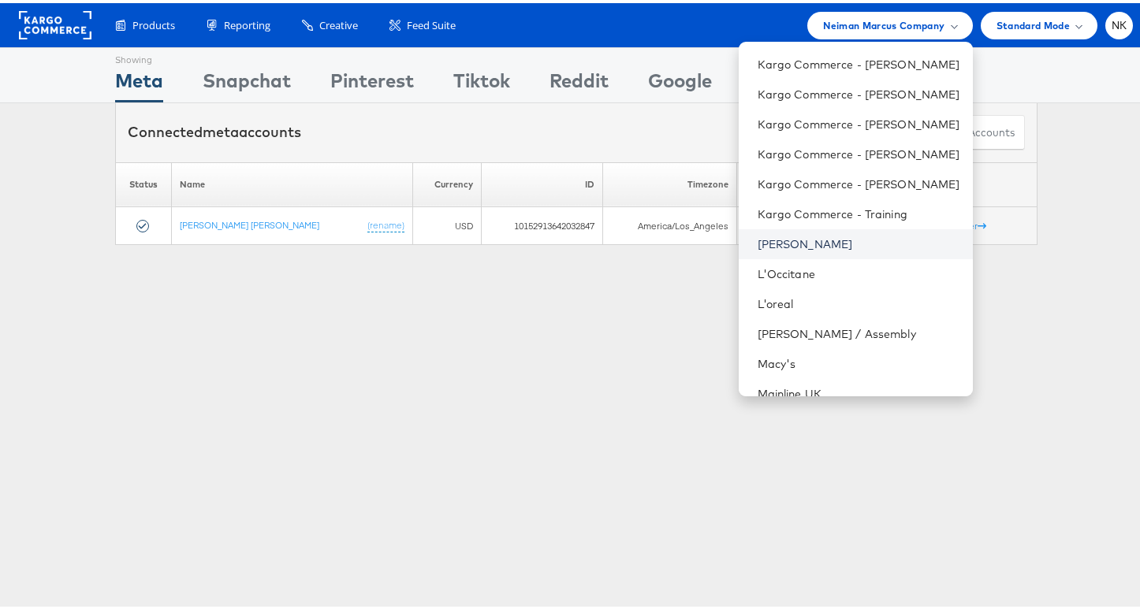
scroll to position [1521, 0]
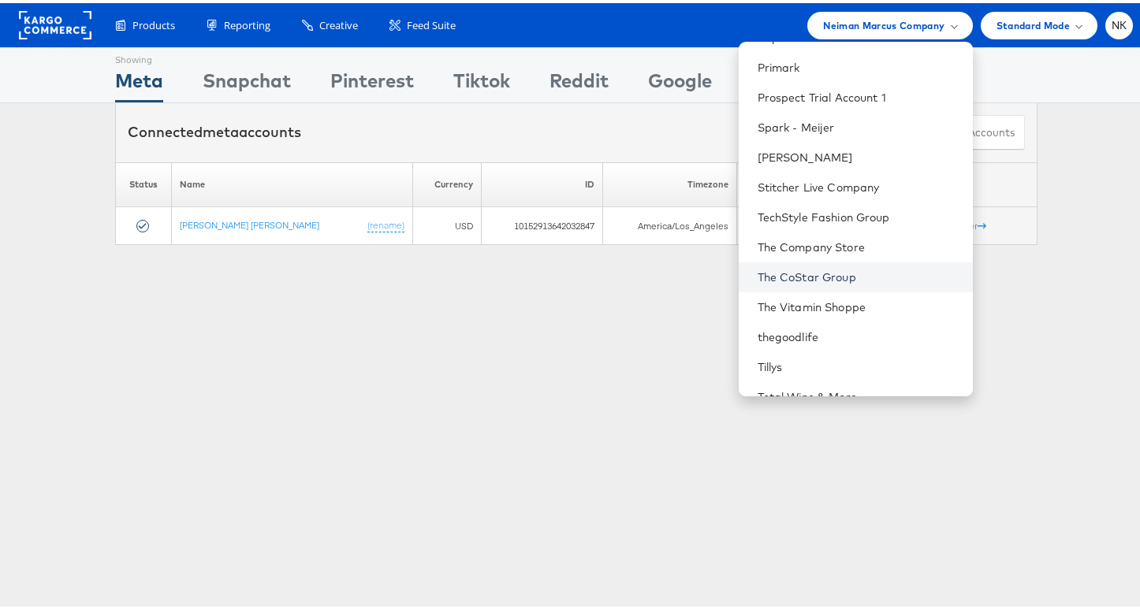
click at [794, 270] on link "The CoStar Group" at bounding box center [858, 274] width 203 height 16
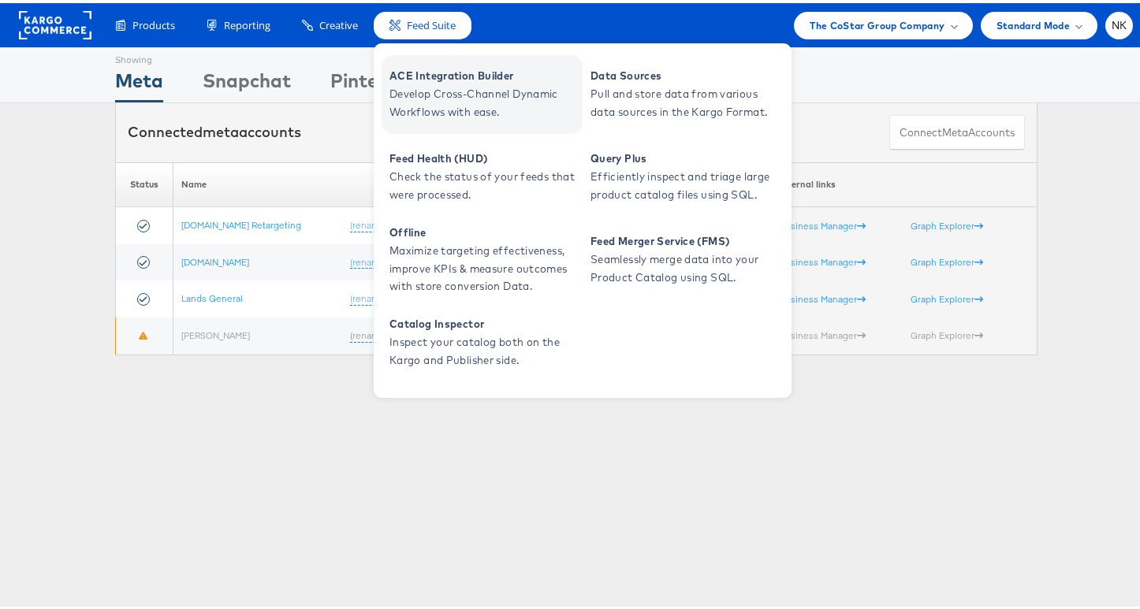
click at [464, 95] on span "Develop Cross-Channel Dynamic Workflows with ease." at bounding box center [483, 100] width 189 height 36
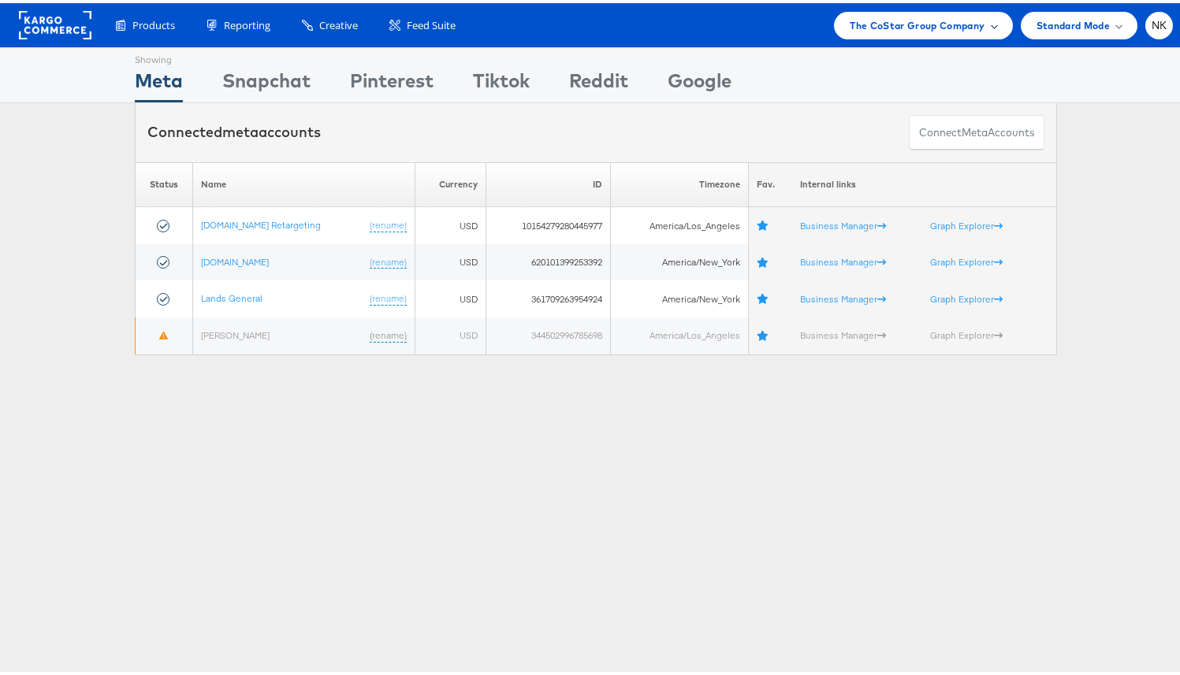
click at [890, 28] on span "The CoStar Group Company" at bounding box center [917, 22] width 135 height 17
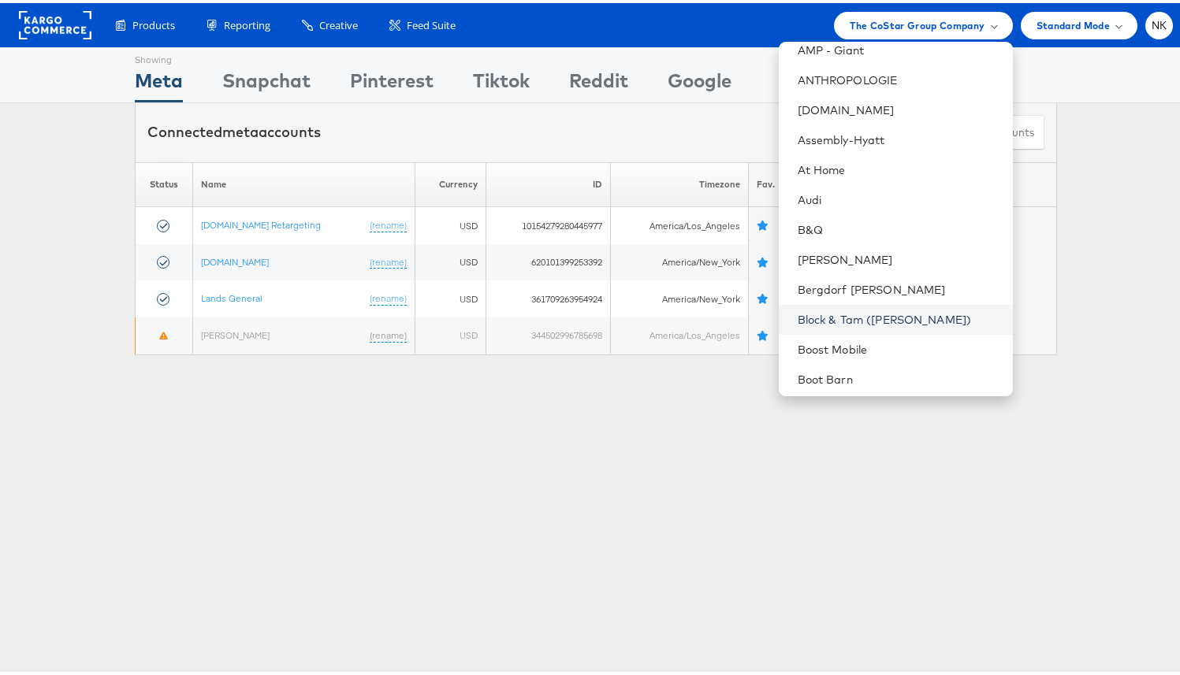
scroll to position [272, 0]
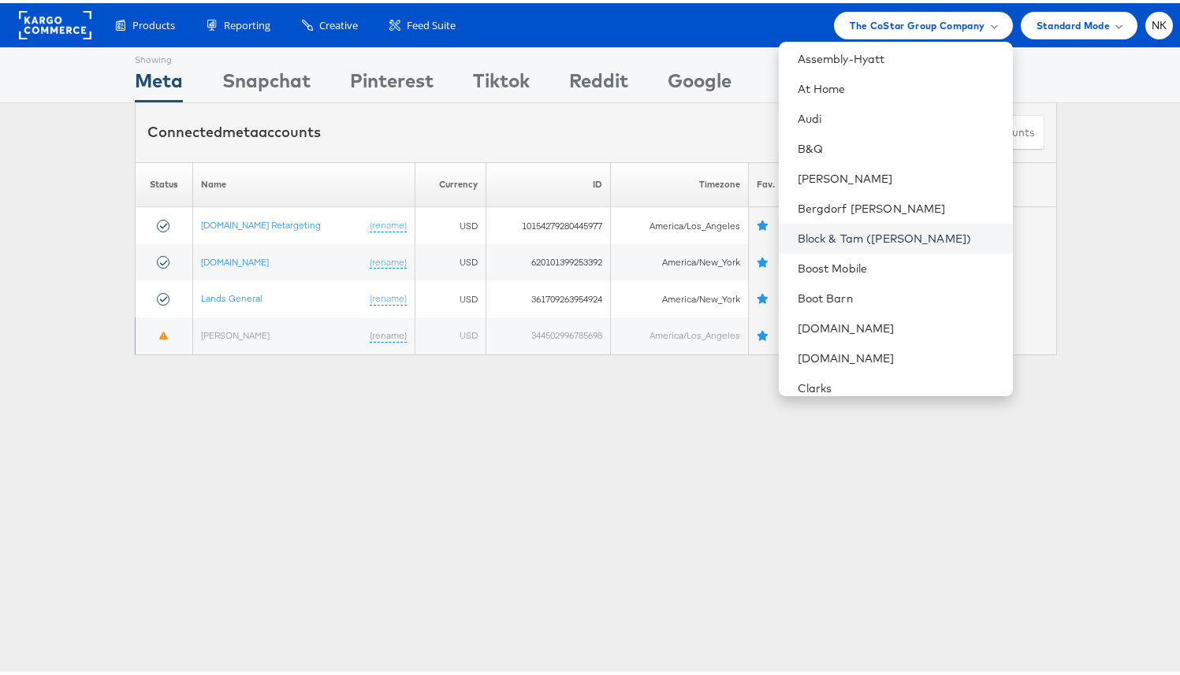
click at [846, 240] on link "Block & Tam ([PERSON_NAME])" at bounding box center [899, 236] width 203 height 16
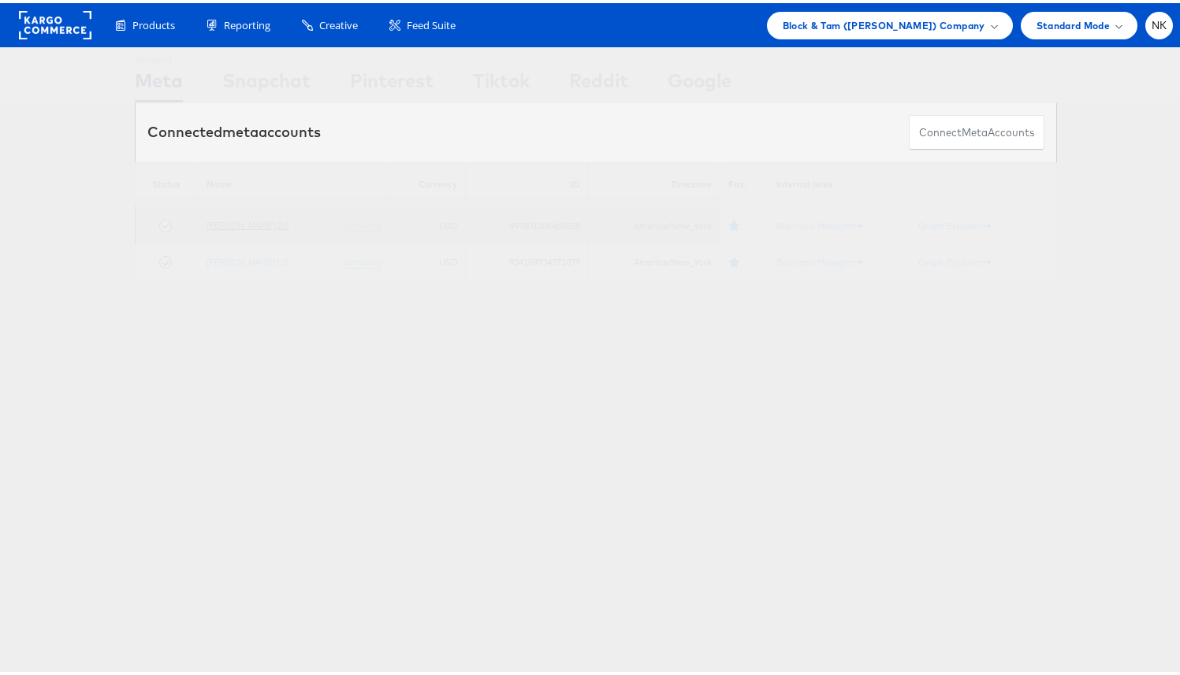
click at [206, 219] on link "[PERSON_NAME] 2.0" at bounding box center [247, 222] width 82 height 12
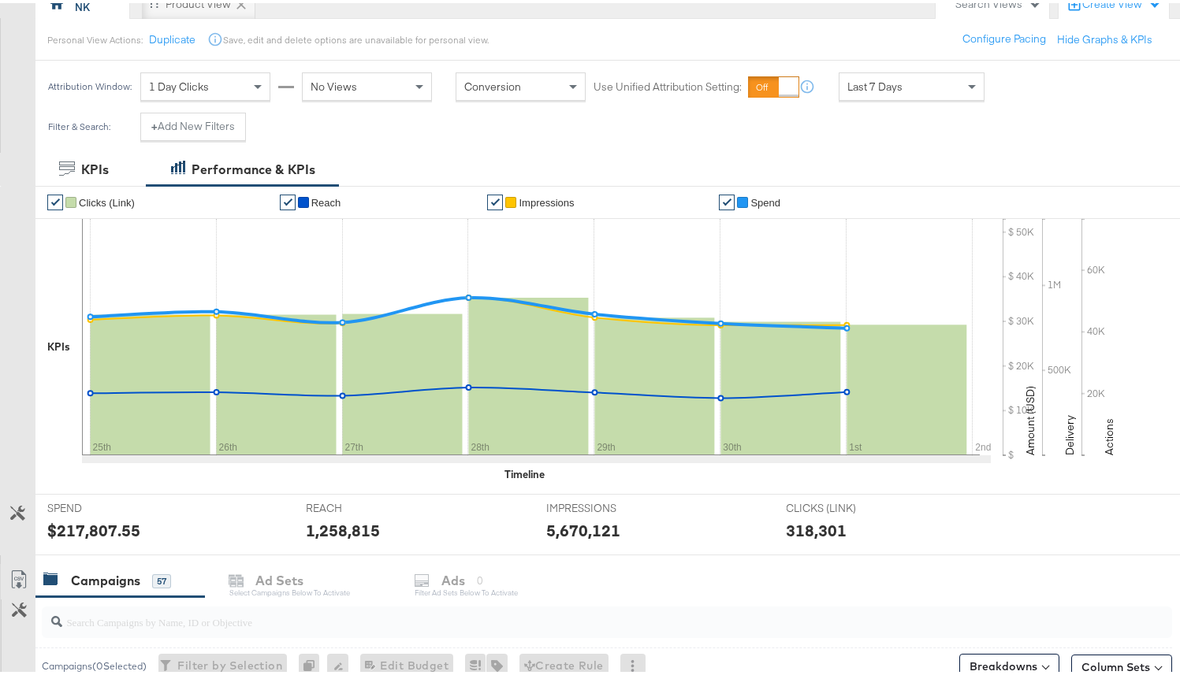
scroll to position [216, 0]
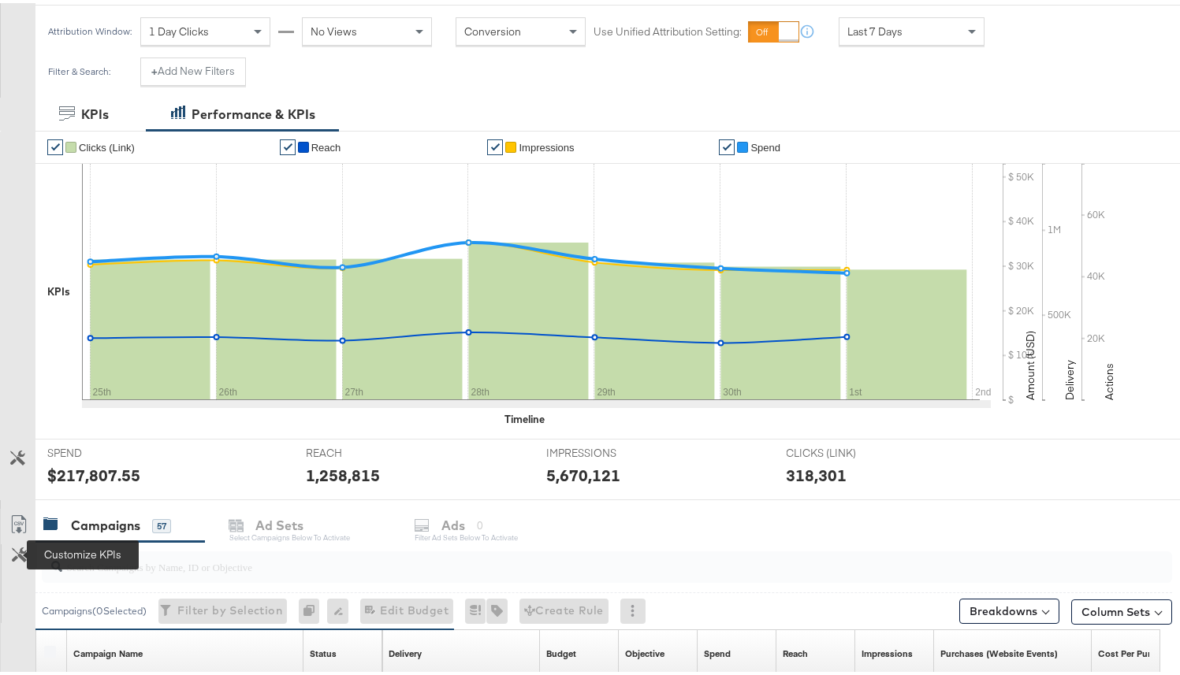
click at [25, 552] on icon at bounding box center [19, 552] width 15 height 15
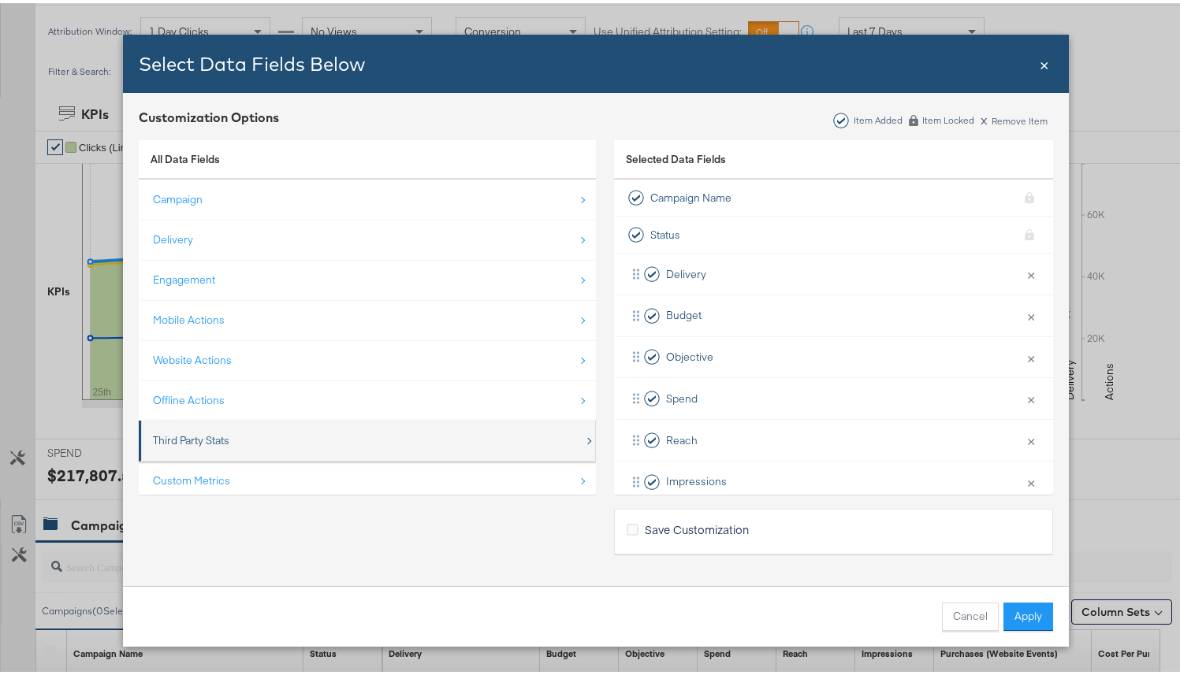
scroll to position [23, 0]
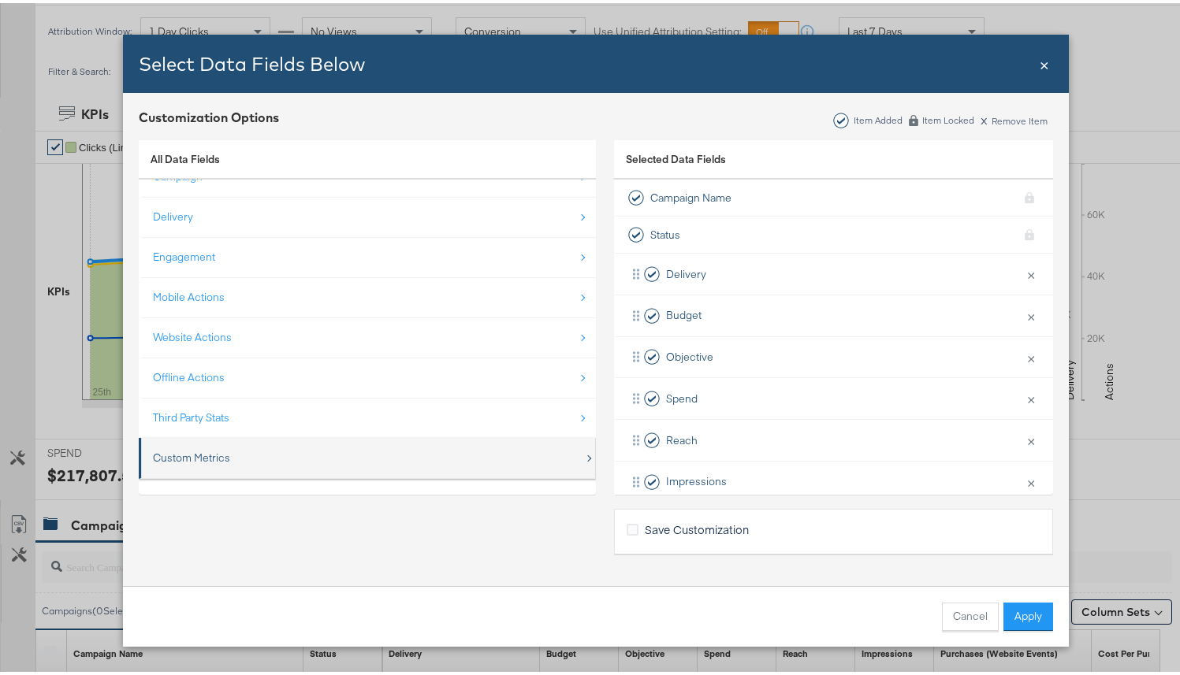
click at [220, 448] on div "Custom Metrics" at bounding box center [191, 455] width 77 height 15
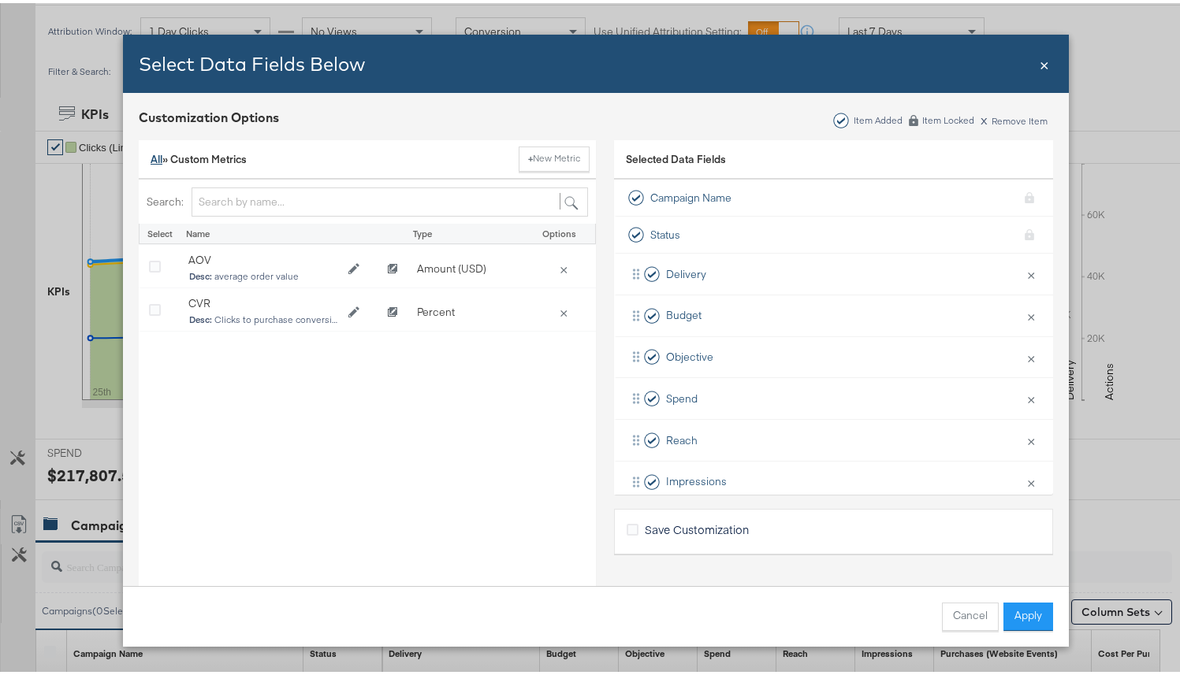
click at [151, 156] on link "All" at bounding box center [157, 156] width 12 height 14
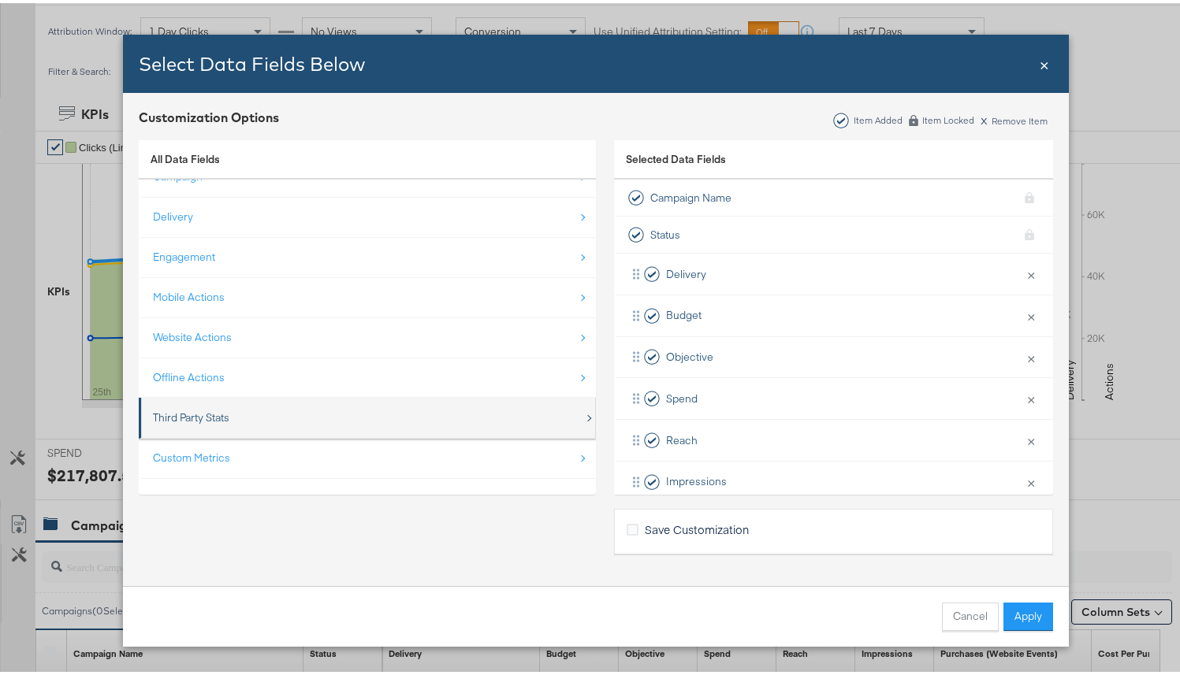
click at [210, 408] on div "Third Party Stats" at bounding box center [191, 414] width 76 height 15
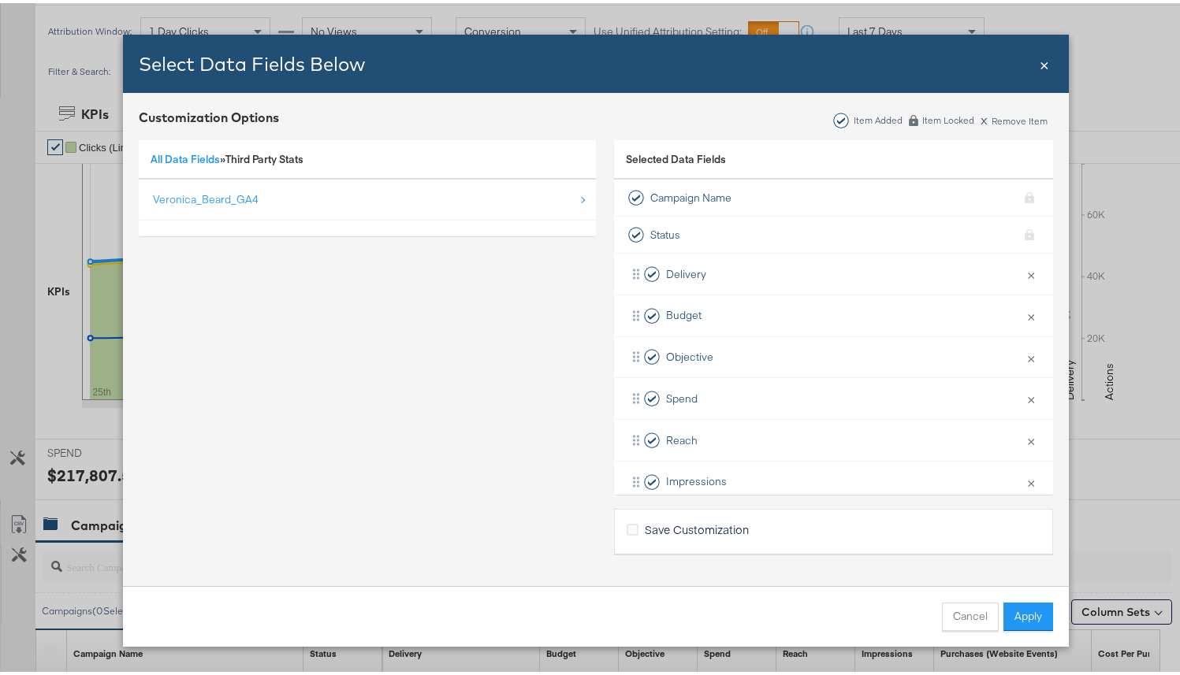
scroll to position [0, 0]
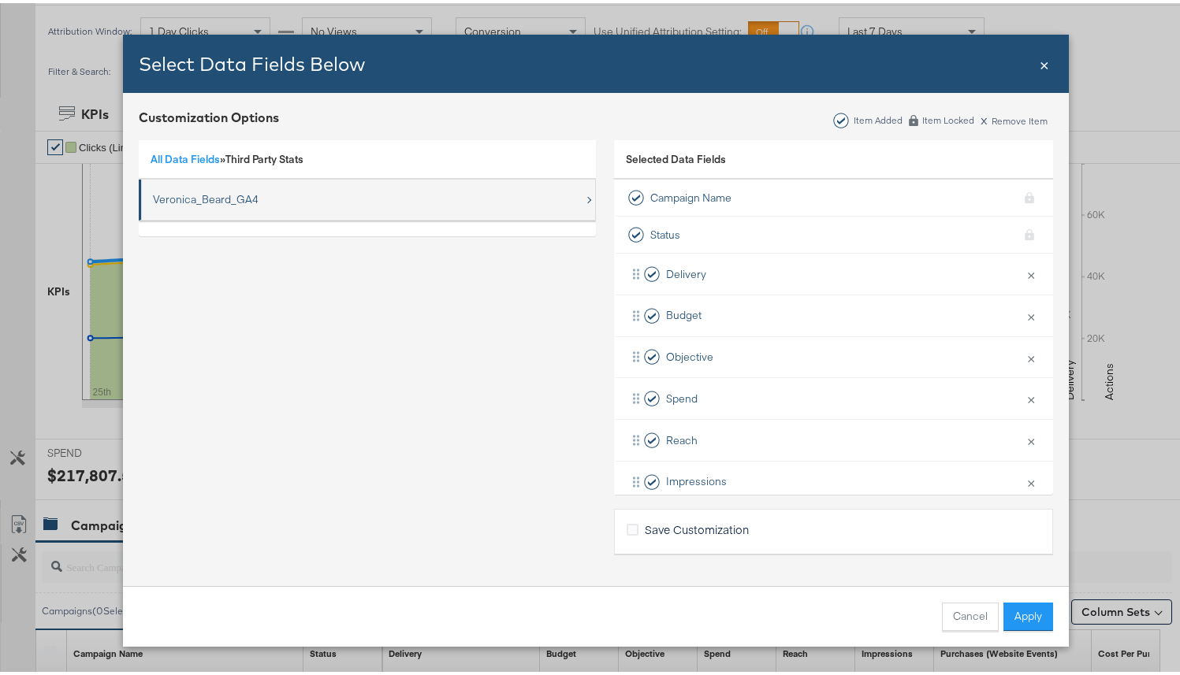
click at [192, 203] on div "Veronica_Beard_GA4" at bounding box center [206, 196] width 106 height 15
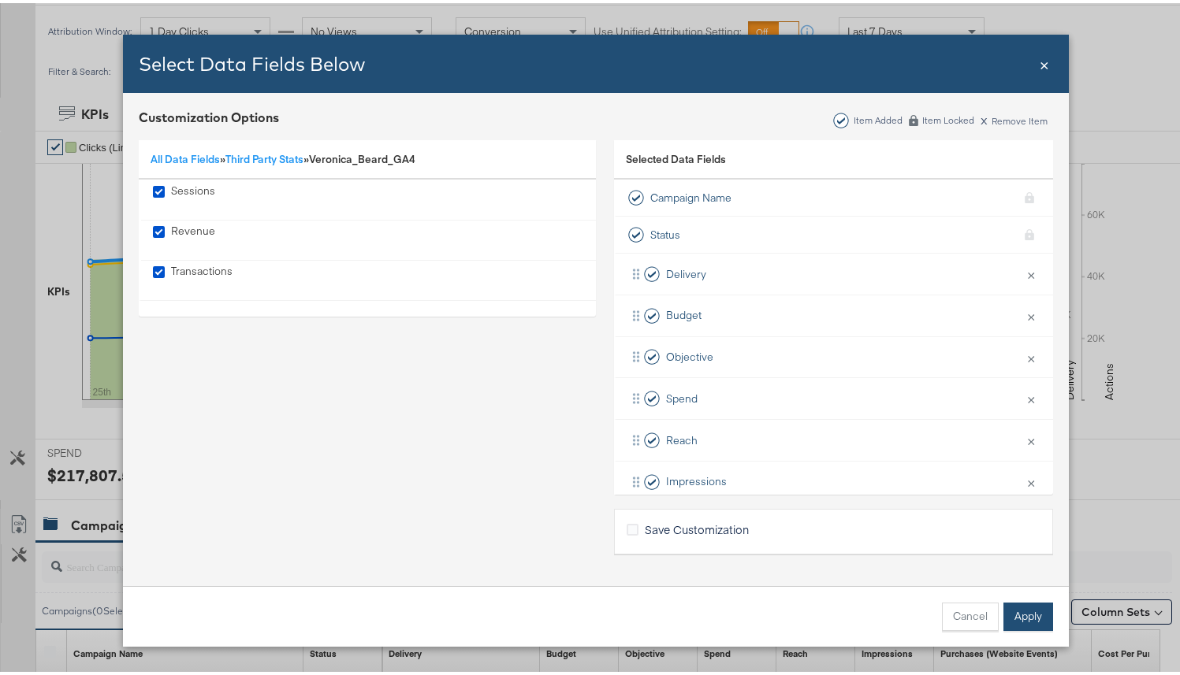
click at [1032, 620] on button "Apply" at bounding box center [1028, 614] width 50 height 28
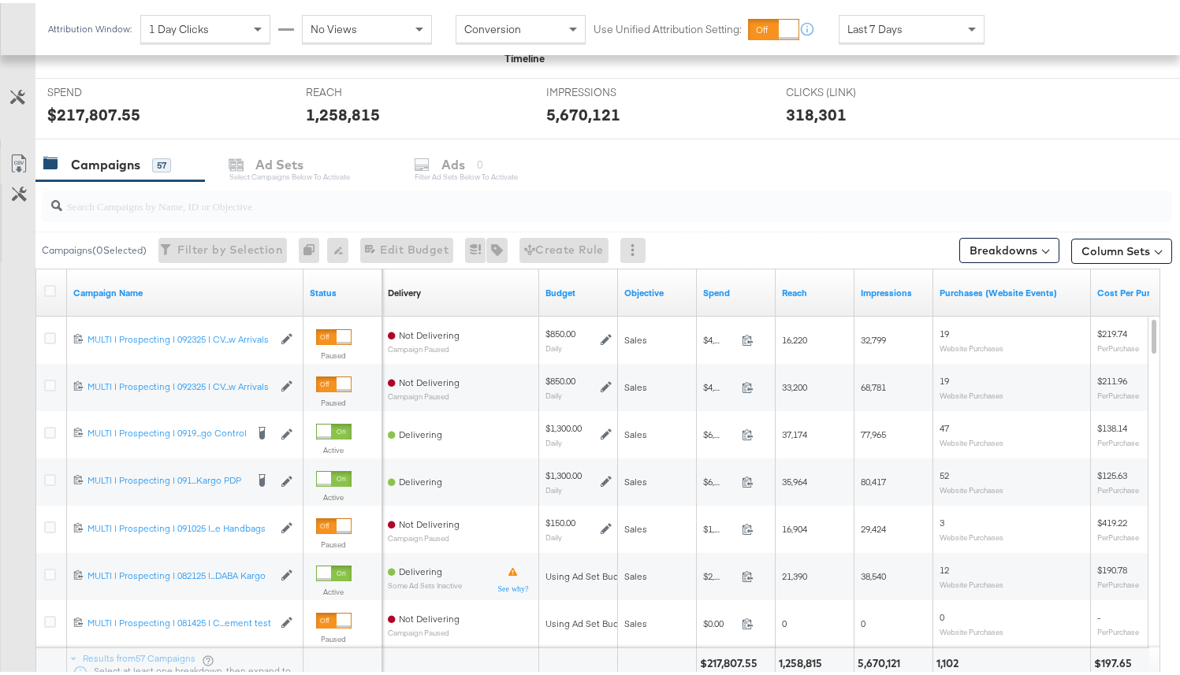
scroll to position [605, 0]
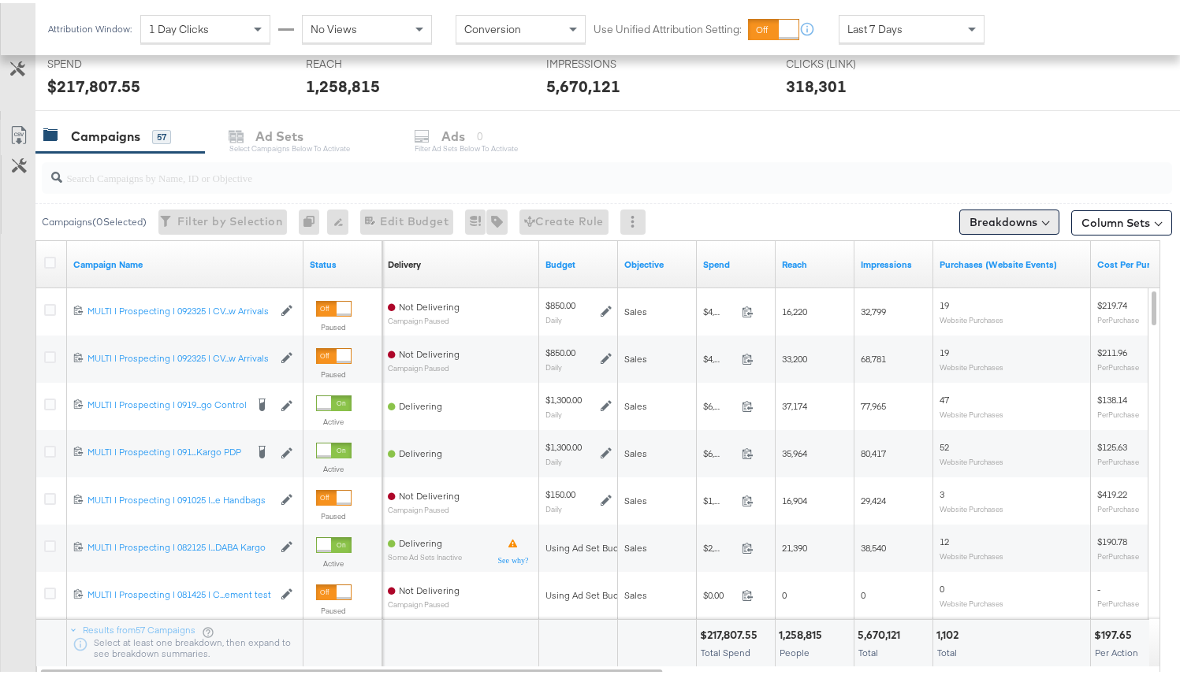
click at [1002, 214] on button "Breakdowns" at bounding box center [1009, 218] width 100 height 25
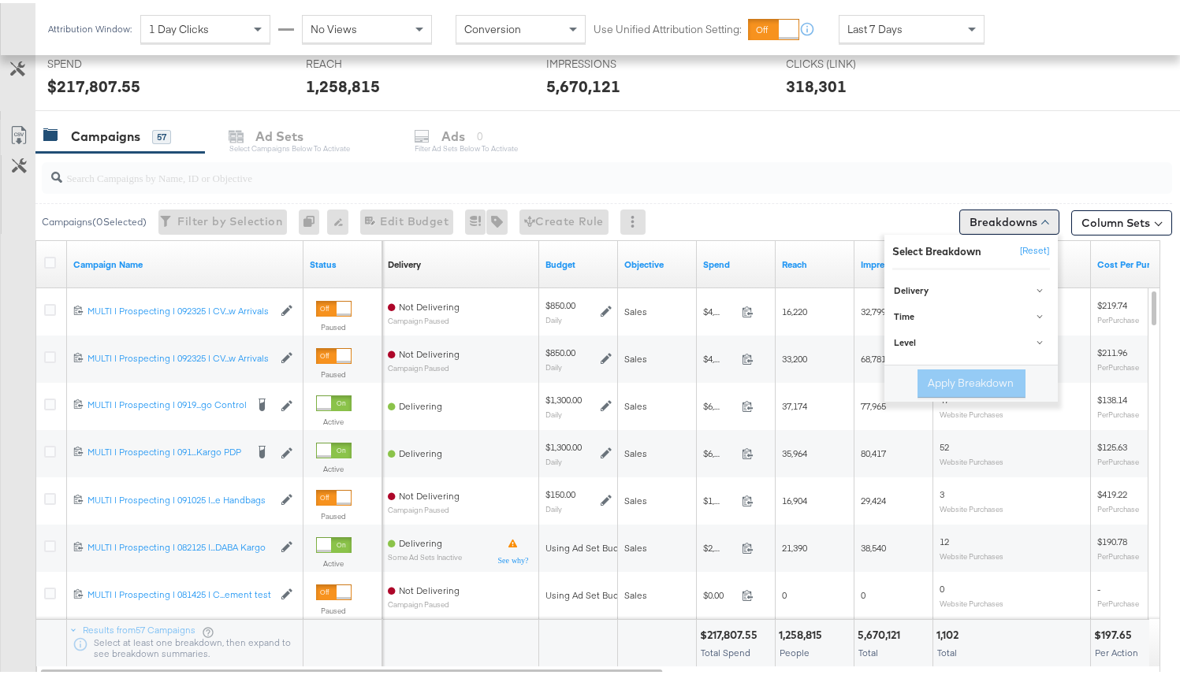
click at [1002, 214] on button "Breakdowns" at bounding box center [1009, 218] width 100 height 25
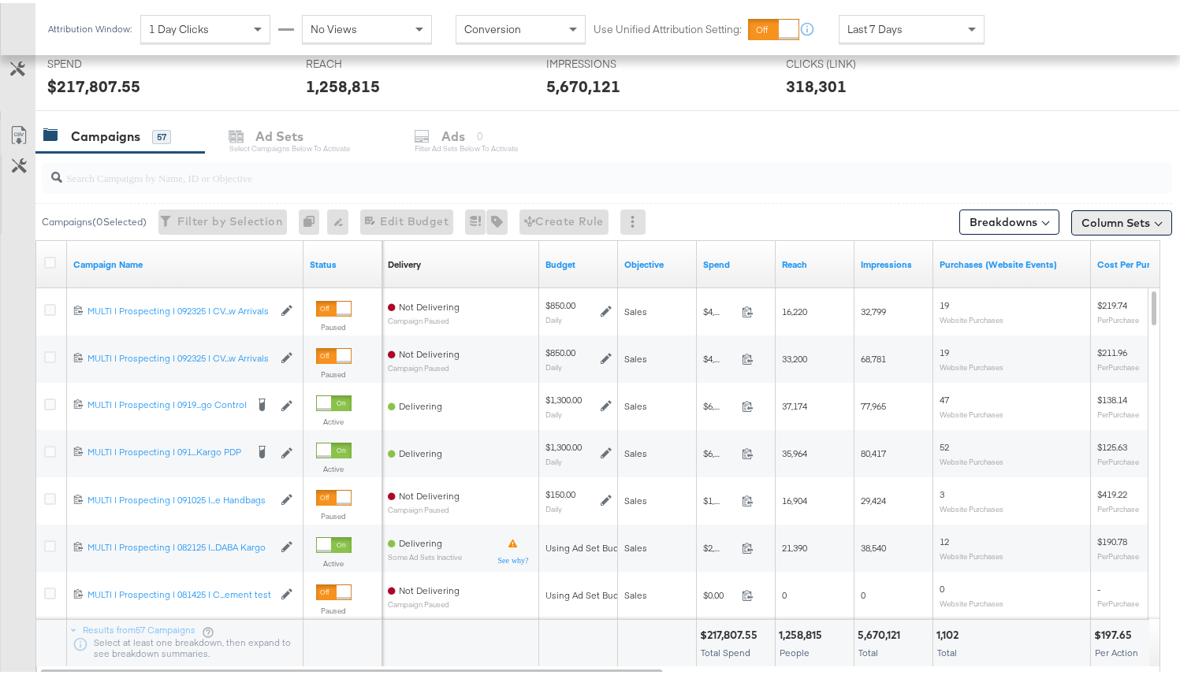
click at [1071, 218] on button "Column Sets" at bounding box center [1121, 219] width 101 height 25
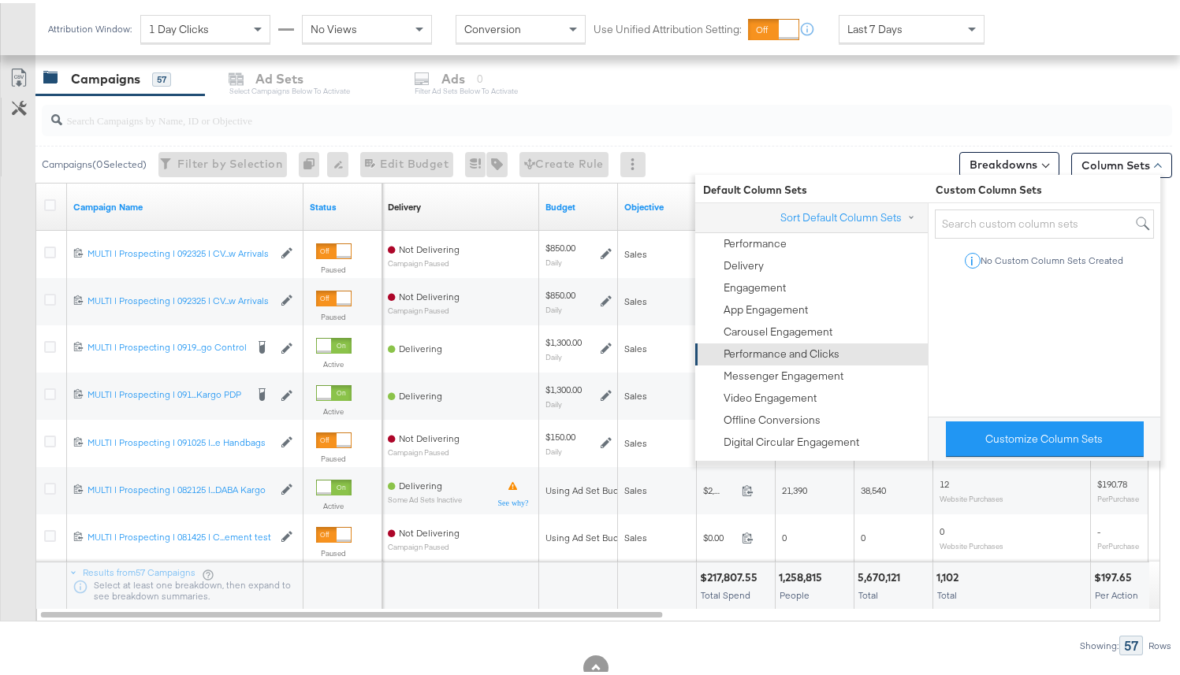
scroll to position [666, 0]
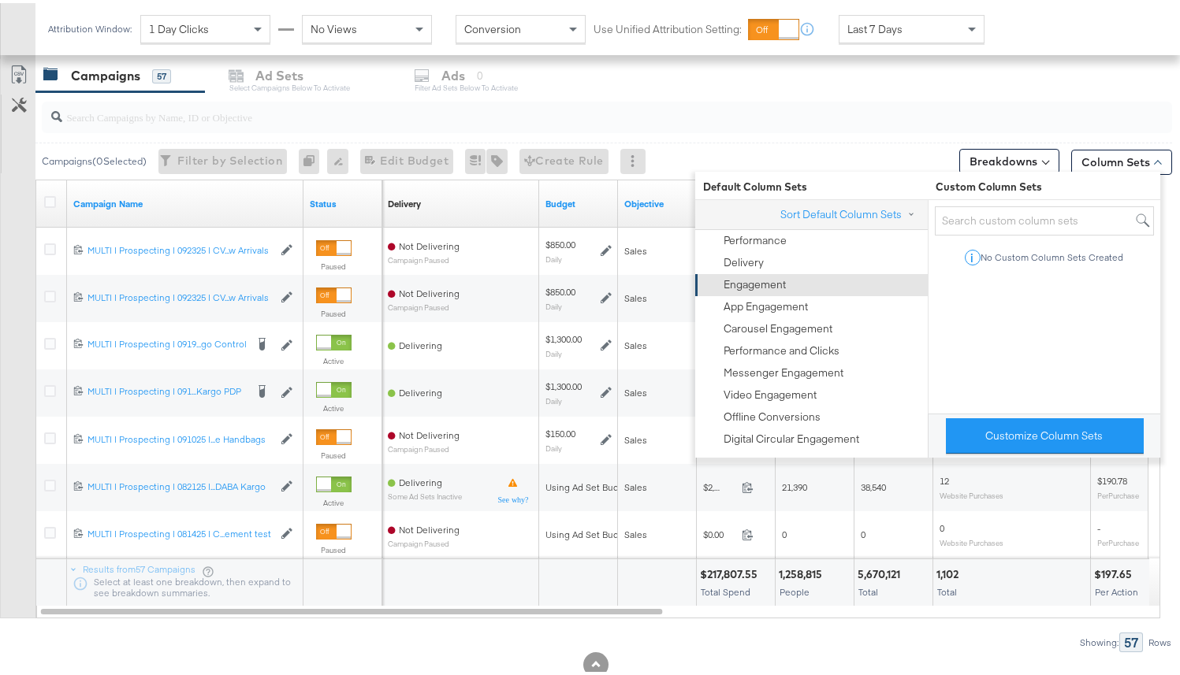
click at [795, 288] on div "Engagement" at bounding box center [810, 282] width 213 height 22
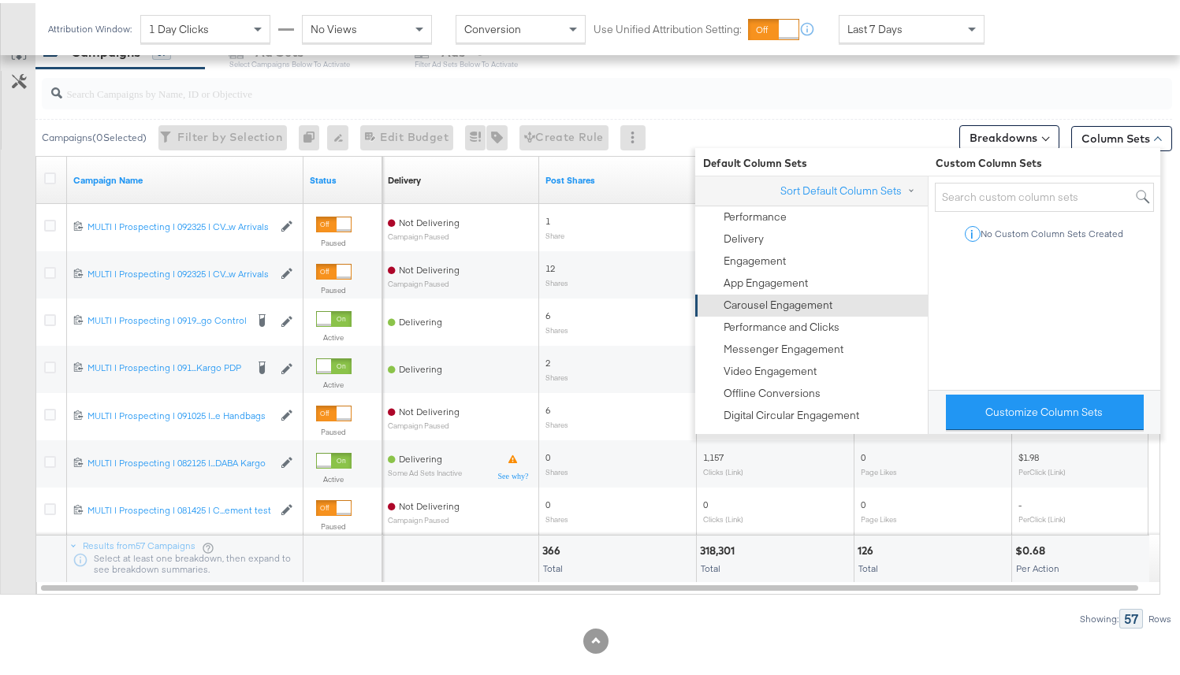
scroll to position [684, 0]
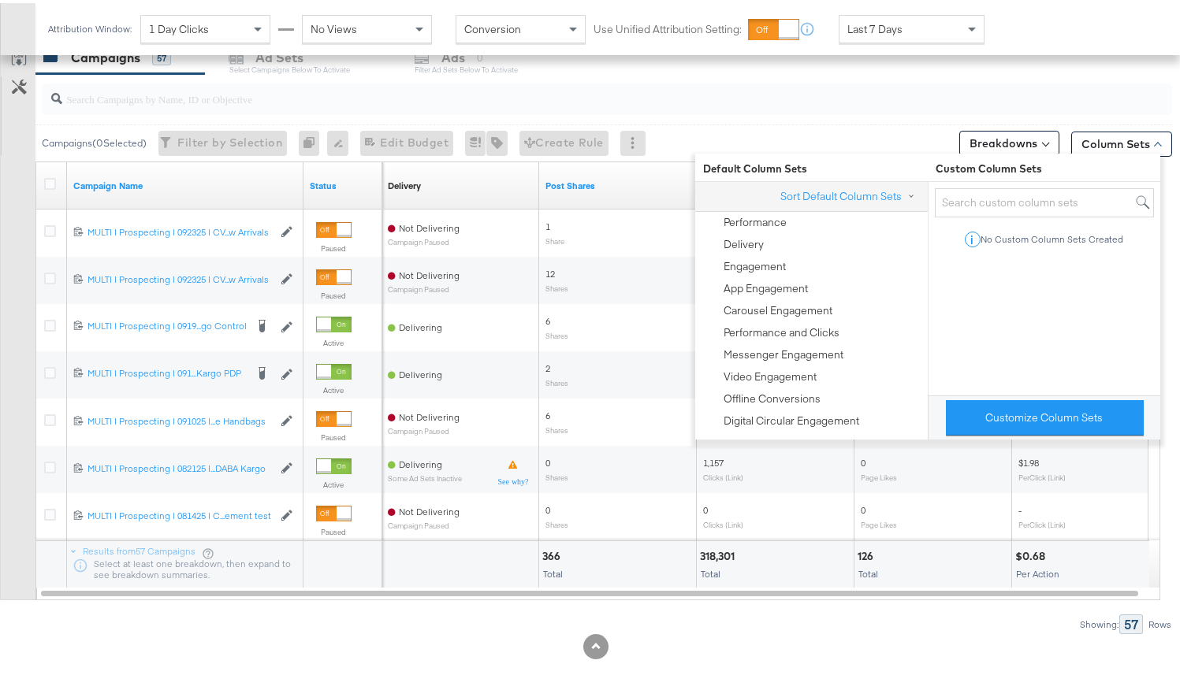
click at [832, 184] on div "Sort Default Column Sets" at bounding box center [811, 194] width 233 height 30
click at [832, 186] on button "Sort Default Column Sets" at bounding box center [850, 193] width 142 height 17
click at [839, 259] on span "Alphabetical" at bounding box center [859, 263] width 64 height 16
click at [0, 0] on input "Alphabetical" at bounding box center [0, 0] width 0 height 0
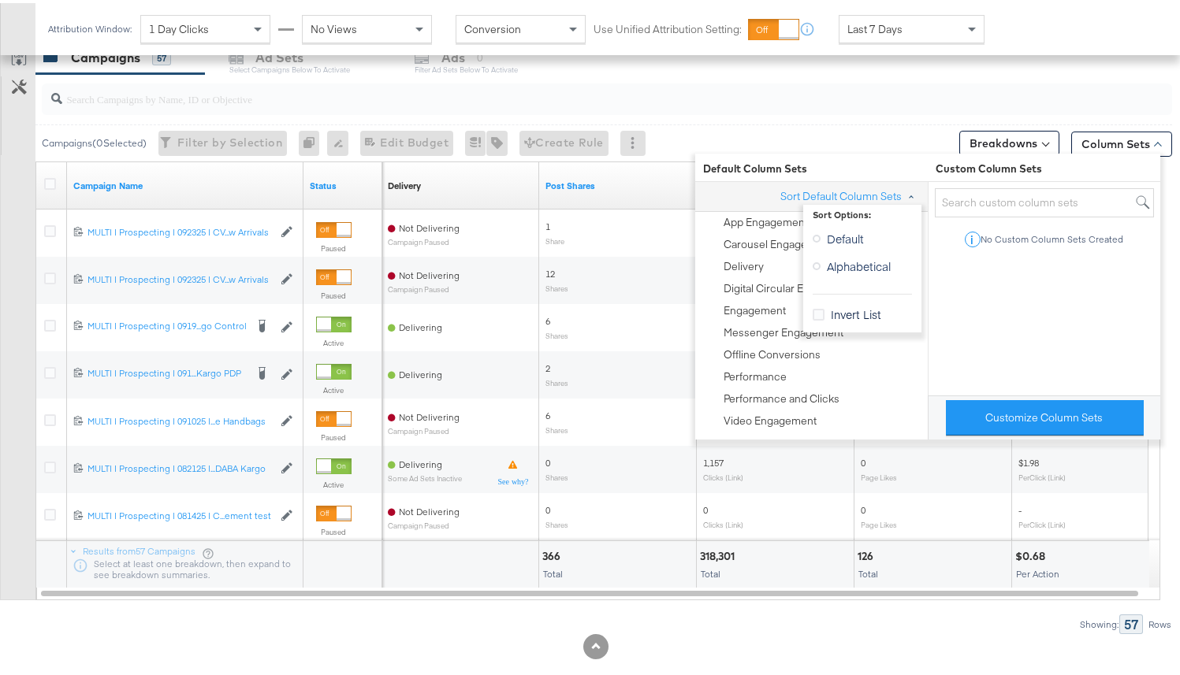
click at [849, 132] on div "Campaigns ( 0 Selected) Filter by Selection Filter 0 campaigns 0 Rename 0 campa…" at bounding box center [603, 139] width 1137 height 37
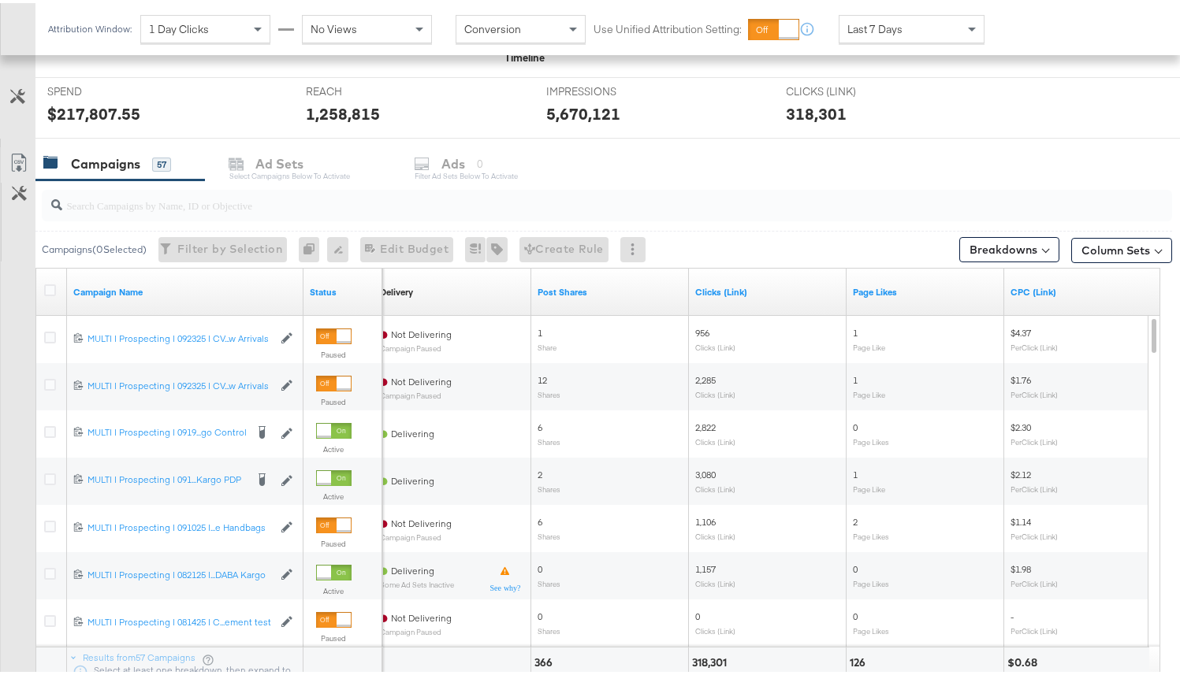
scroll to position [597, 0]
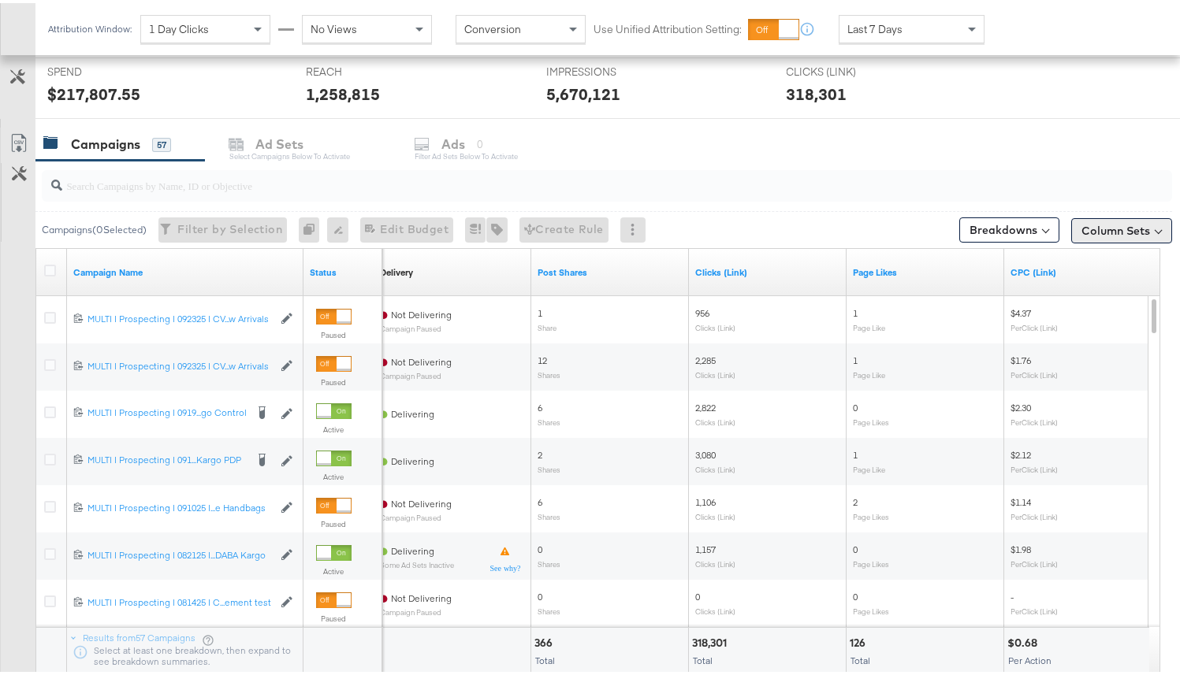
click at [1071, 225] on button "Column Sets" at bounding box center [1121, 227] width 101 height 25
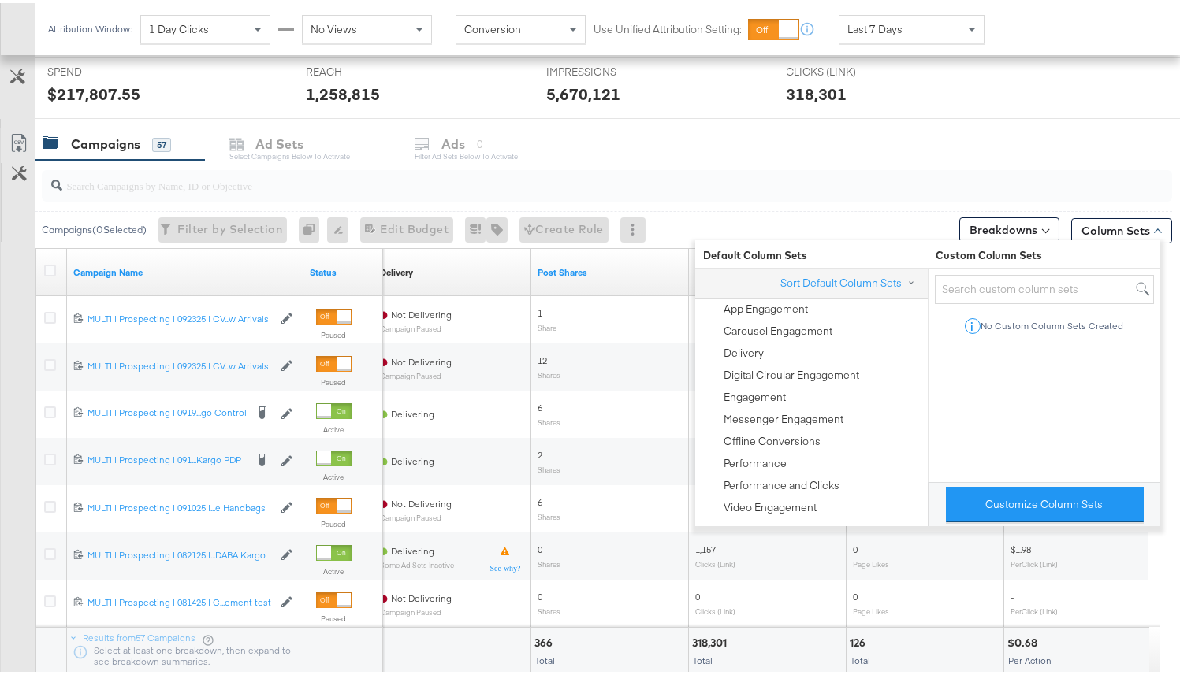
click at [817, 195] on div at bounding box center [607, 183] width 1130 height 32
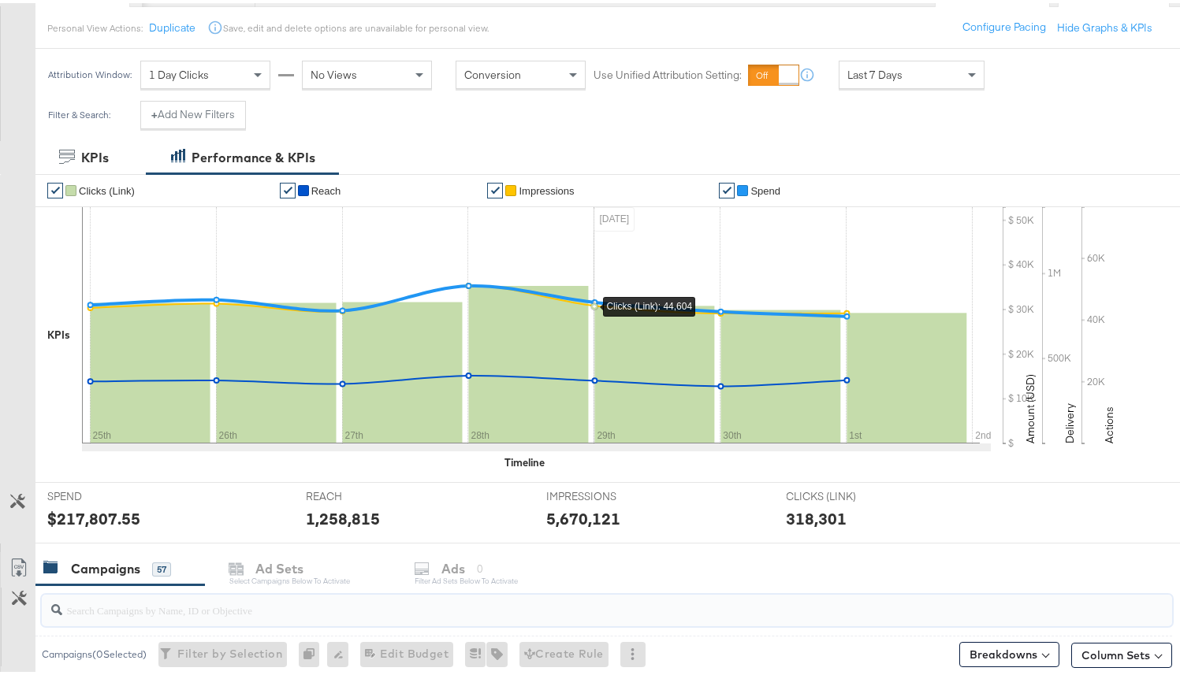
scroll to position [171, 0]
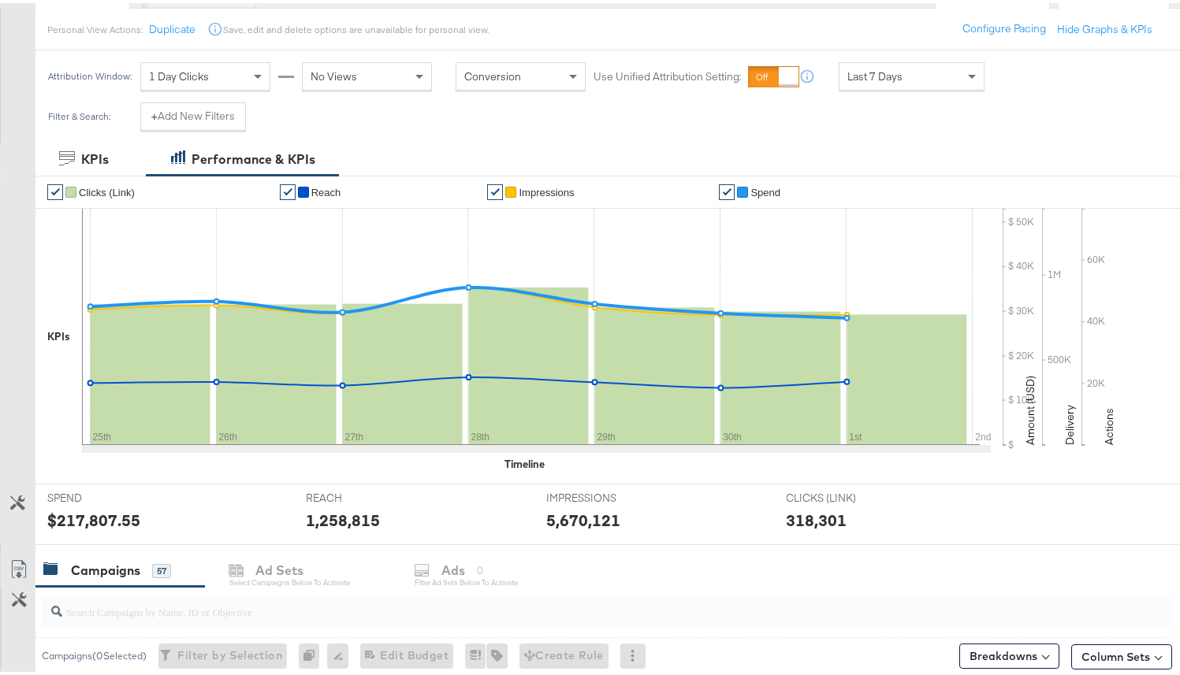
click at [9, 501] on button "Customize KPIs" at bounding box center [17, 501] width 35 height 28
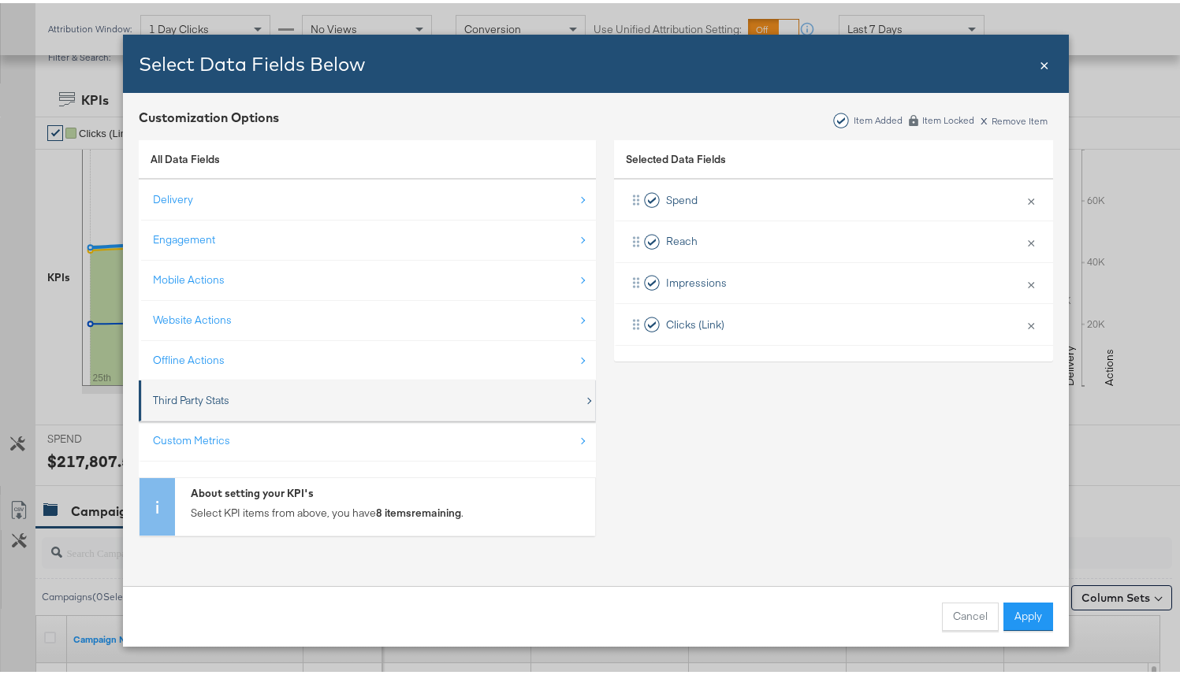
scroll to position [255, 0]
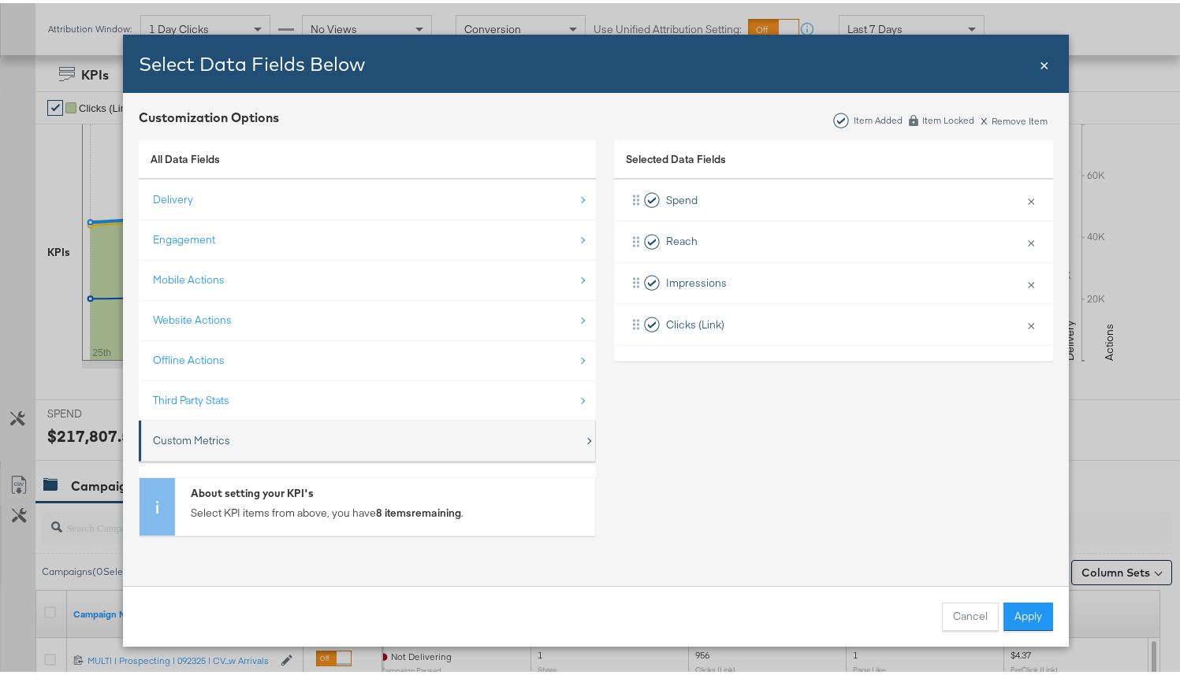
click at [375, 431] on div "Custom Metrics" at bounding box center [368, 438] width 431 height 32
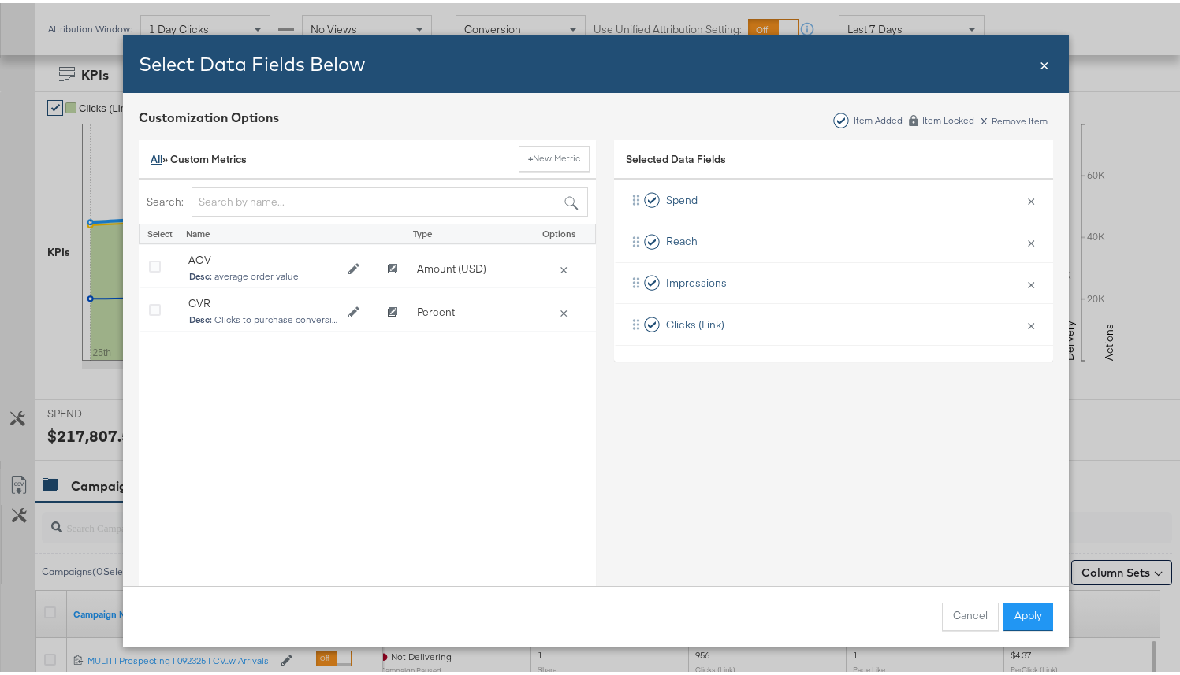
click at [151, 154] on link "All" at bounding box center [157, 156] width 12 height 14
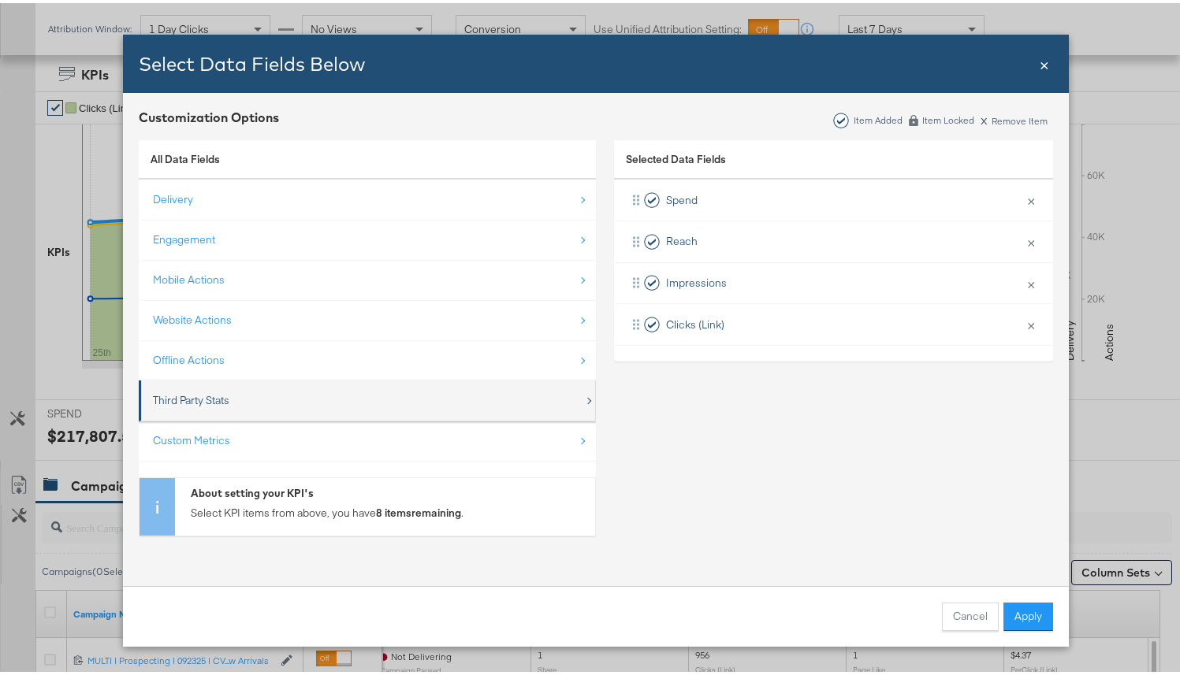
click at [368, 406] on div "Third Party Stats" at bounding box center [368, 397] width 431 height 32
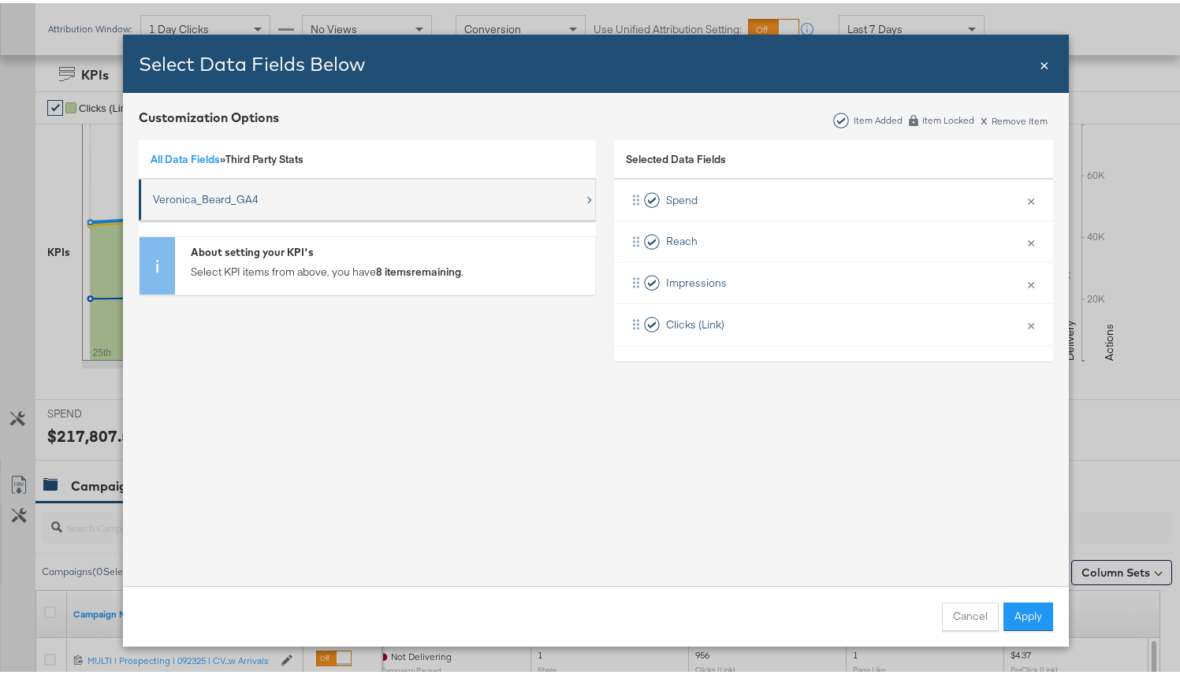
click at [252, 209] on div "Veronica_Beard_GA4" at bounding box center [368, 196] width 431 height 32
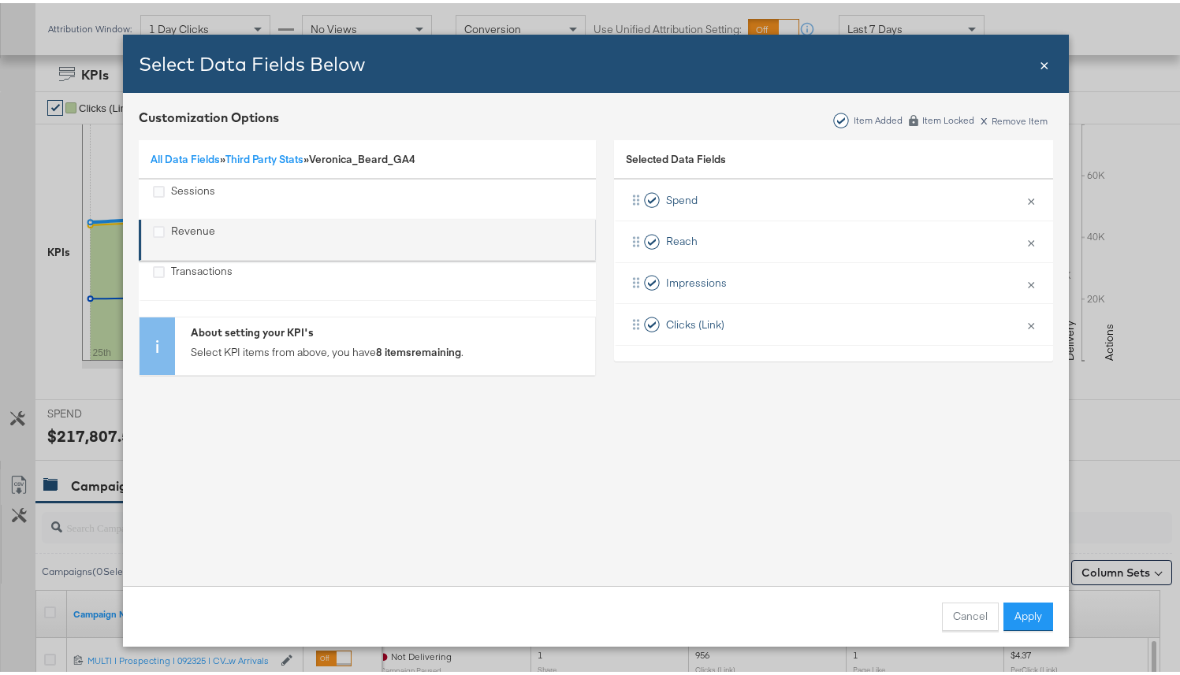
click at [154, 236] on div "Revenue" at bounding box center [159, 230] width 12 height 18
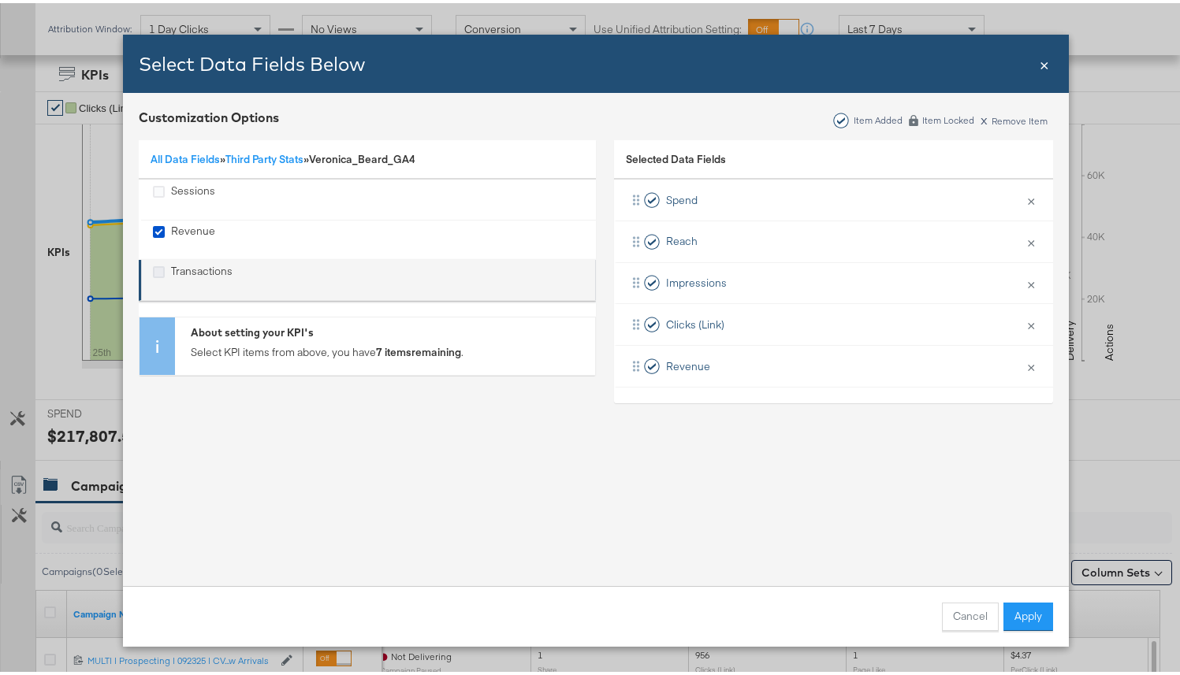
click at [153, 266] on icon "Transactions" at bounding box center [159, 269] width 12 height 12
click at [0, 0] on input "Transactions" at bounding box center [0, 0] width 0 height 0
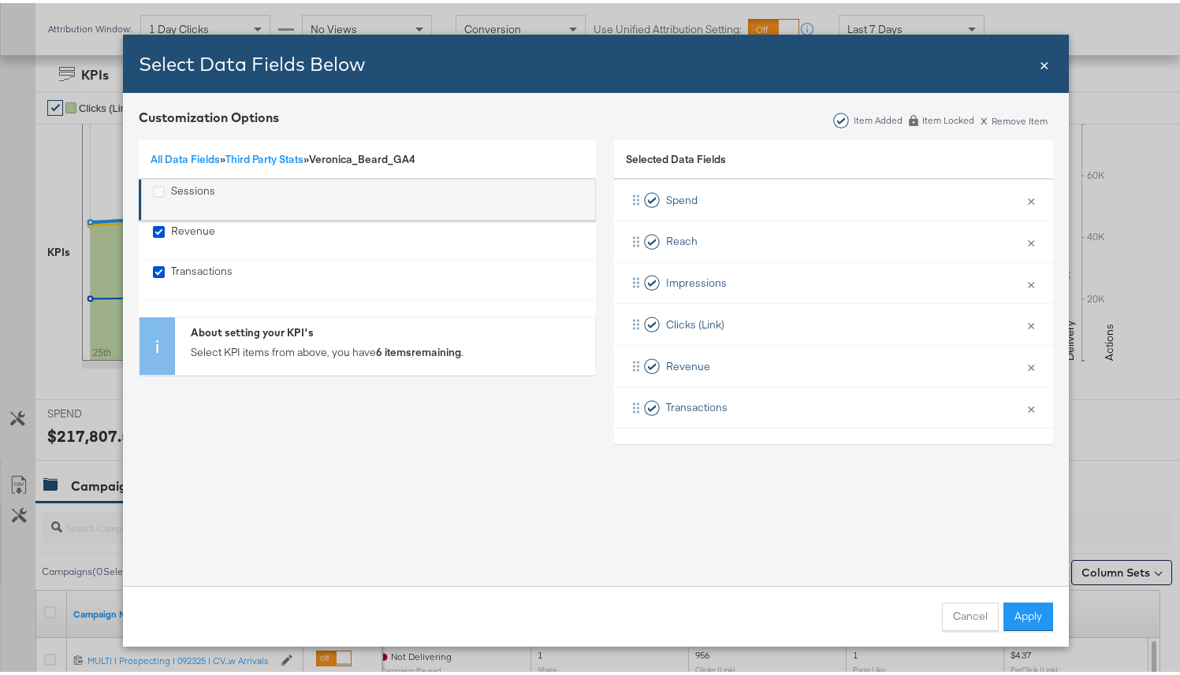
click at [153, 197] on div "Sessions" at bounding box center [159, 189] width 12 height 18
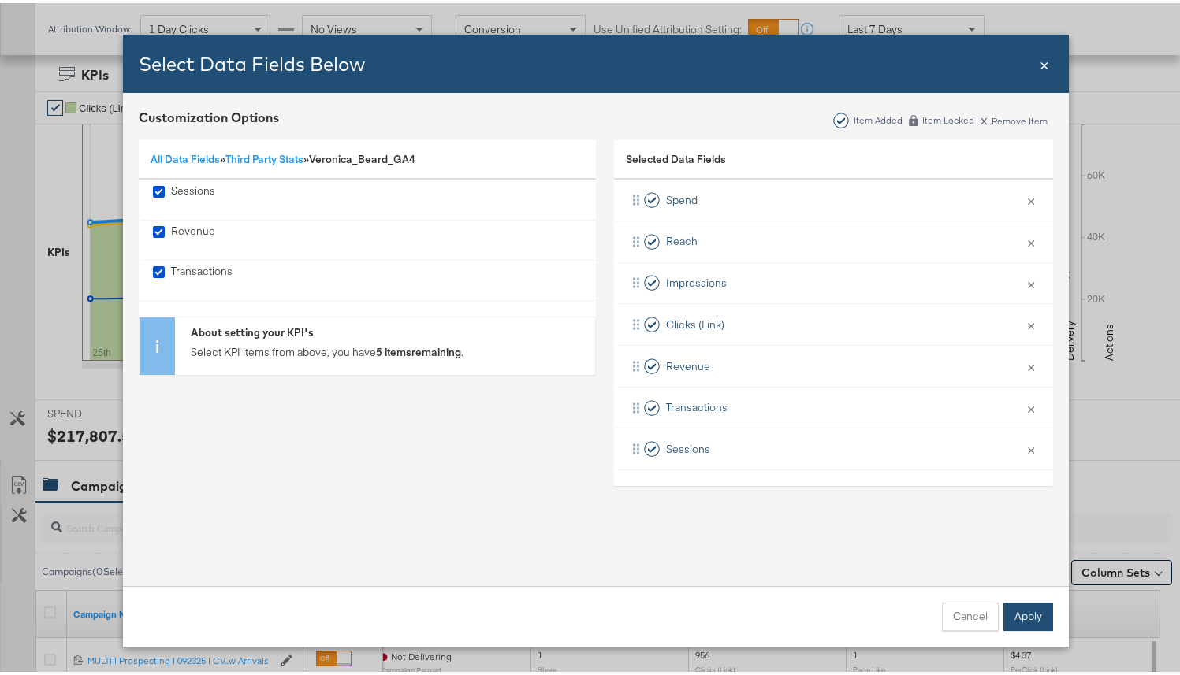
click at [1028, 615] on button "Apply" at bounding box center [1028, 614] width 50 height 28
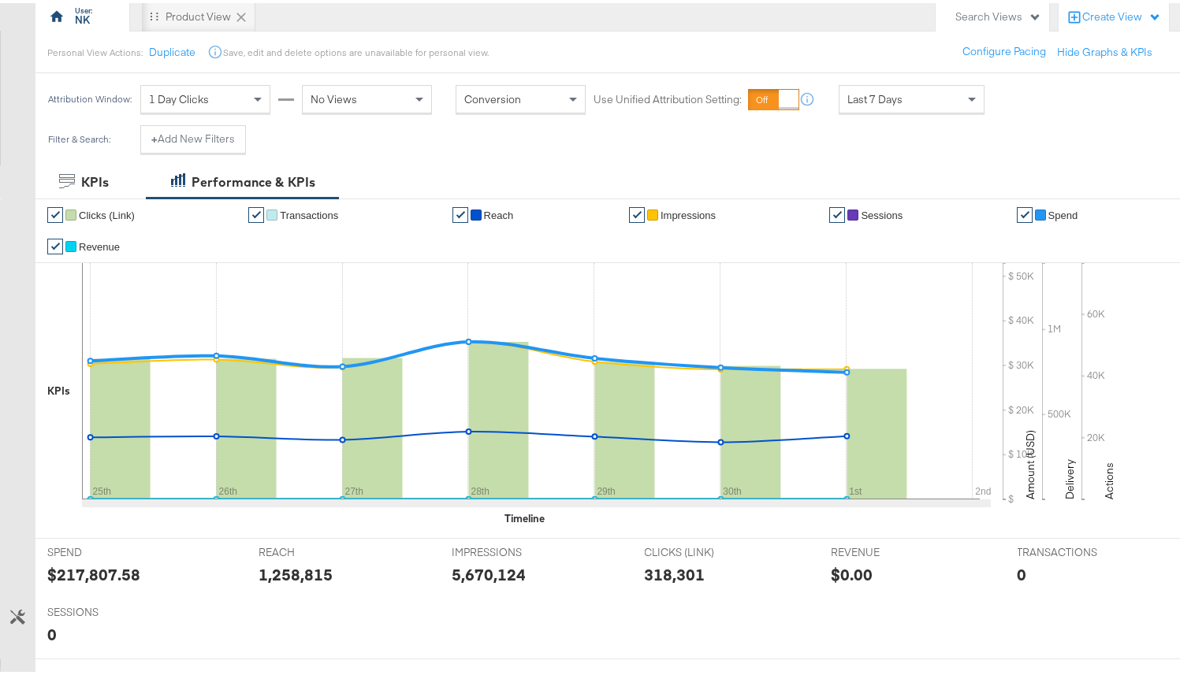
scroll to position [138, 0]
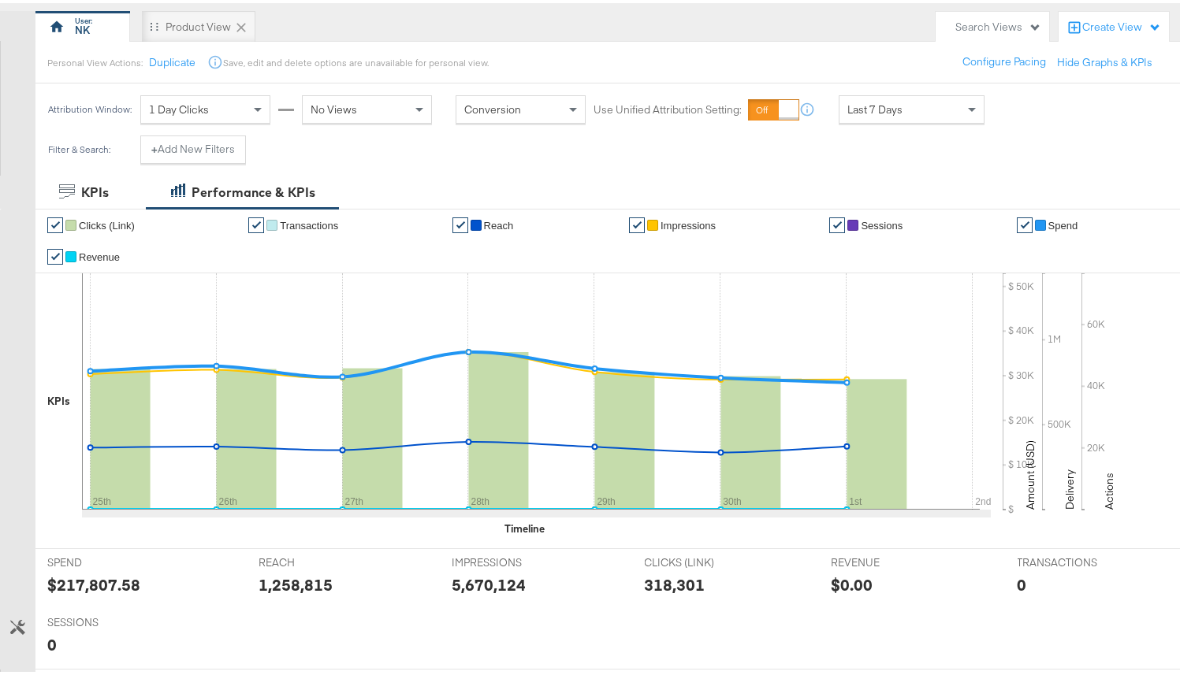
click at [493, 113] on span "Conversion" at bounding box center [492, 106] width 57 height 14
click at [518, 54] on div "Personal View Actions: Duplicate Save, edit and delete options are unavailable …" at bounding box center [613, 59] width 1157 height 43
